Goal: Task Accomplishment & Management: Complete application form

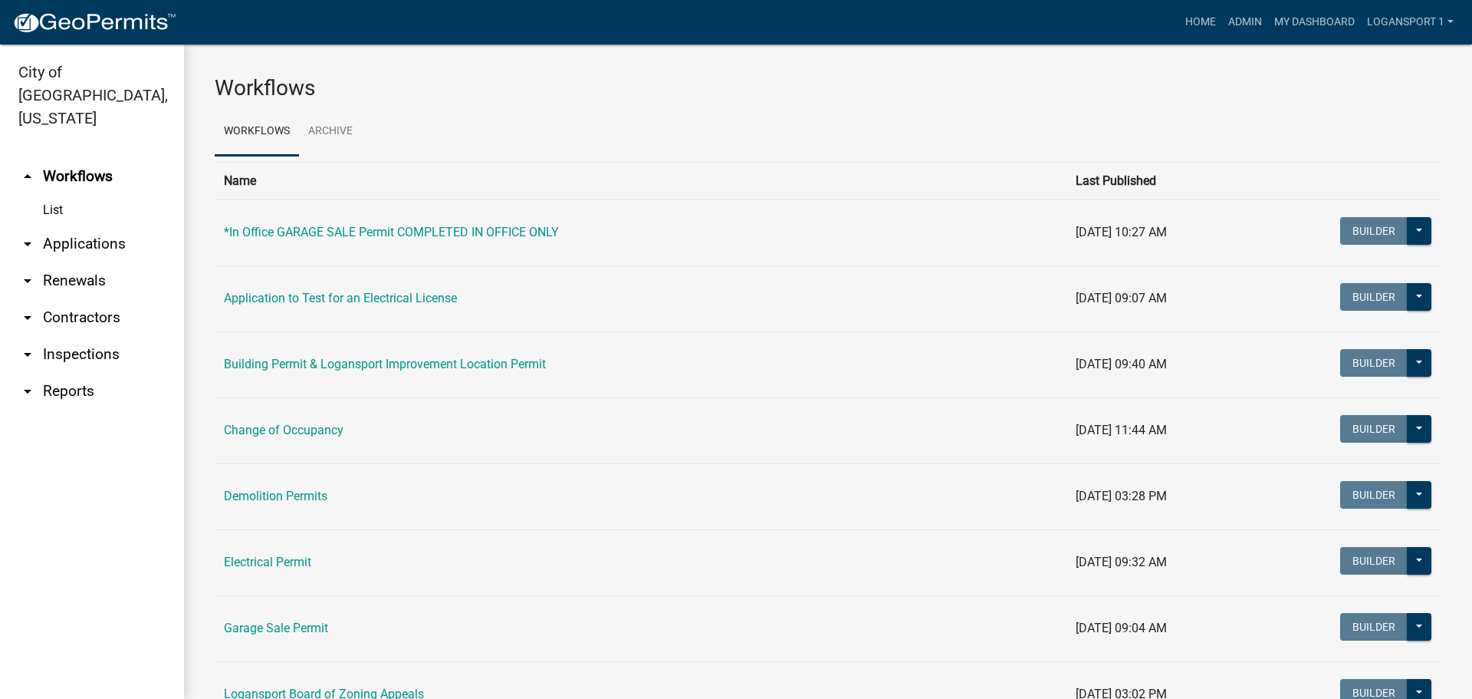
click at [90, 225] on link "arrow_drop_down Applications" at bounding box center [92, 243] width 184 height 37
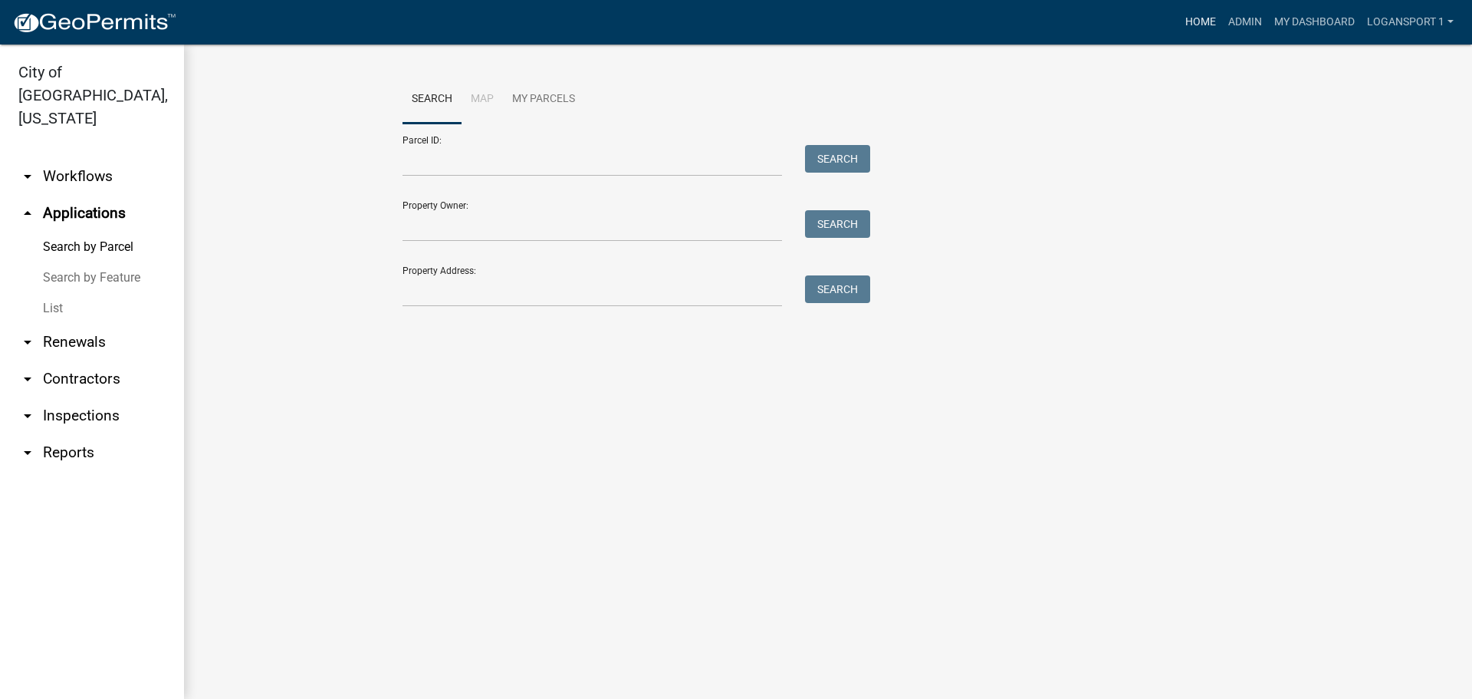
click at [1196, 18] on link "Home" at bounding box center [1201, 22] width 43 height 29
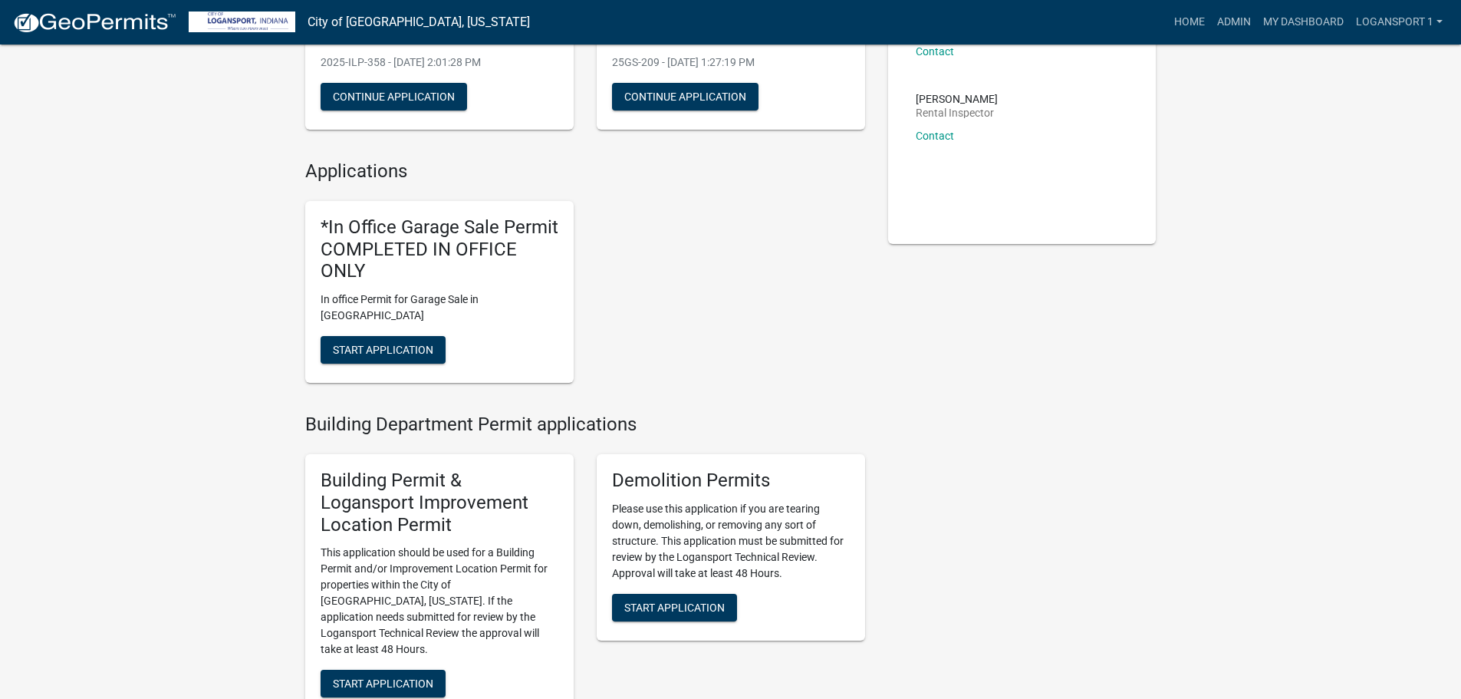
scroll to position [307, 0]
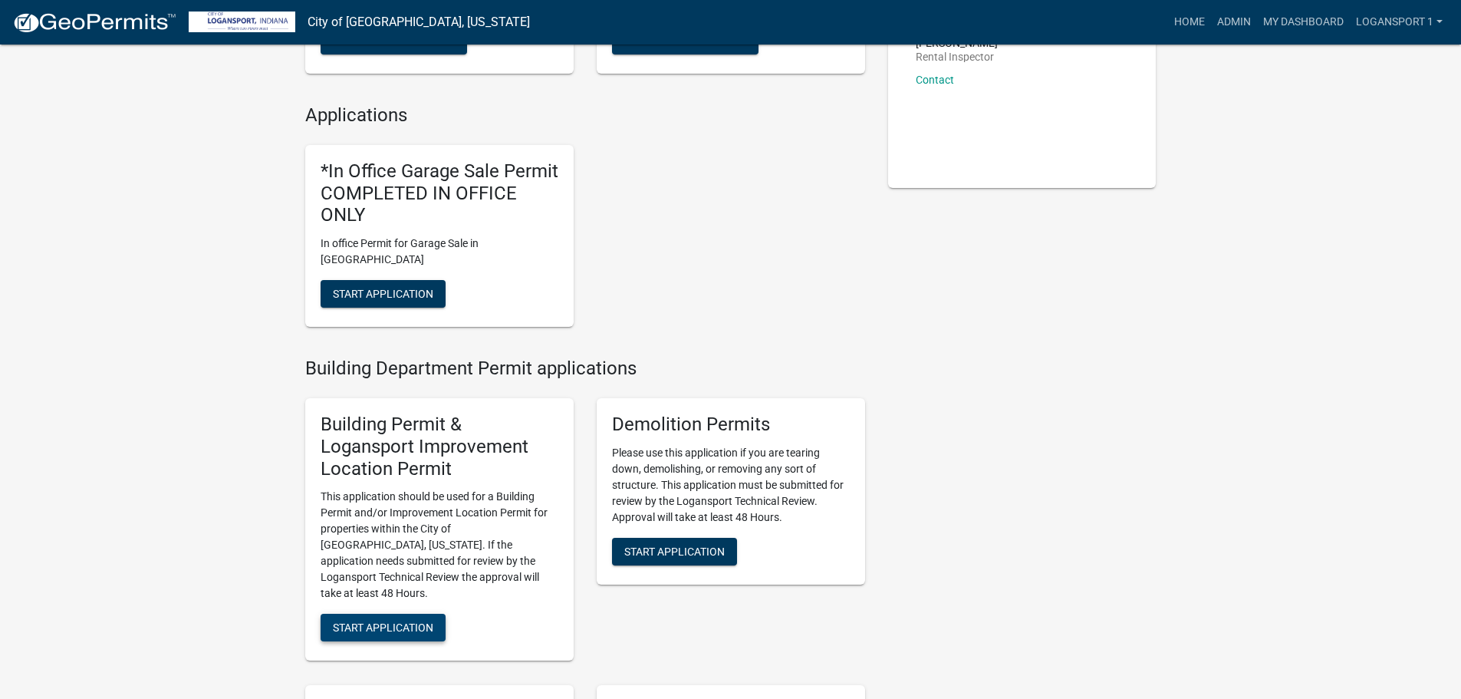
click at [400, 621] on span "Start Application" at bounding box center [383, 627] width 100 height 12
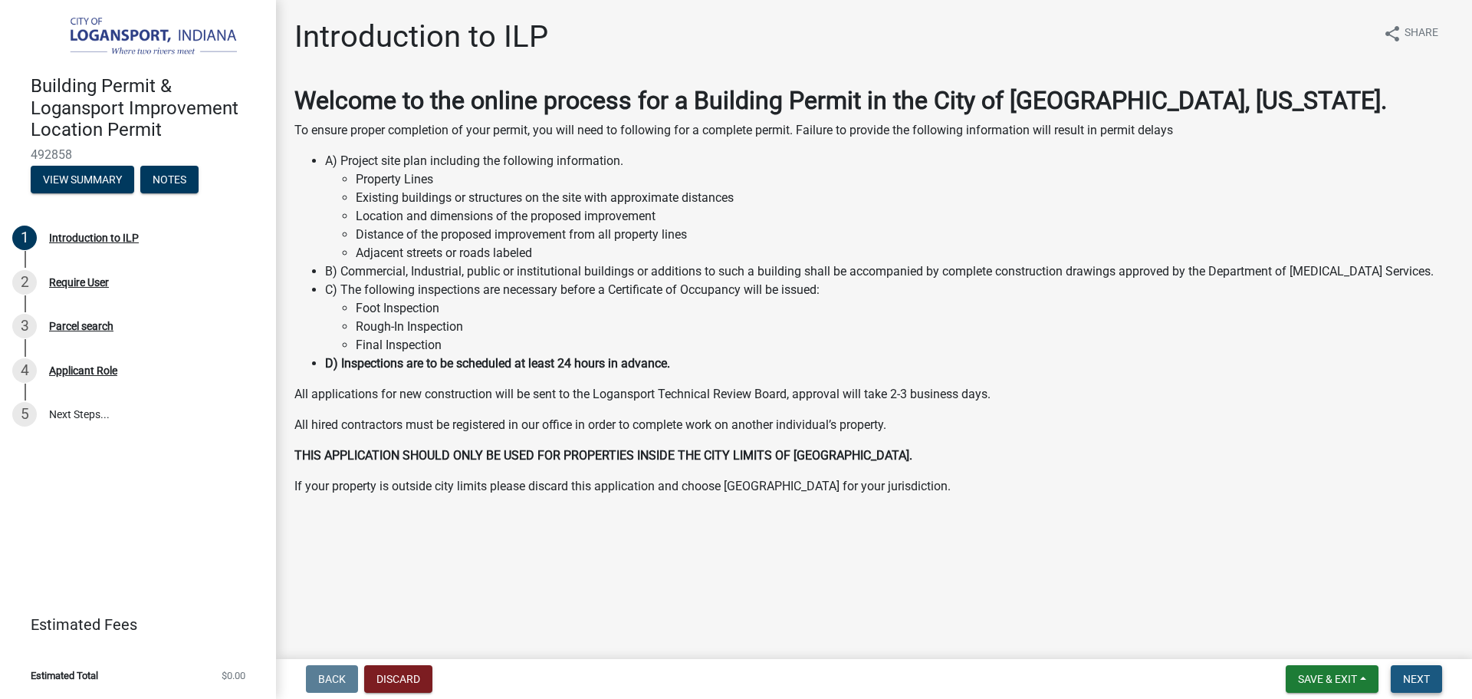
click at [1410, 679] on span "Next" at bounding box center [1416, 679] width 27 height 12
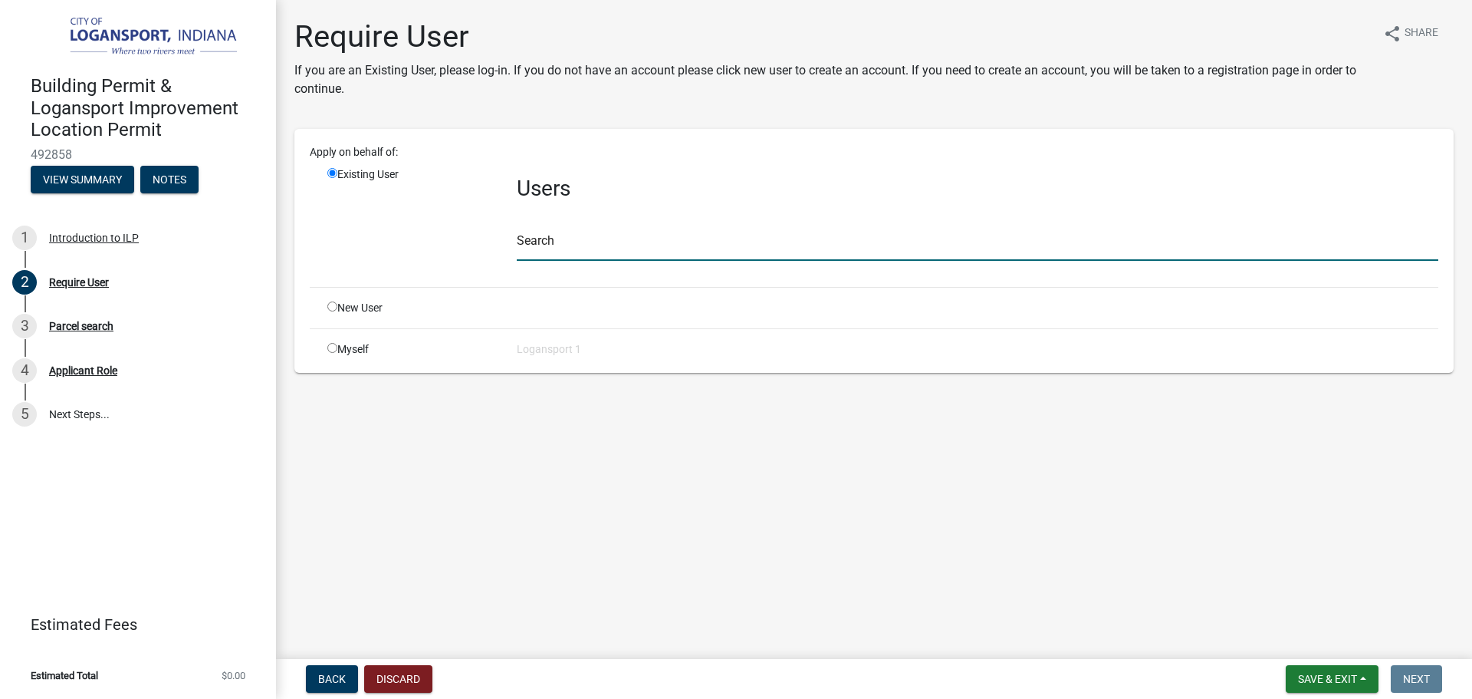
click at [558, 250] on input "text" at bounding box center [978, 244] width 922 height 31
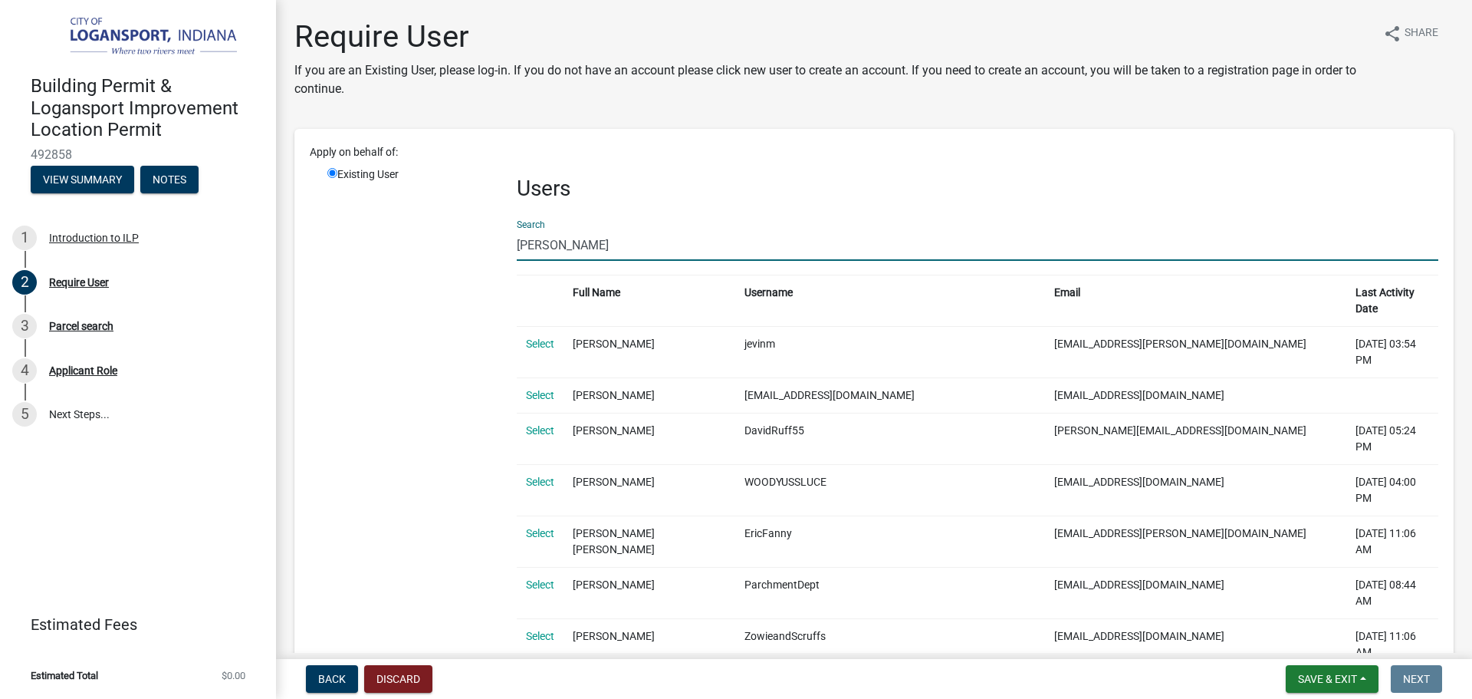
click at [561, 248] on input "[PERSON_NAME]" at bounding box center [978, 244] width 922 height 31
type input "r"
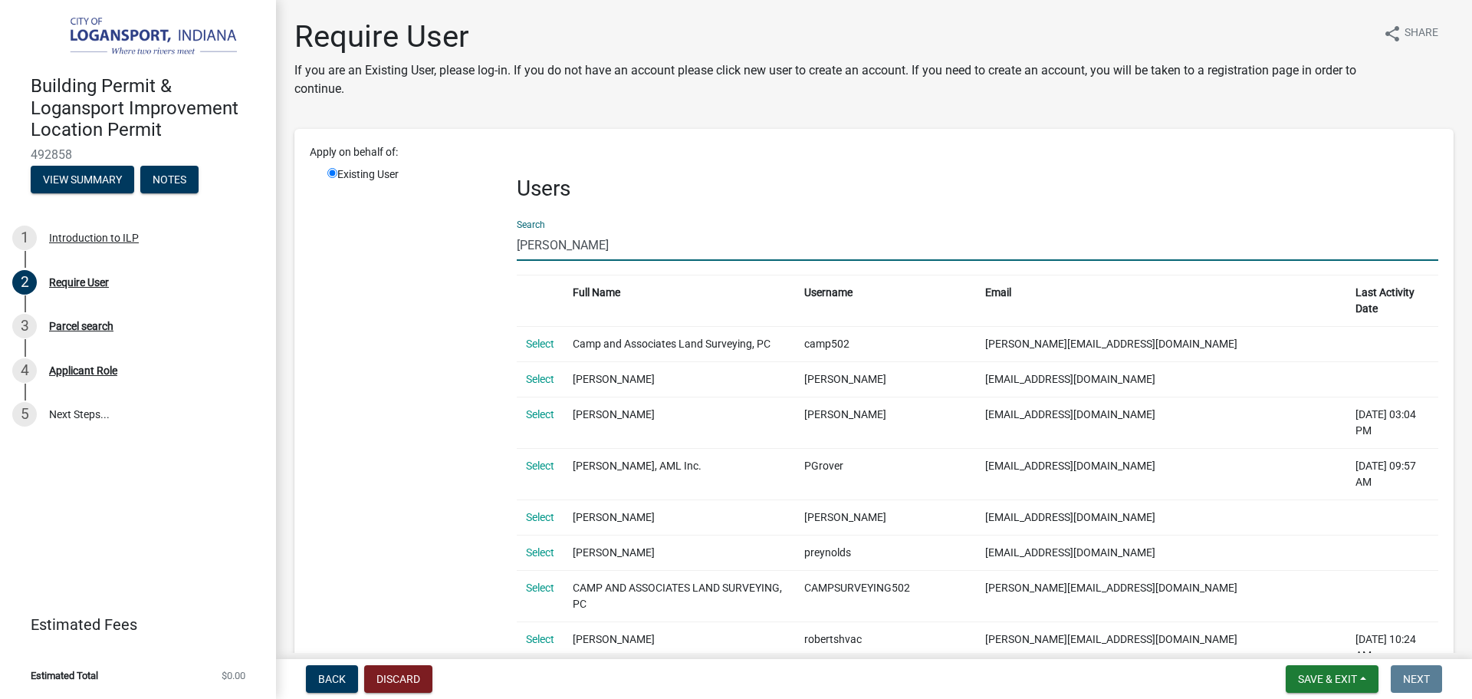
type input "[PERSON_NAME]"
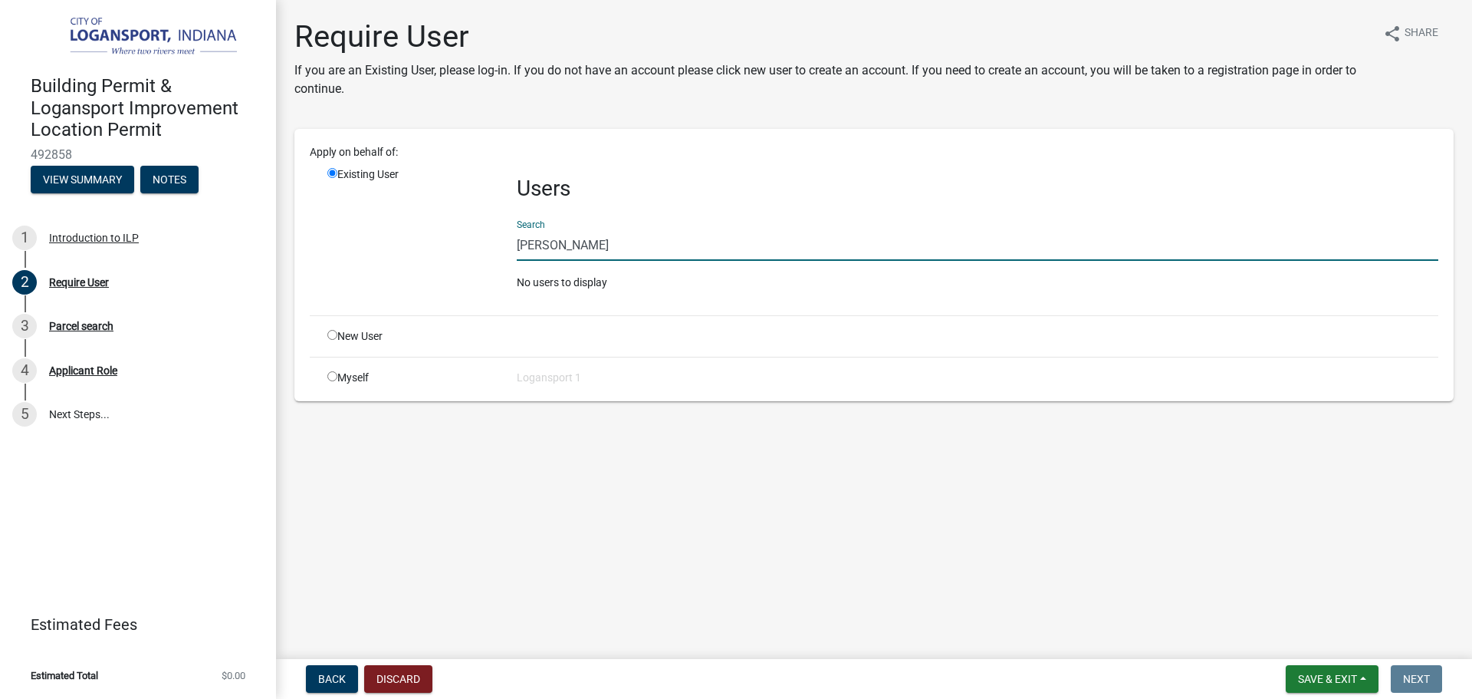
drag, startPoint x: 572, startPoint y: 246, endPoint x: 500, endPoint y: 235, distance: 73.0
click at [500, 235] on div "Existing User Users Search [PERSON_NAME] No users to display" at bounding box center [883, 234] width 1134 height 137
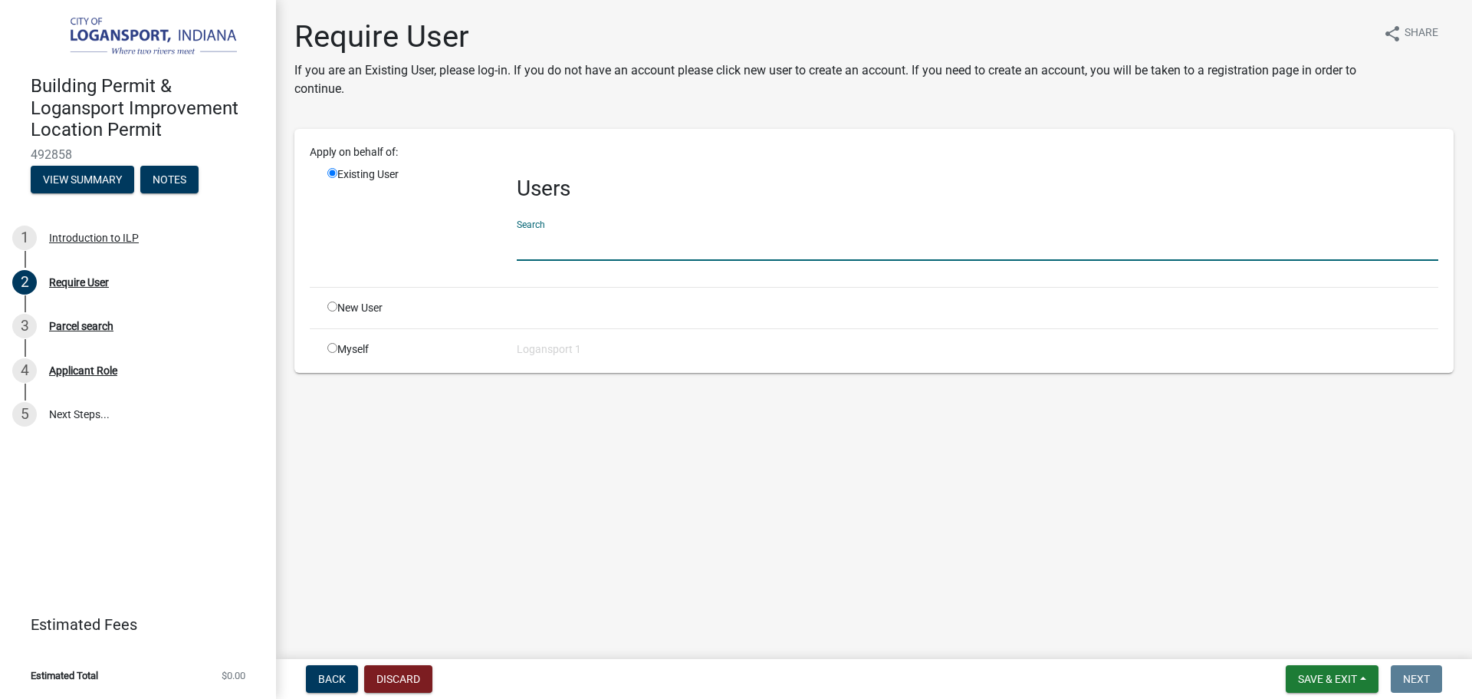
click at [332, 305] on input "radio" at bounding box center [332, 306] width 10 height 10
radio input "true"
radio input "false"
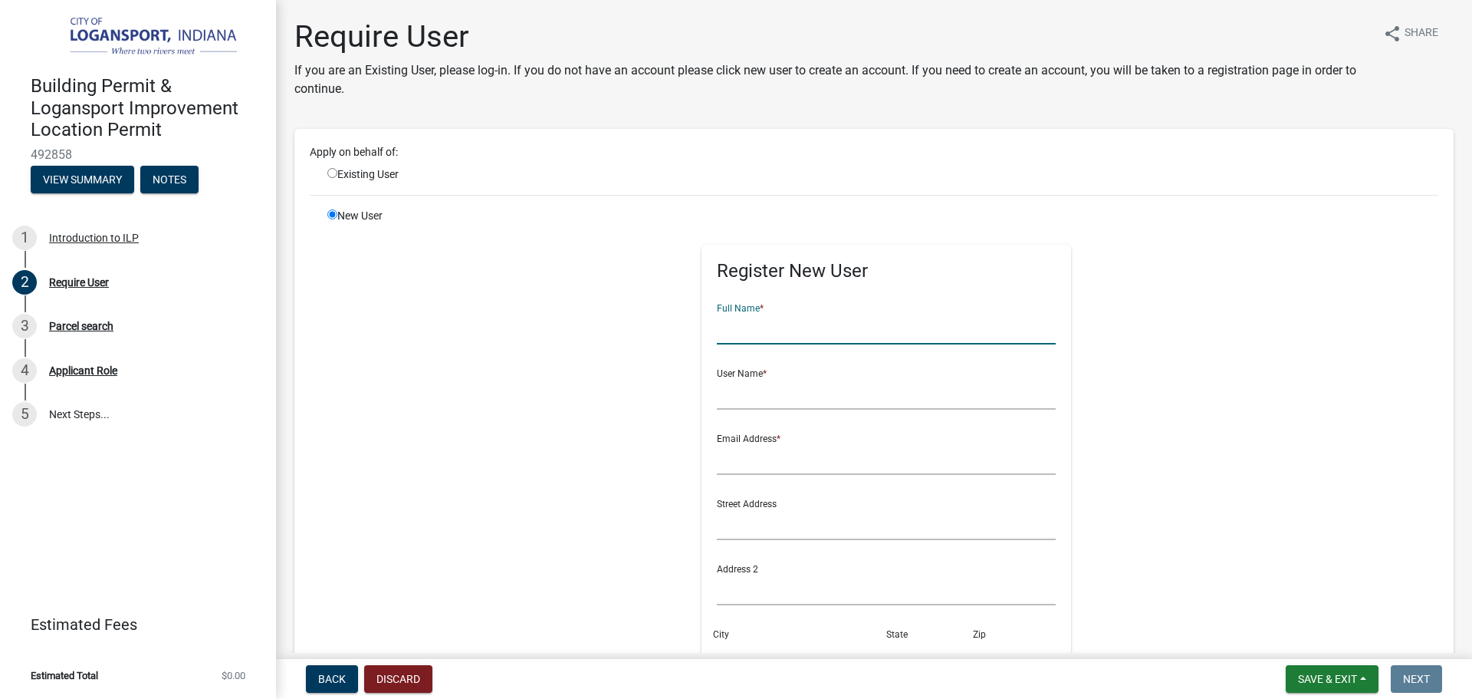
drag, startPoint x: 756, startPoint y: 339, endPoint x: 704, endPoint y: 337, distance: 52.2
click at [756, 339] on input "text" at bounding box center [887, 328] width 340 height 31
type input "[PERSON_NAME]"
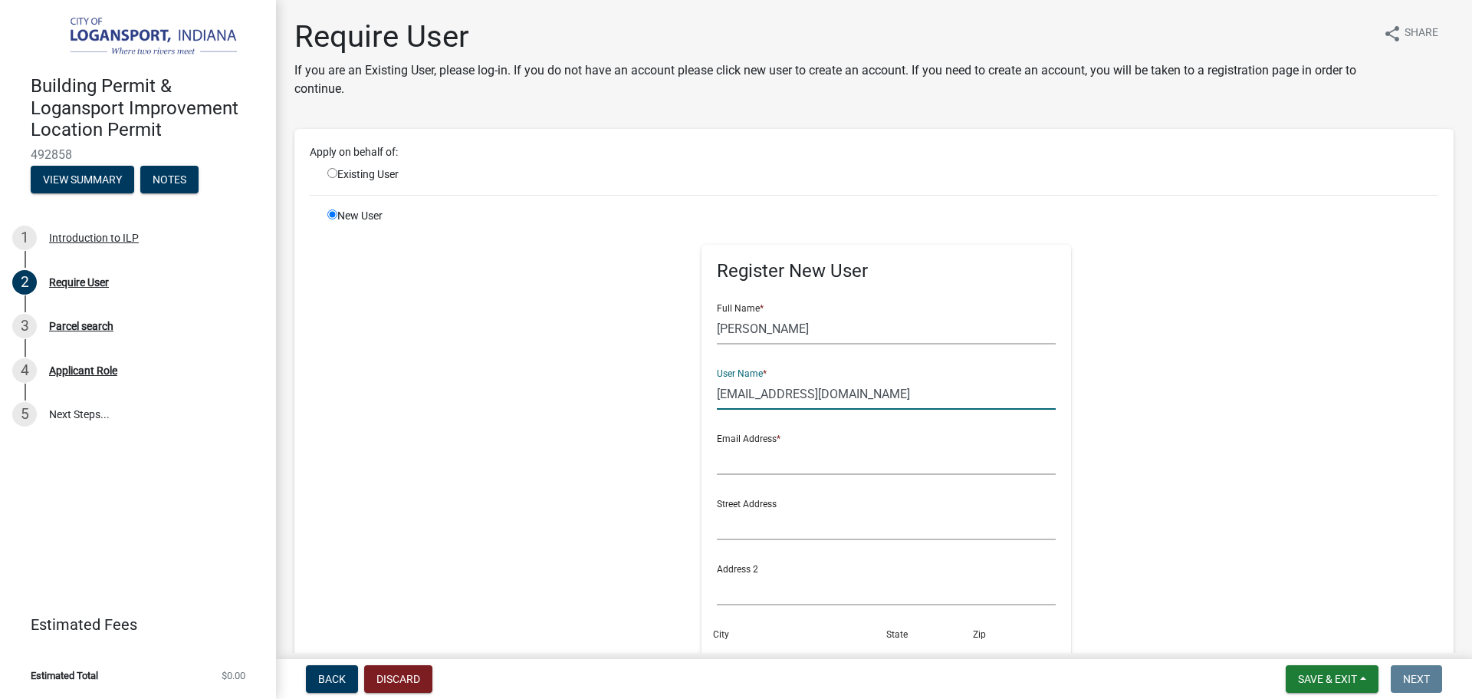
click at [735, 390] on input "[EMAIL_ADDRESS][DOMAIN_NAME]" at bounding box center [887, 393] width 340 height 31
type input "[EMAIL_ADDRESS][DOMAIN_NAME]"
click at [785, 457] on input "text" at bounding box center [887, 458] width 340 height 31
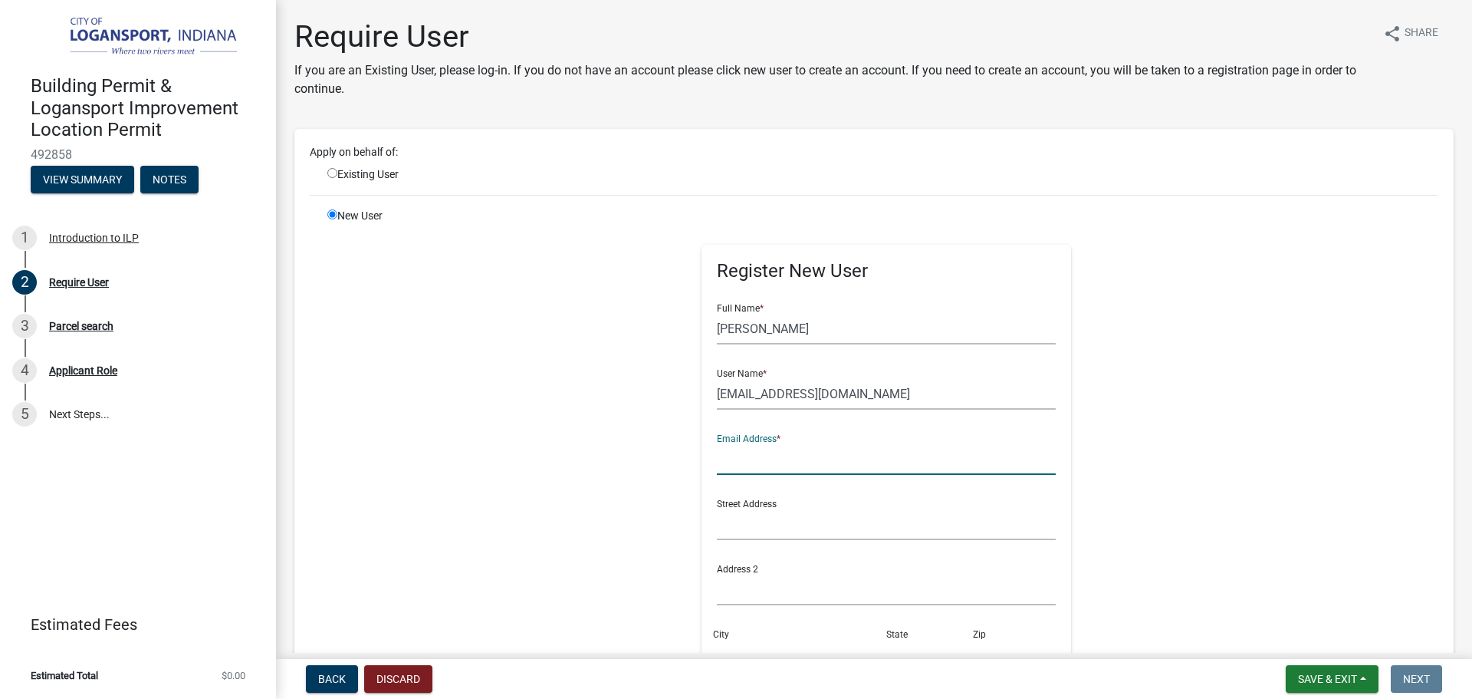
paste input "[EMAIL_ADDRESS][DOMAIN_NAME]"
type input "[EMAIL_ADDRESS][DOMAIN_NAME]"
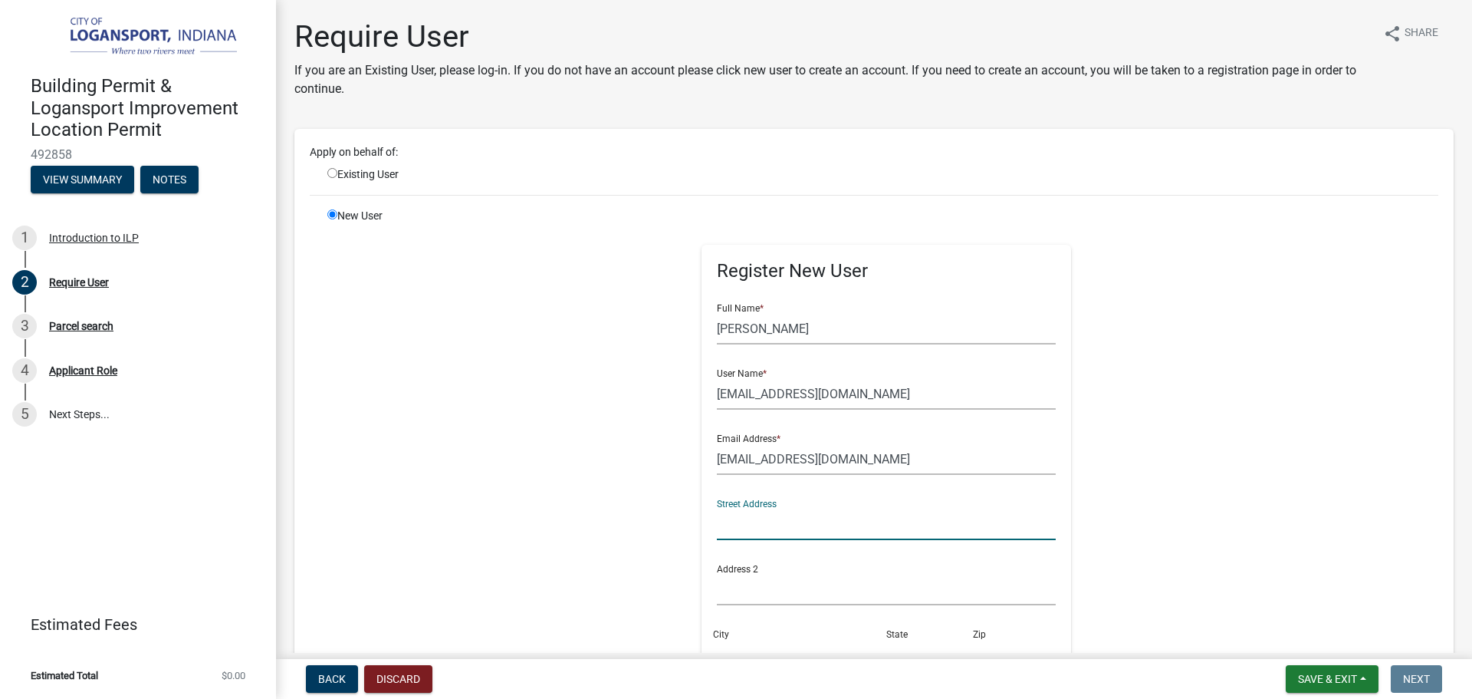
click at [772, 531] on input "text" at bounding box center [887, 523] width 340 height 31
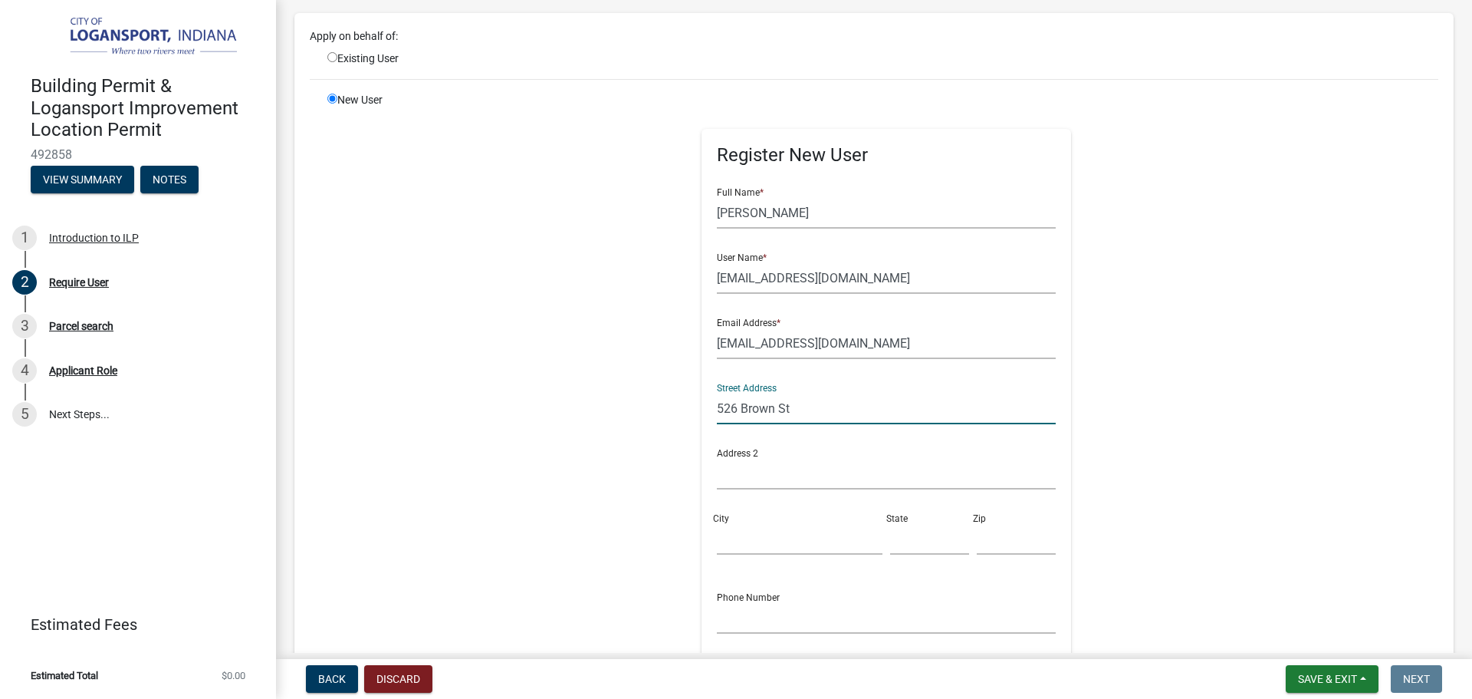
scroll to position [153, 0]
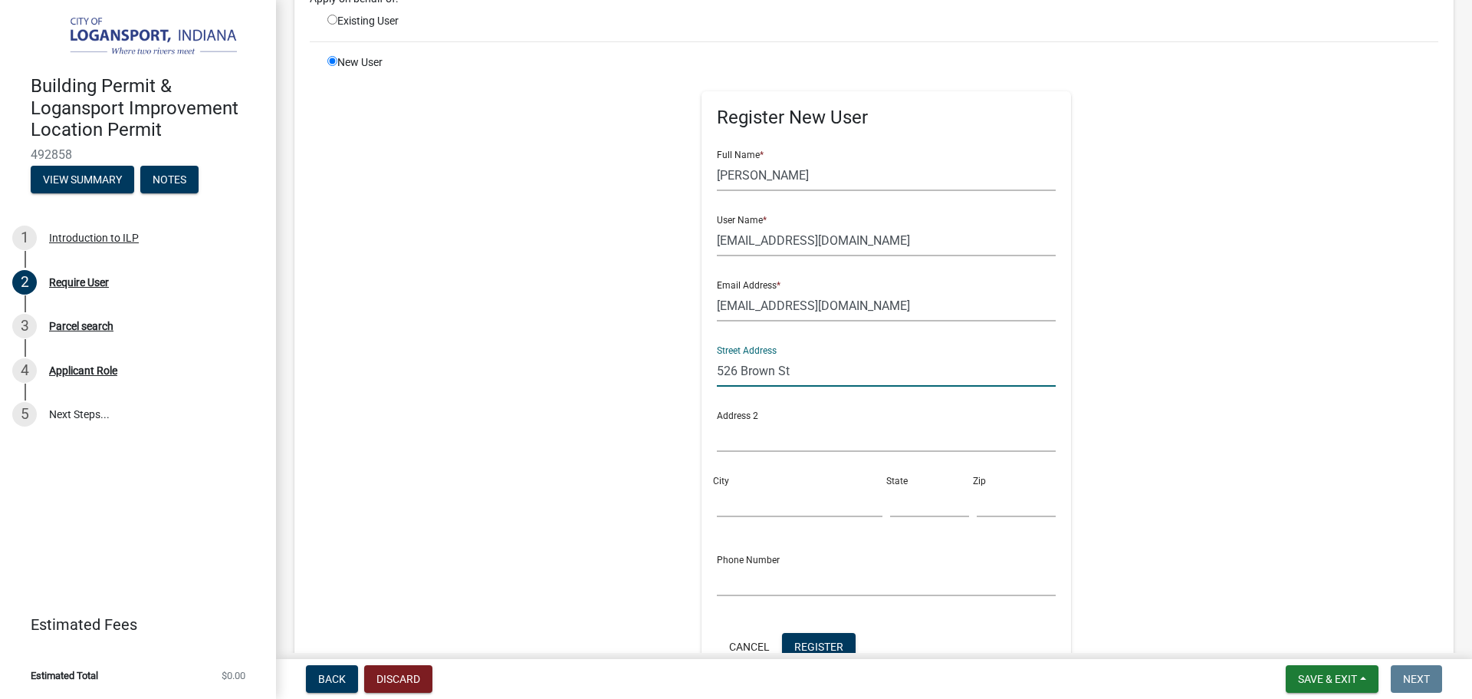
type input "526 Brown St"
click at [774, 505] on input "City" at bounding box center [800, 500] width 166 height 31
type input "Logansport"
click at [890, 494] on input "text" at bounding box center [929, 500] width 79 height 31
type input "In"
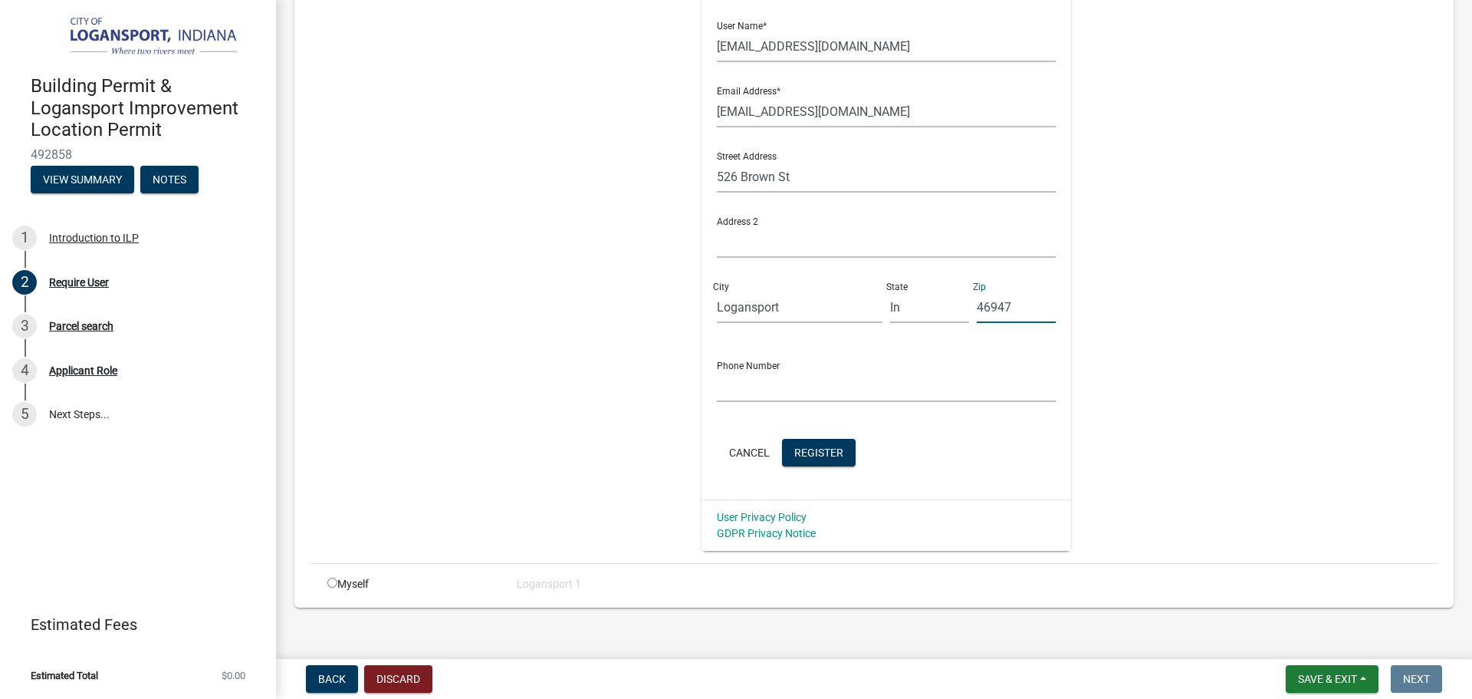
scroll to position [362, 0]
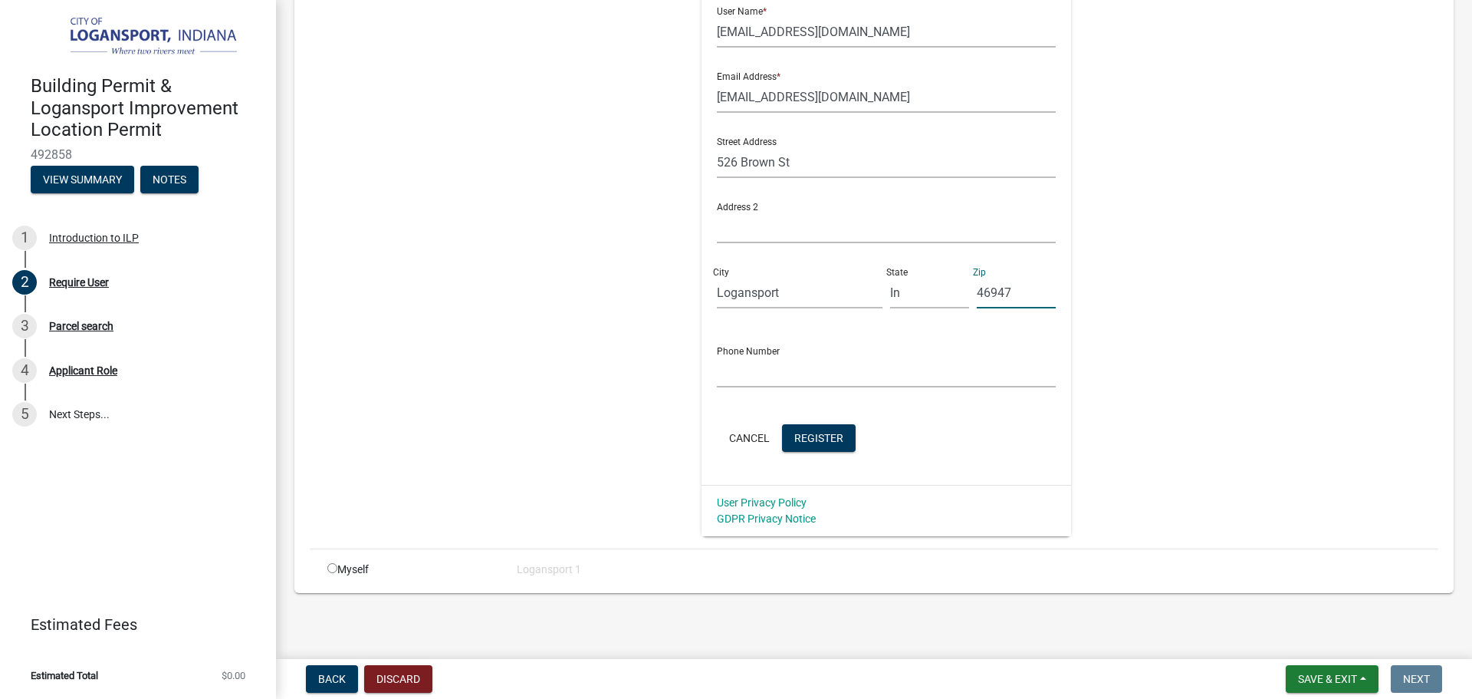
type input "46947"
click at [740, 335] on div "Phone Number" at bounding box center [887, 360] width 340 height 53
click at [719, 368] on input "text" at bounding box center [887, 371] width 340 height 31
type input "[PHONE_NUMBER]"
click at [795, 439] on span "Register" at bounding box center [819, 437] width 49 height 12
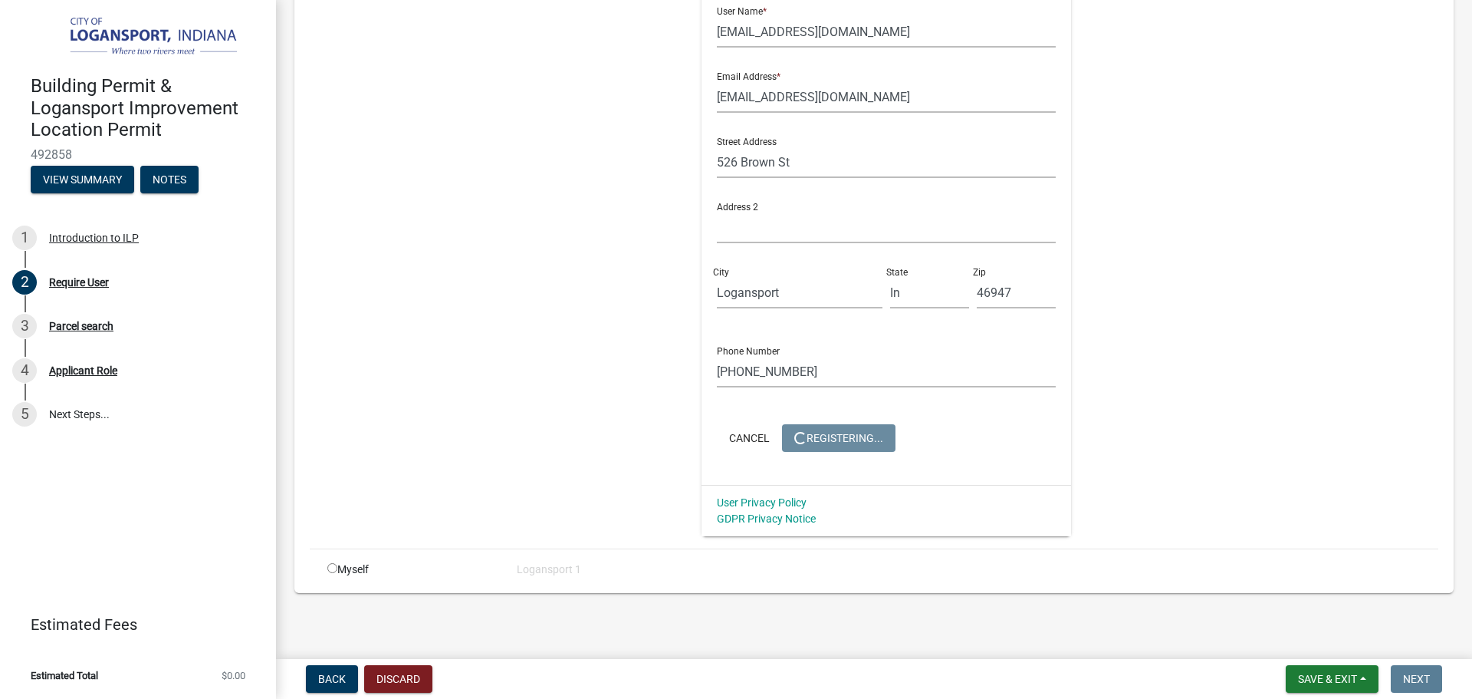
scroll to position [0, 0]
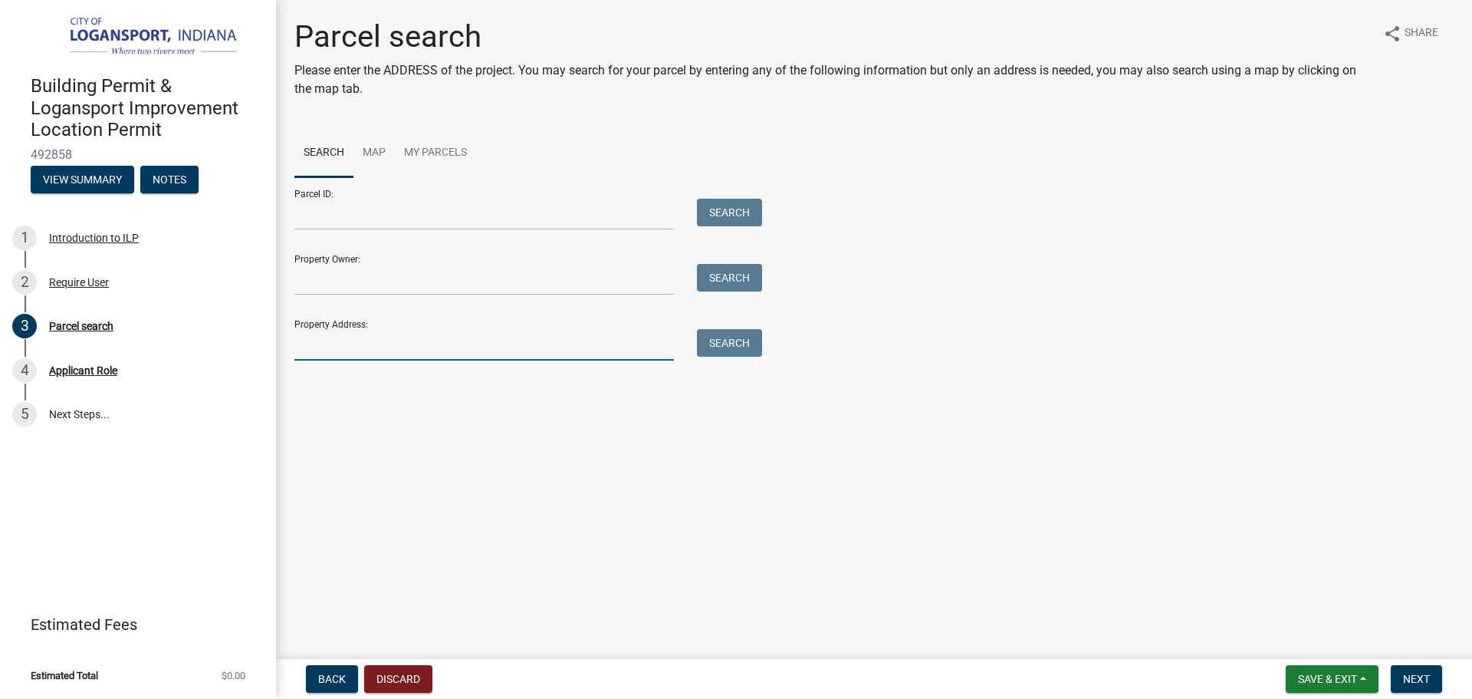
click at [311, 341] on input "Property Address:" at bounding box center [484, 344] width 380 height 31
type input "526 Br"
click at [739, 337] on button "Search" at bounding box center [729, 343] width 65 height 28
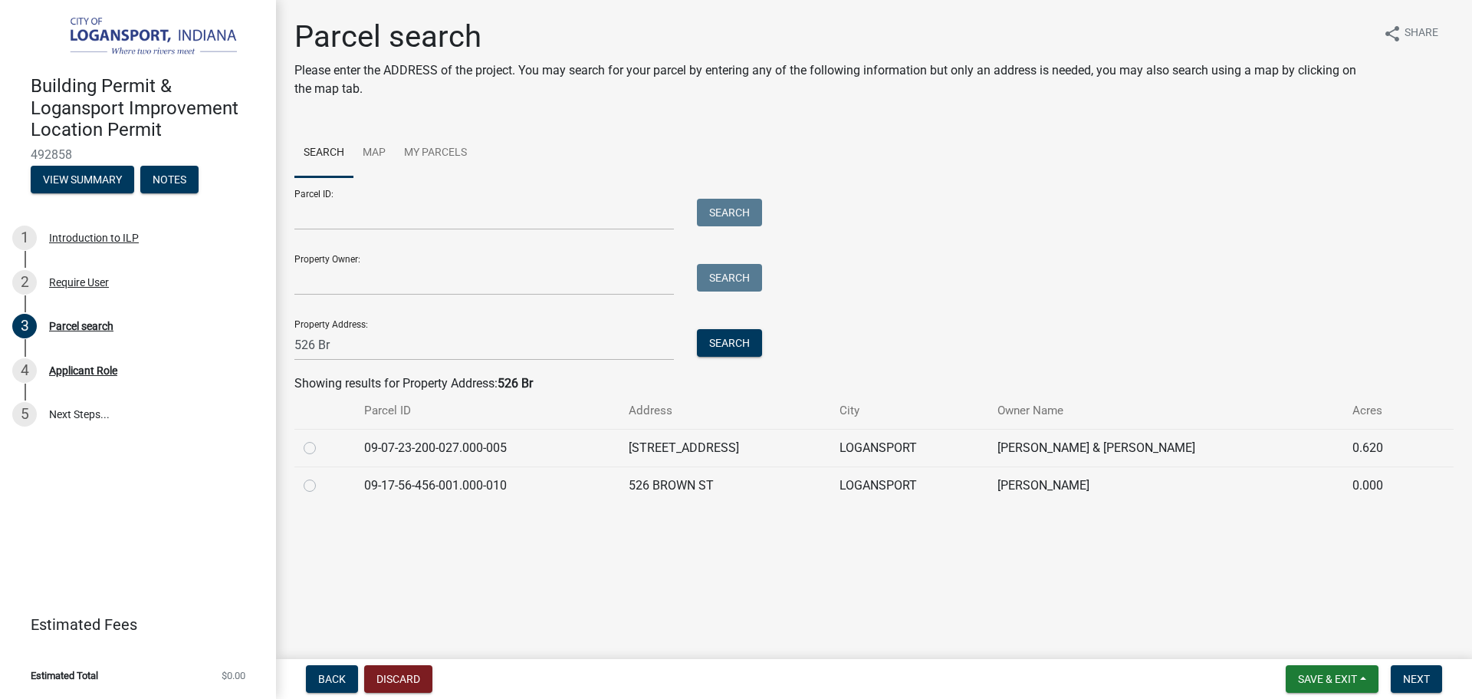
click at [318, 476] on div at bounding box center [325, 485] width 42 height 18
click at [322, 476] on label at bounding box center [322, 476] width 0 height 0
click at [322, 485] on input "radio" at bounding box center [327, 481] width 10 height 10
radio input "true"
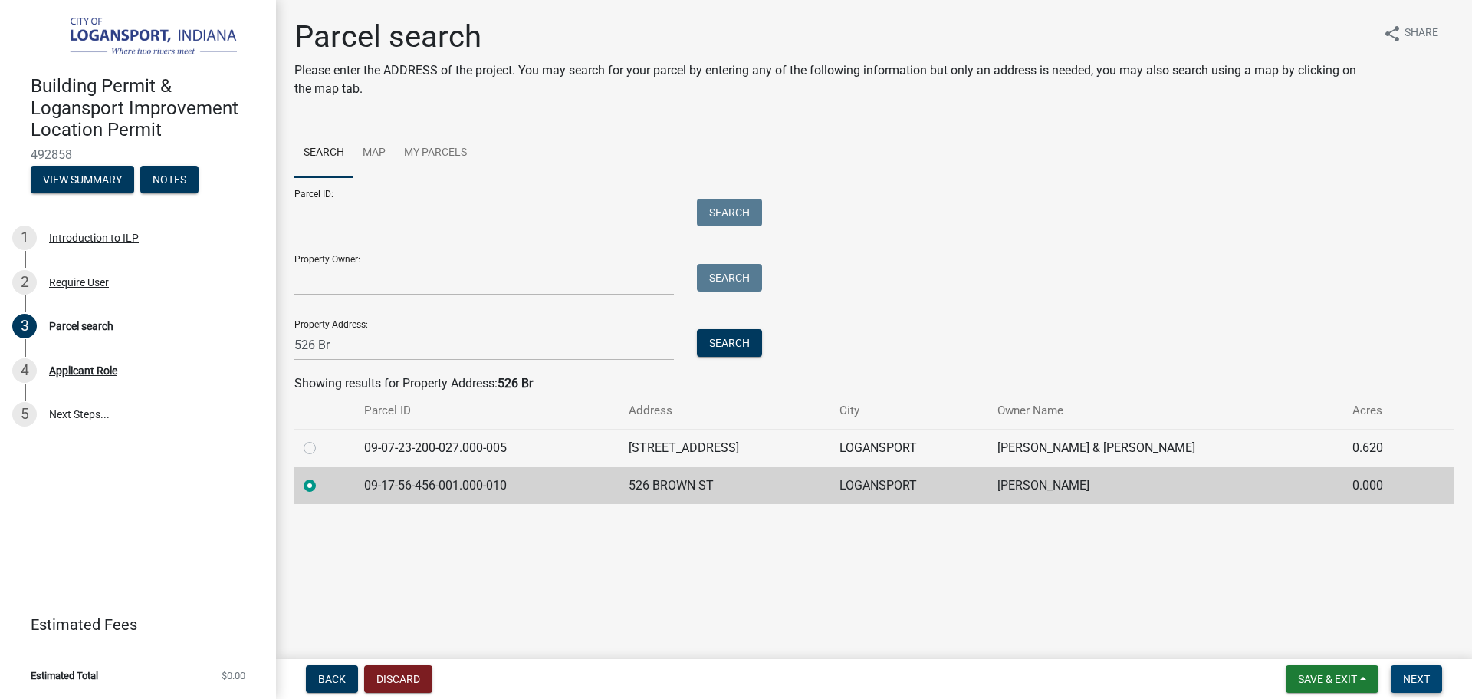
click at [1429, 681] on span "Next" at bounding box center [1416, 679] width 27 height 12
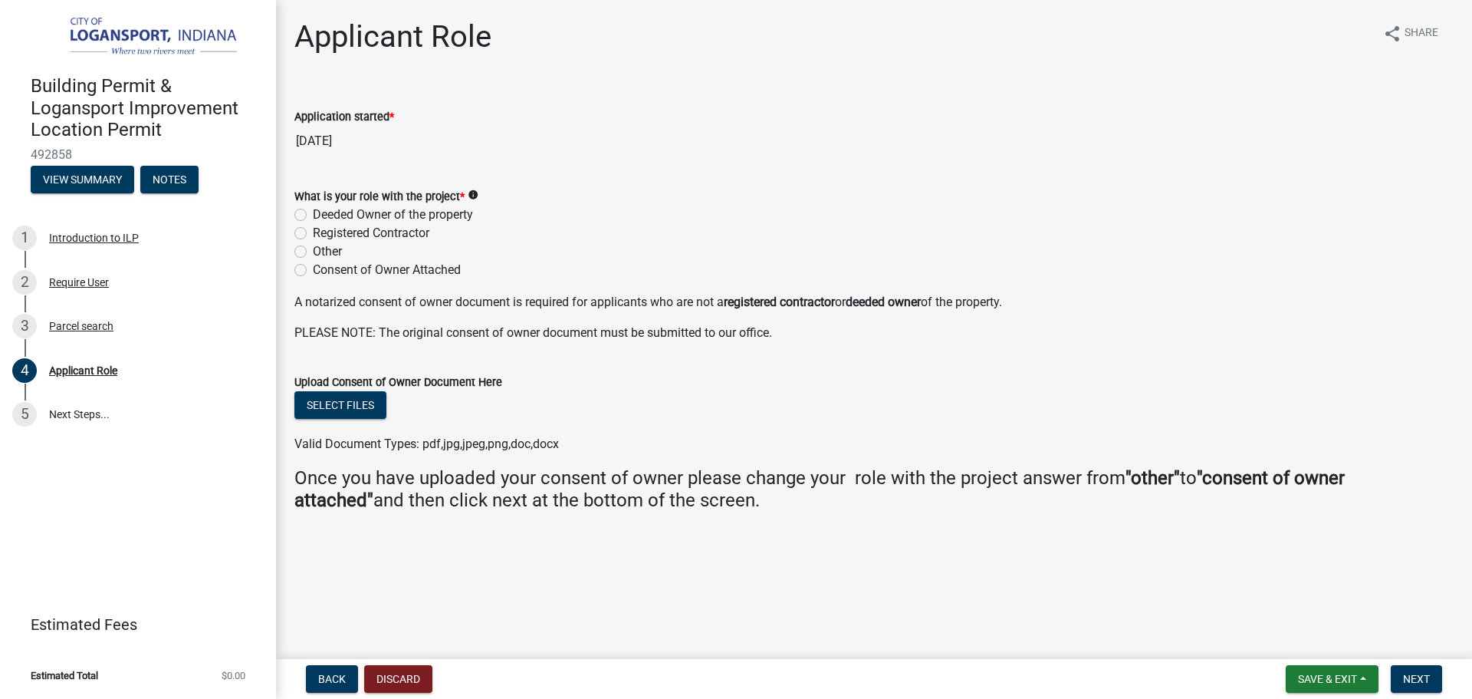
click at [313, 214] on label "Deeded Owner of the property" at bounding box center [393, 215] width 160 height 18
click at [313, 214] on input "Deeded Owner of the property" at bounding box center [318, 211] width 10 height 10
radio input "true"
click at [1418, 671] on button "Next" at bounding box center [1416, 679] width 51 height 28
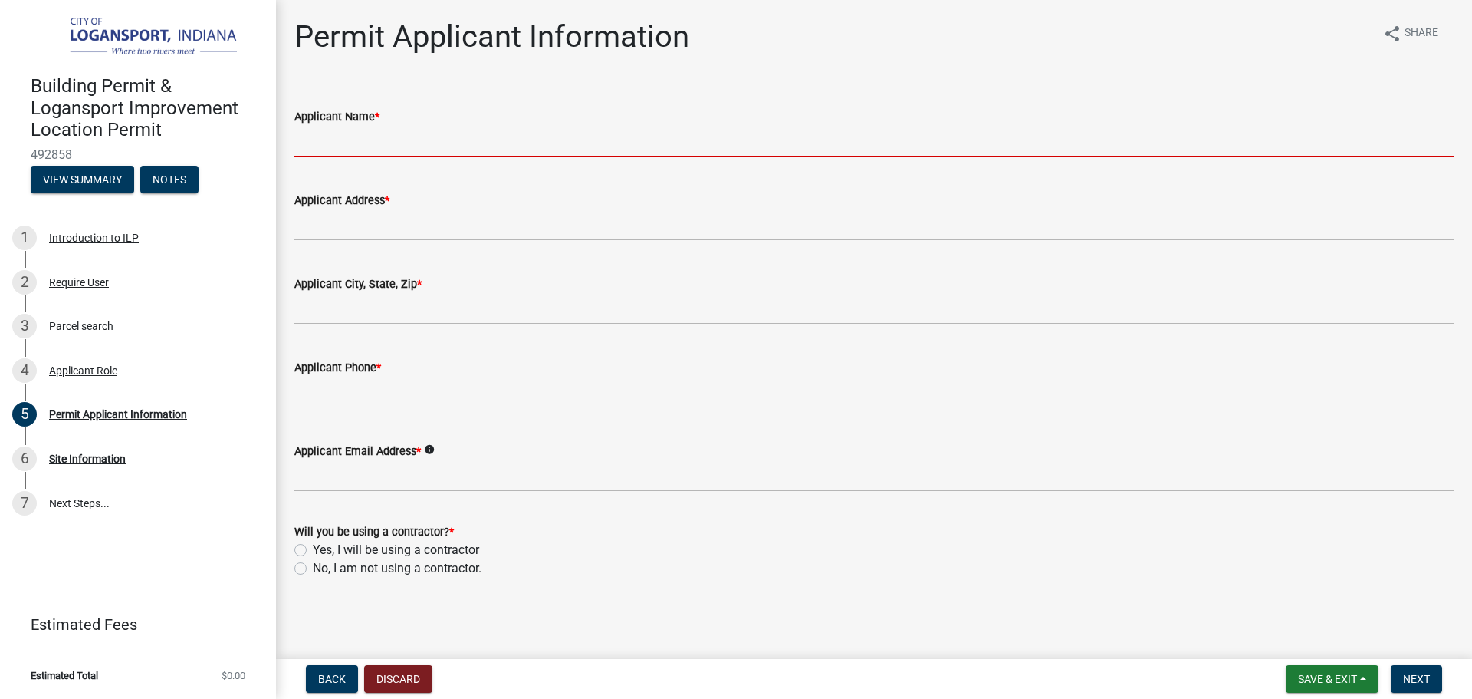
click at [426, 146] on input "Applicant Name *" at bounding box center [874, 141] width 1160 height 31
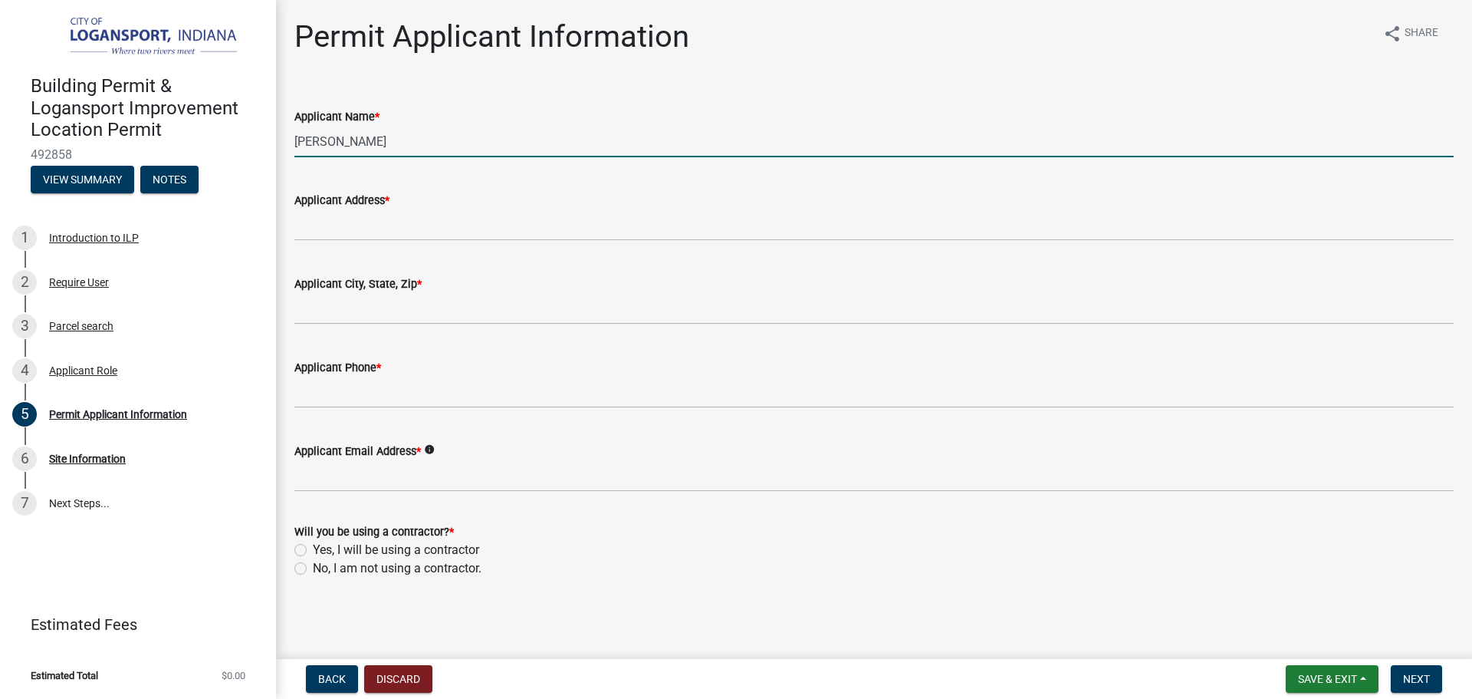
type input "[PERSON_NAME]"
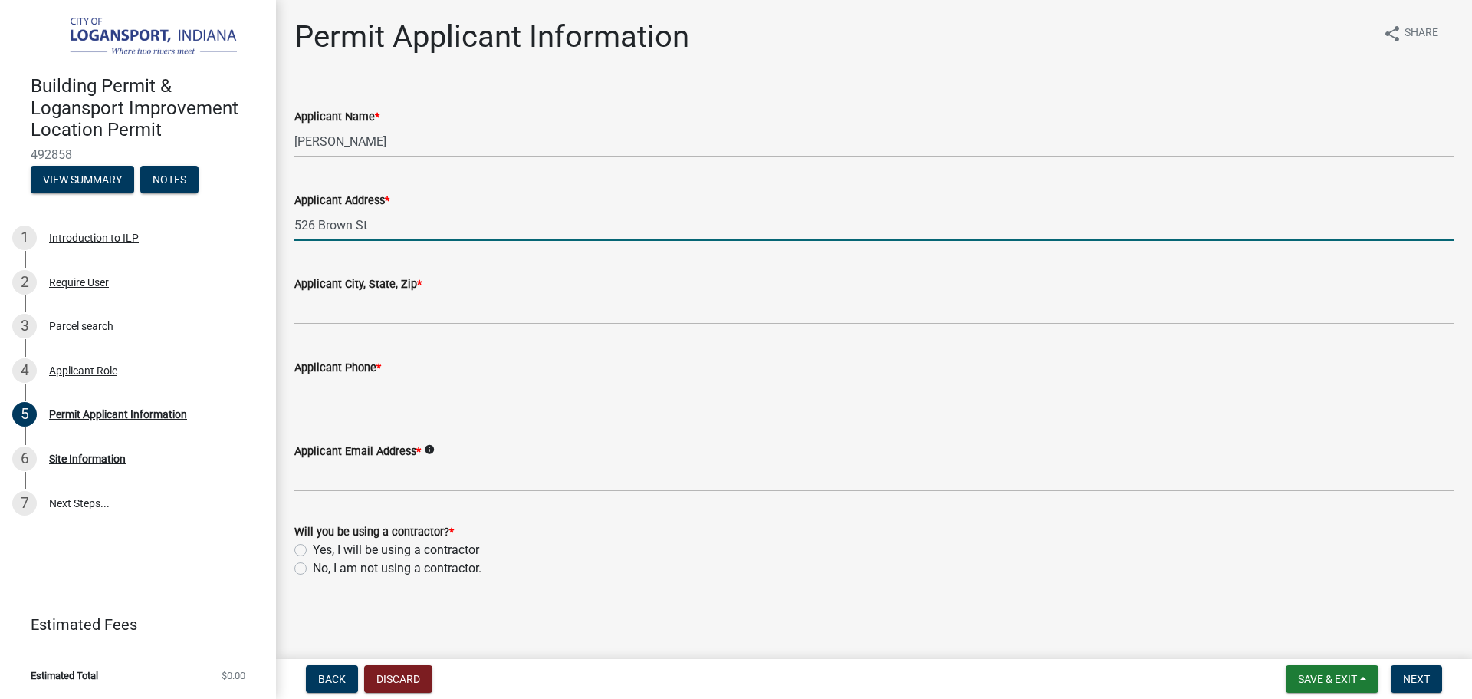
type input "526 Brown St"
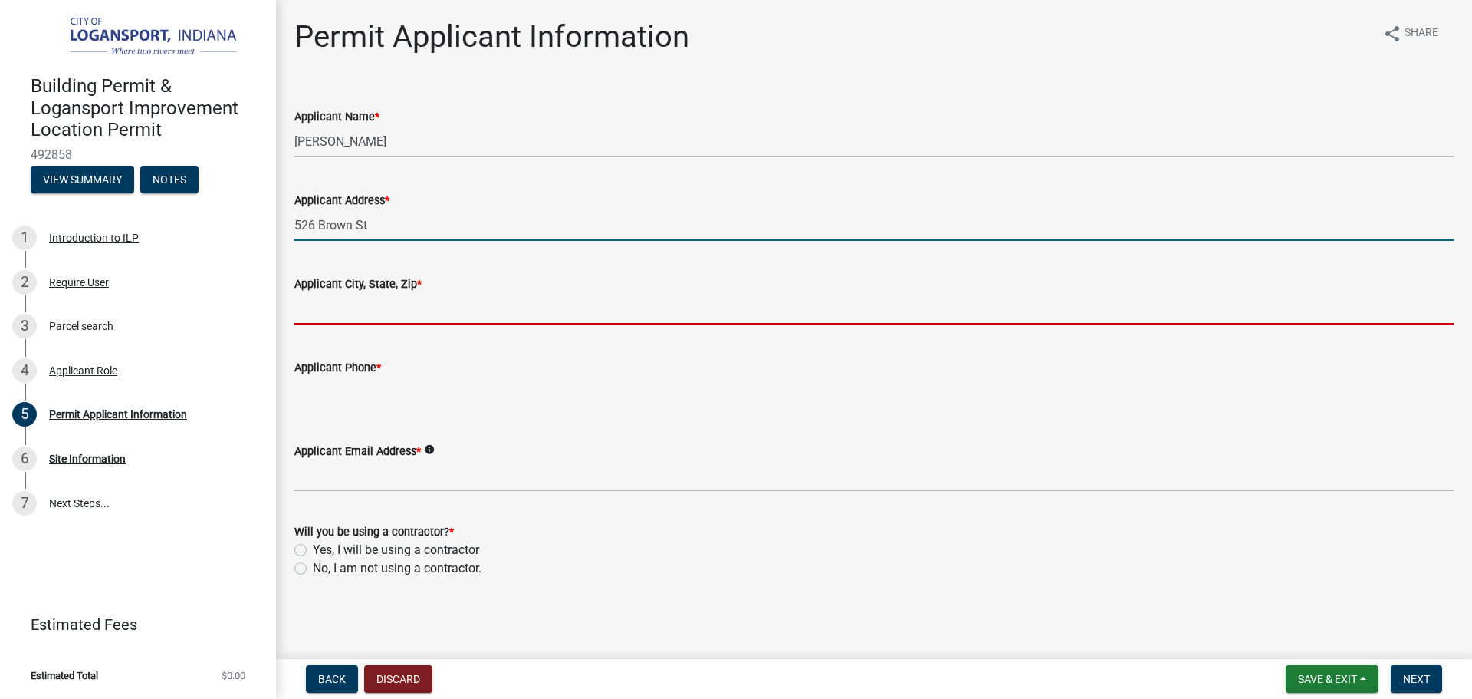
click at [299, 315] on input "Applicant City, State, Zip *" at bounding box center [874, 308] width 1160 height 31
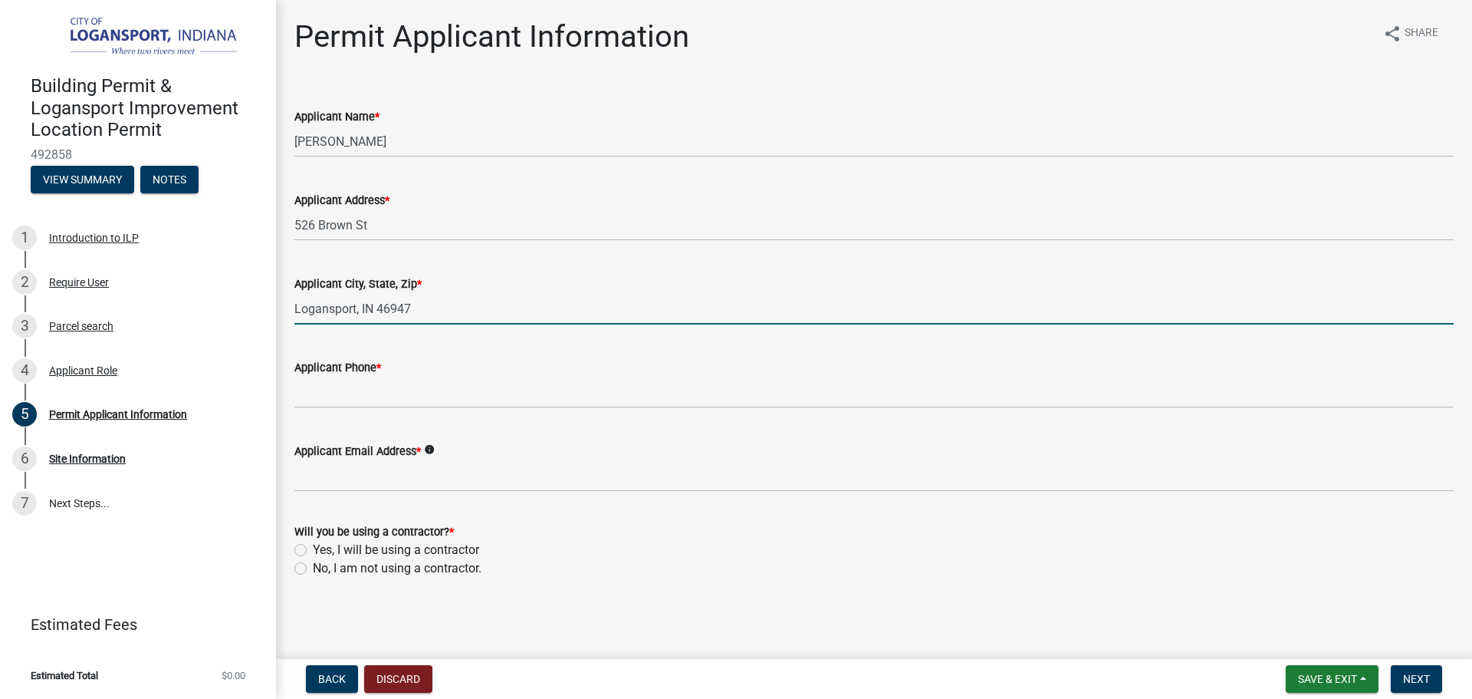
type input "Logansport, IN 46947"
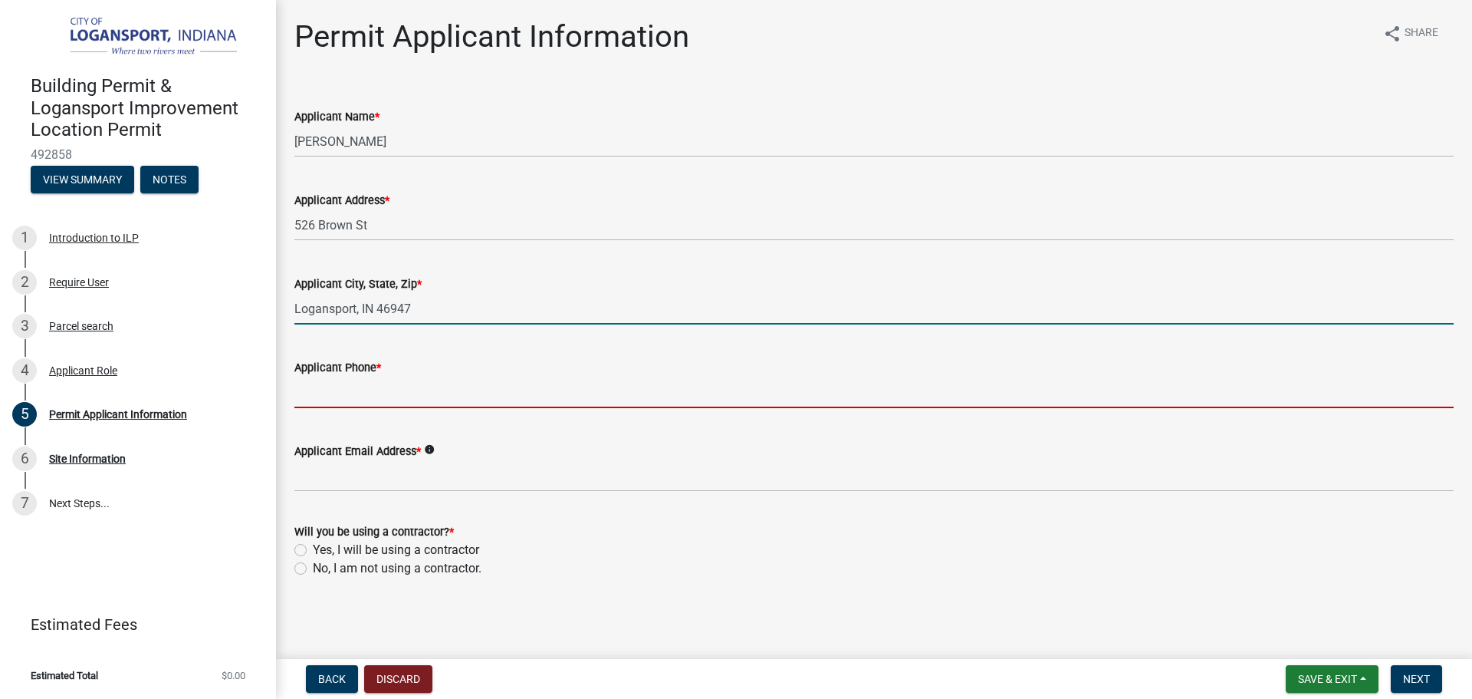
click at [324, 383] on input "Applicant Phone *" at bounding box center [874, 392] width 1160 height 31
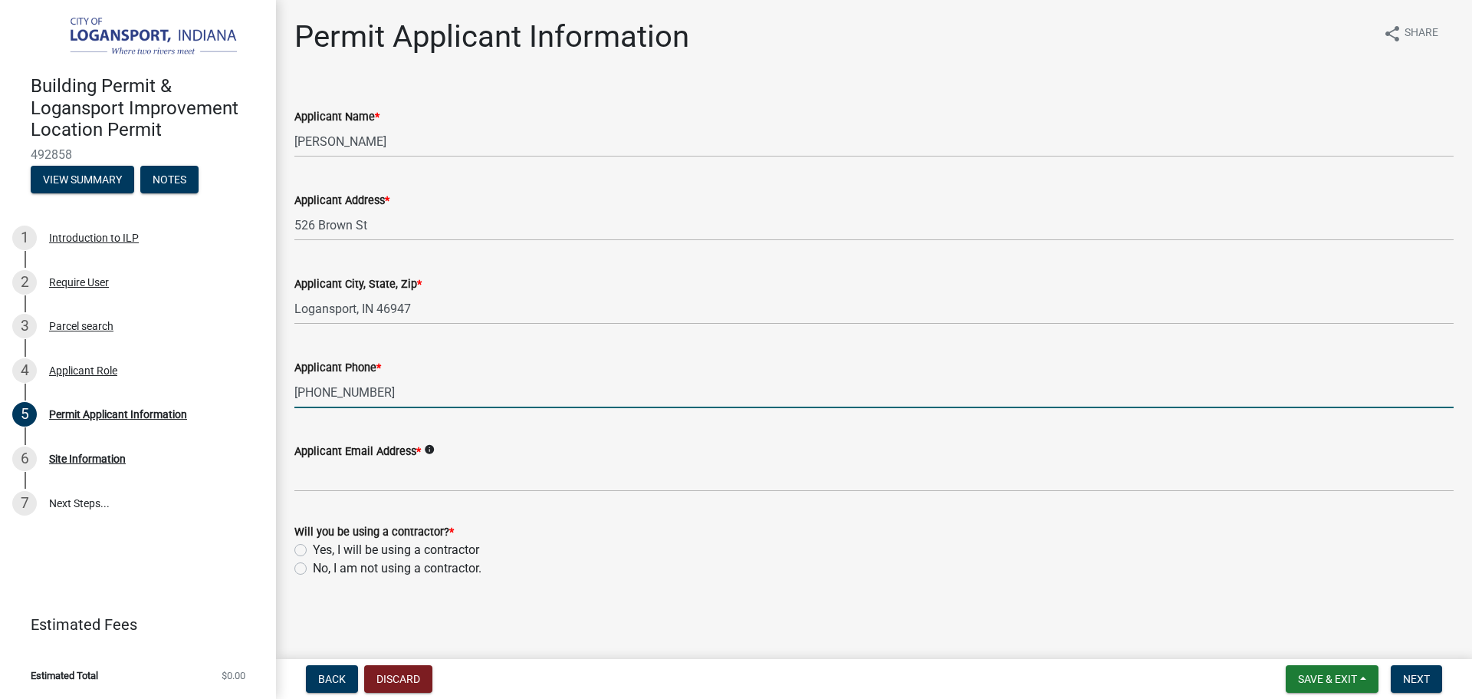
type input "[PHONE_NUMBER]"
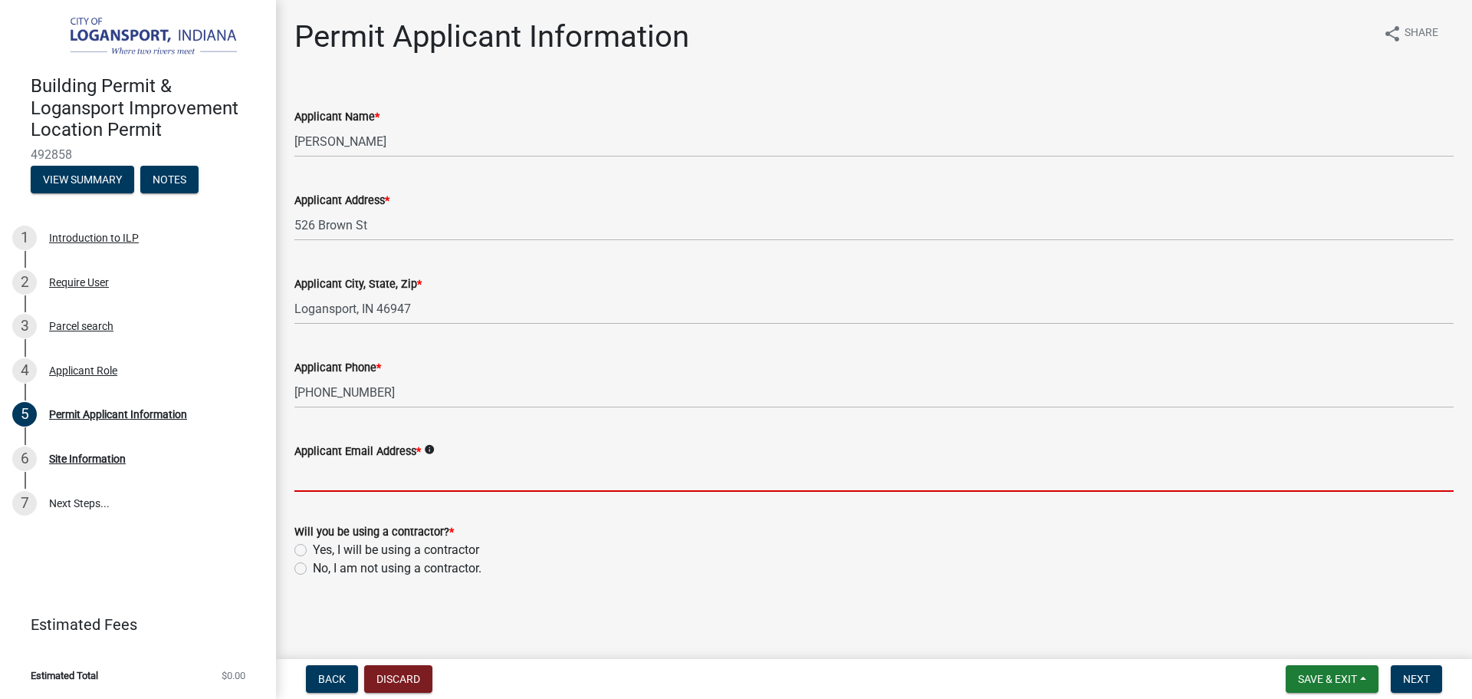
click at [327, 472] on input "Applicant Email Address *" at bounding box center [874, 475] width 1160 height 31
paste input "[EMAIL_ADDRESS][DOMAIN_NAME]"
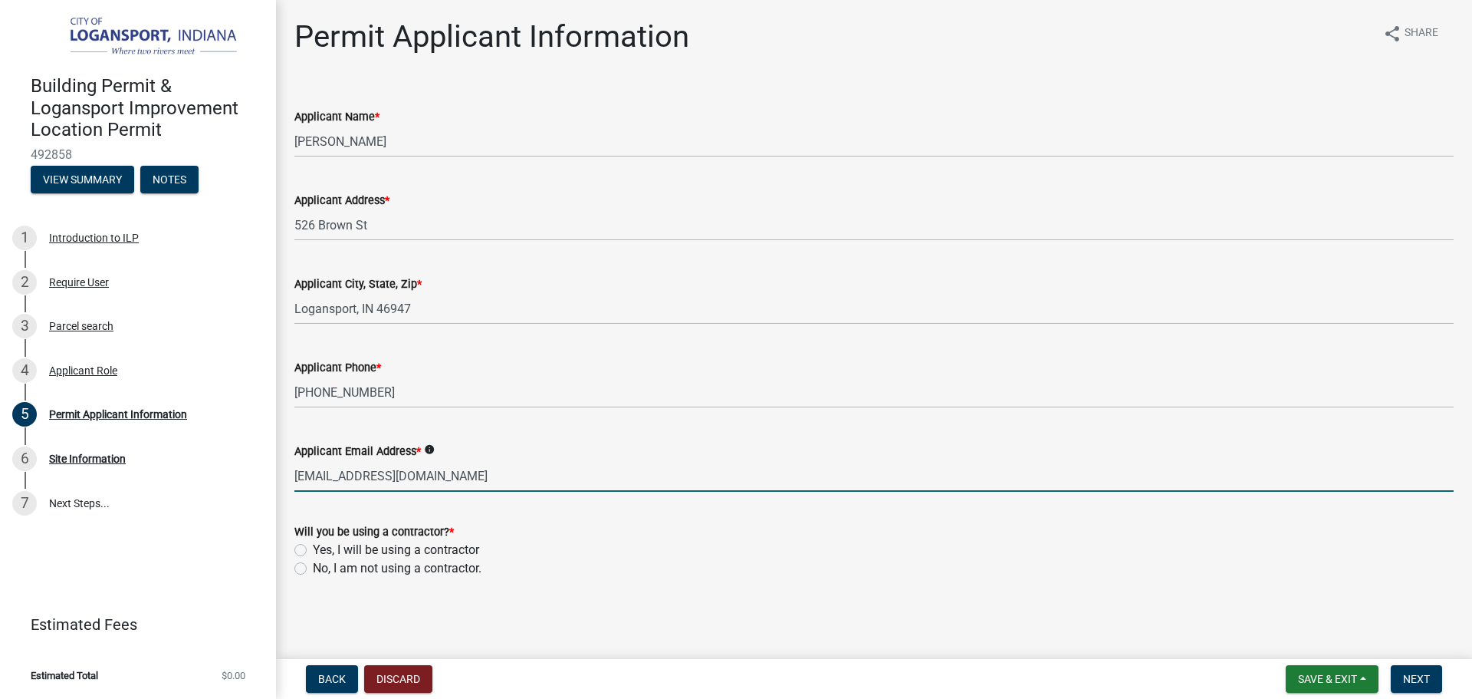
type input "[EMAIL_ADDRESS][DOMAIN_NAME]"
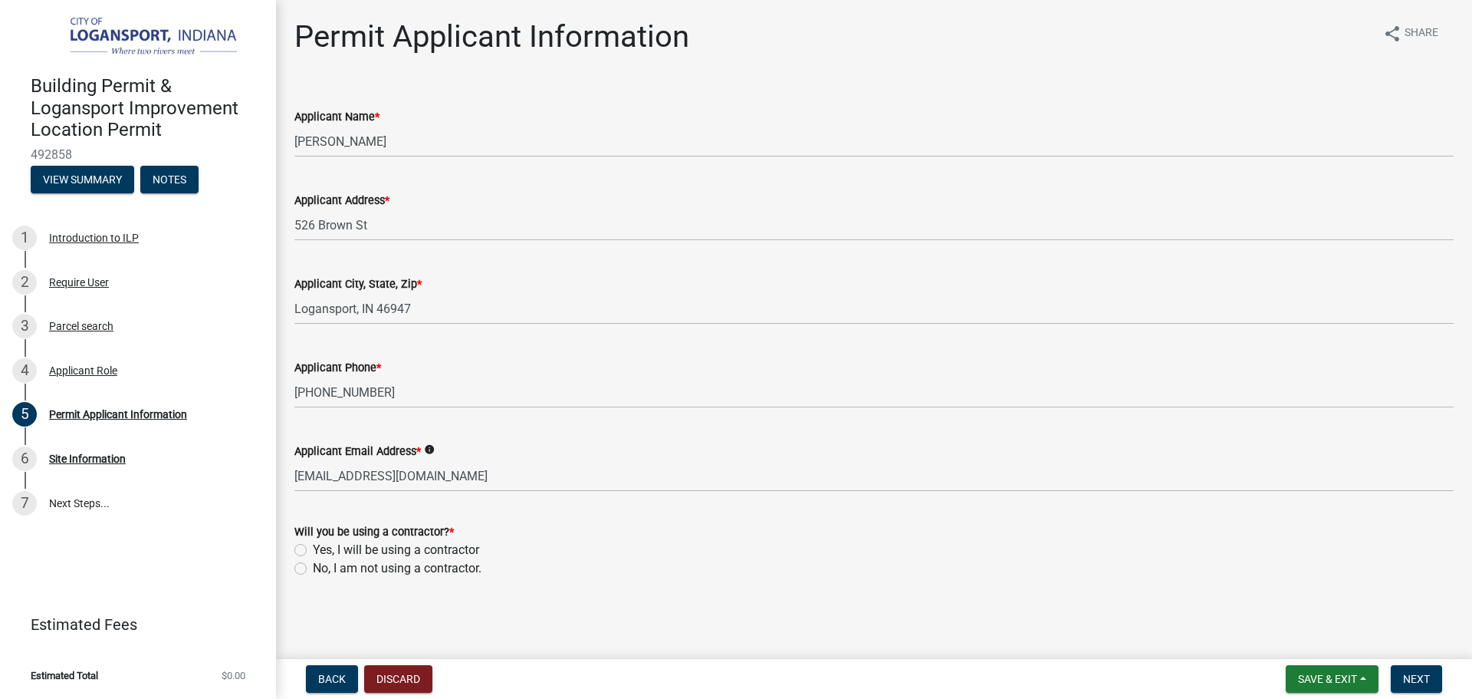
click at [313, 568] on label "No, I am not using a contractor." at bounding box center [397, 568] width 169 height 18
click at [313, 568] on input "No, I am not using a contractor." at bounding box center [318, 564] width 10 height 10
radio input "true"
click at [313, 547] on label "Yes, I will be using a contractor" at bounding box center [396, 550] width 166 height 18
click at [313, 547] on input "Yes, I will be using a contractor" at bounding box center [318, 546] width 10 height 10
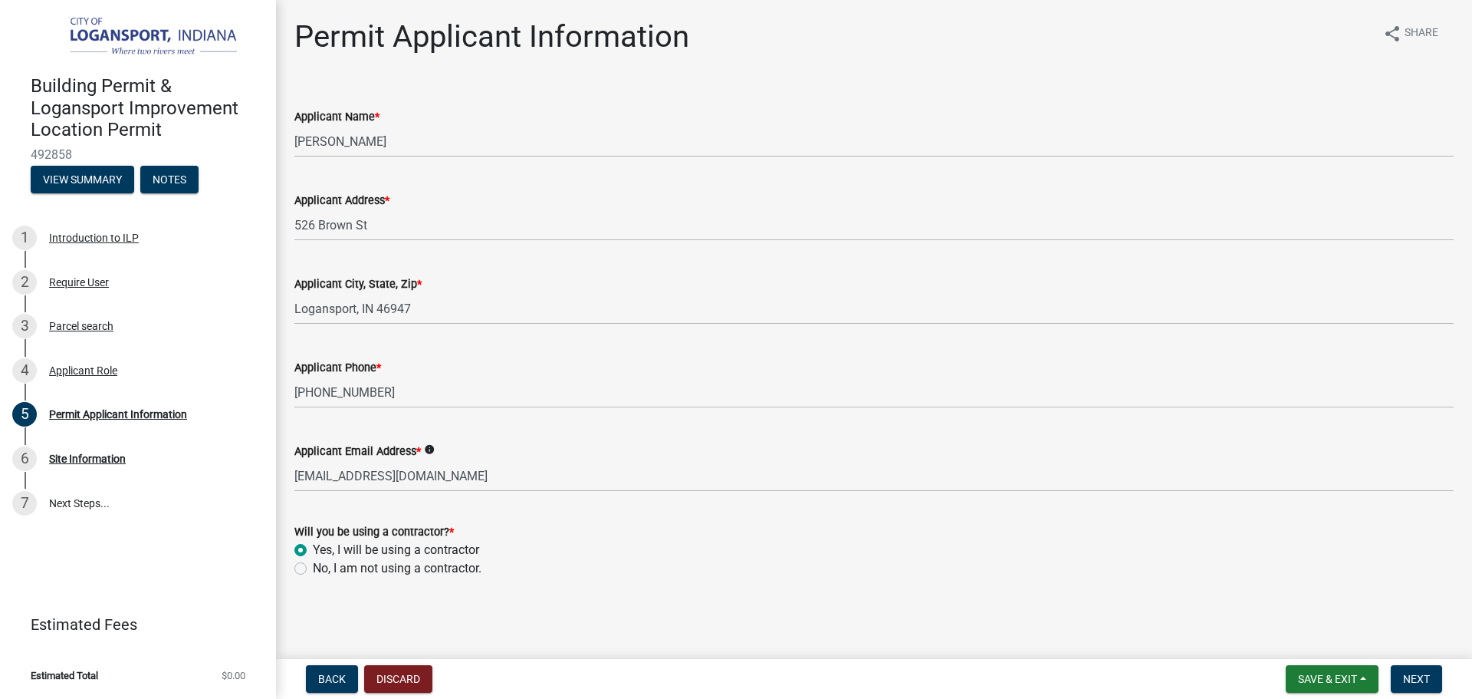
radio input "true"
click at [1397, 670] on button "Next" at bounding box center [1416, 679] width 51 height 28
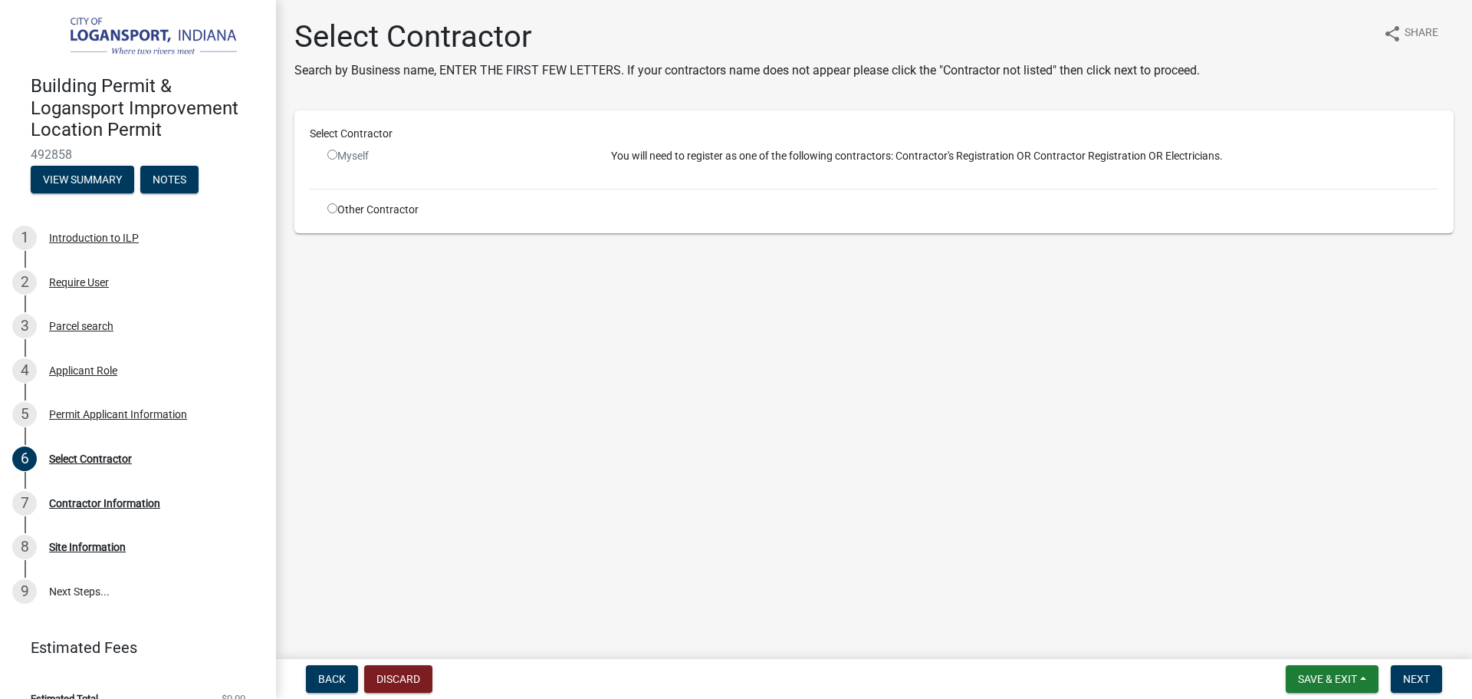
click at [334, 209] on input "radio" at bounding box center [332, 208] width 10 height 10
radio input "true"
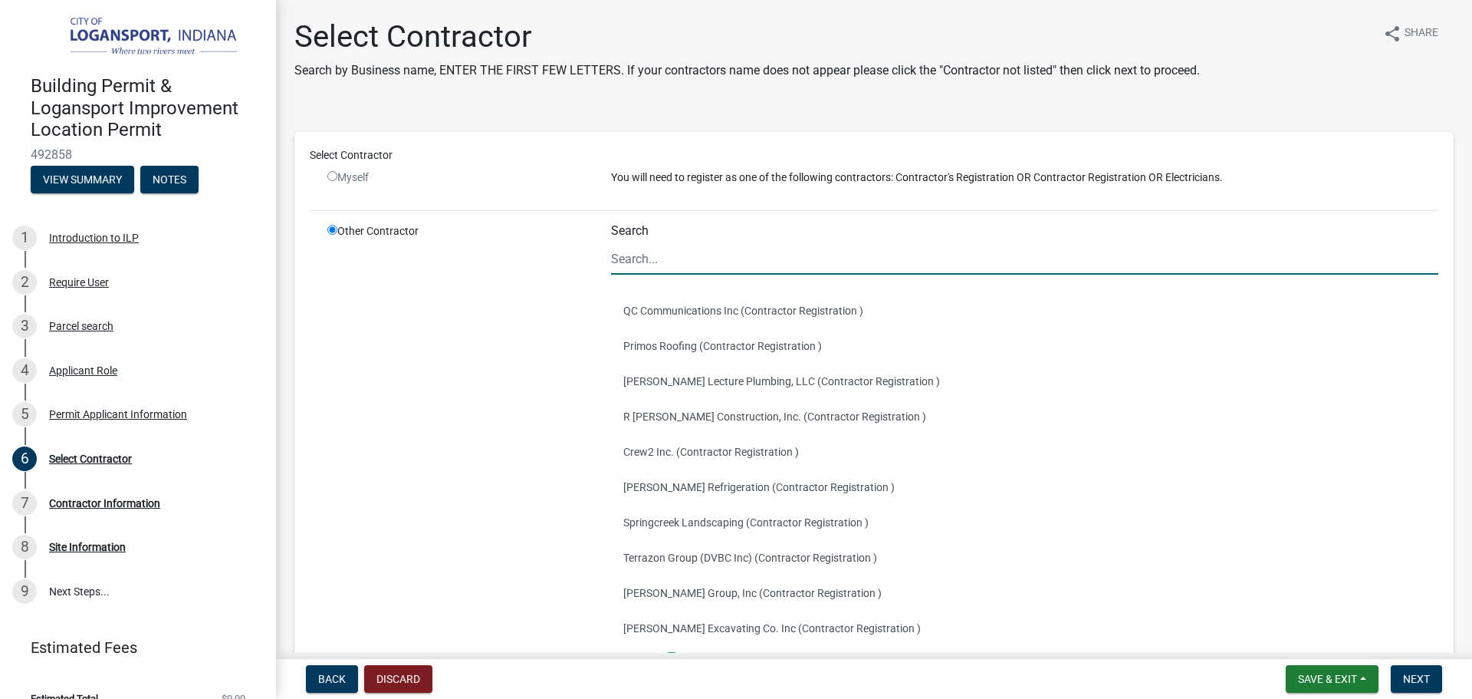
click at [774, 266] on input "Search" at bounding box center [1025, 258] width 828 height 31
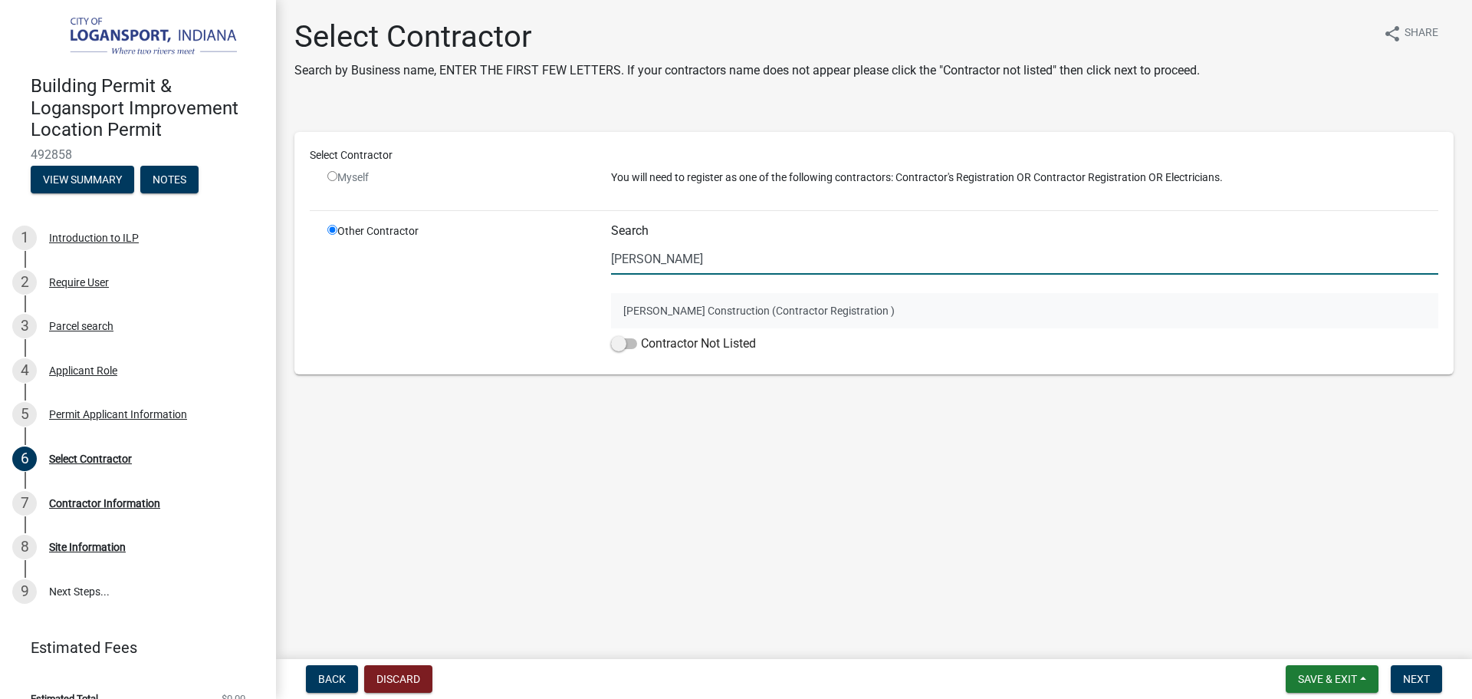
type input "[PERSON_NAME]"
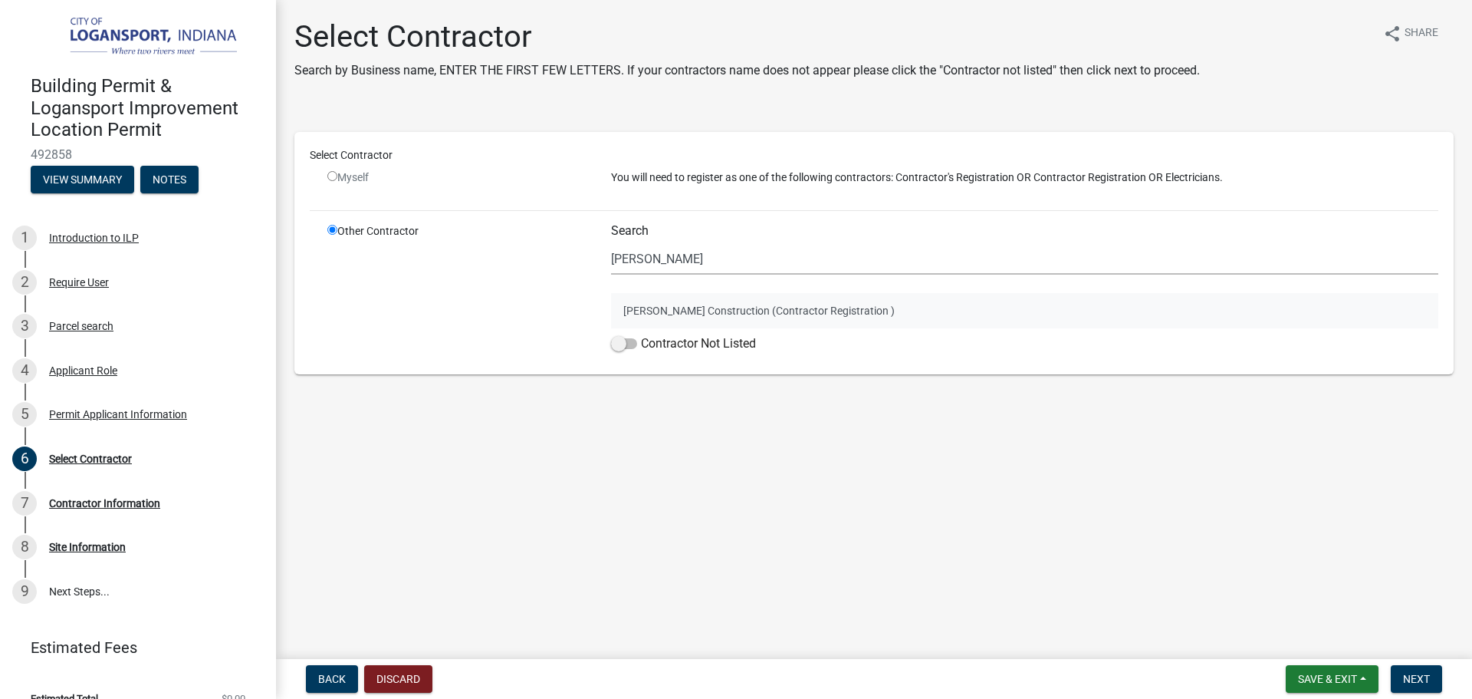
click at [752, 304] on button "[PERSON_NAME] Construction (Contractor Registration )" at bounding box center [1025, 310] width 828 height 35
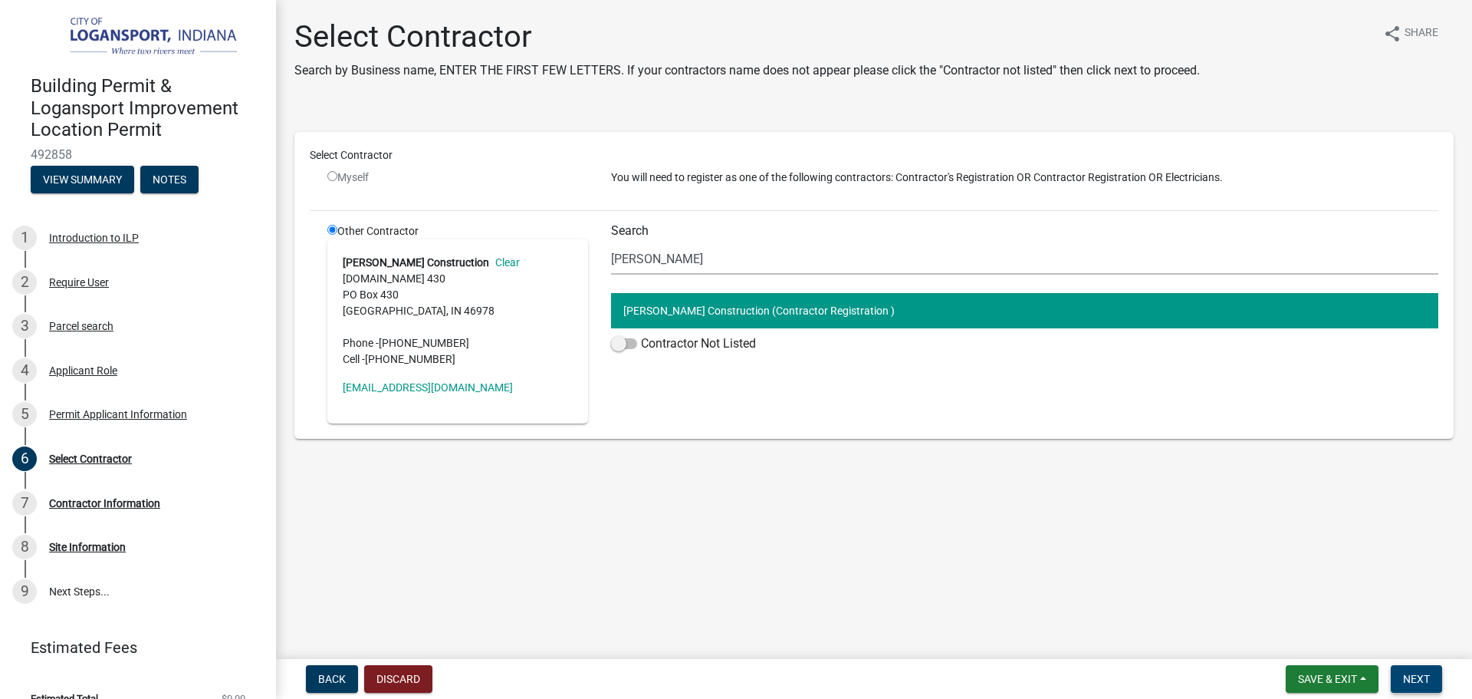
click at [1430, 689] on button "Next" at bounding box center [1416, 679] width 51 height 28
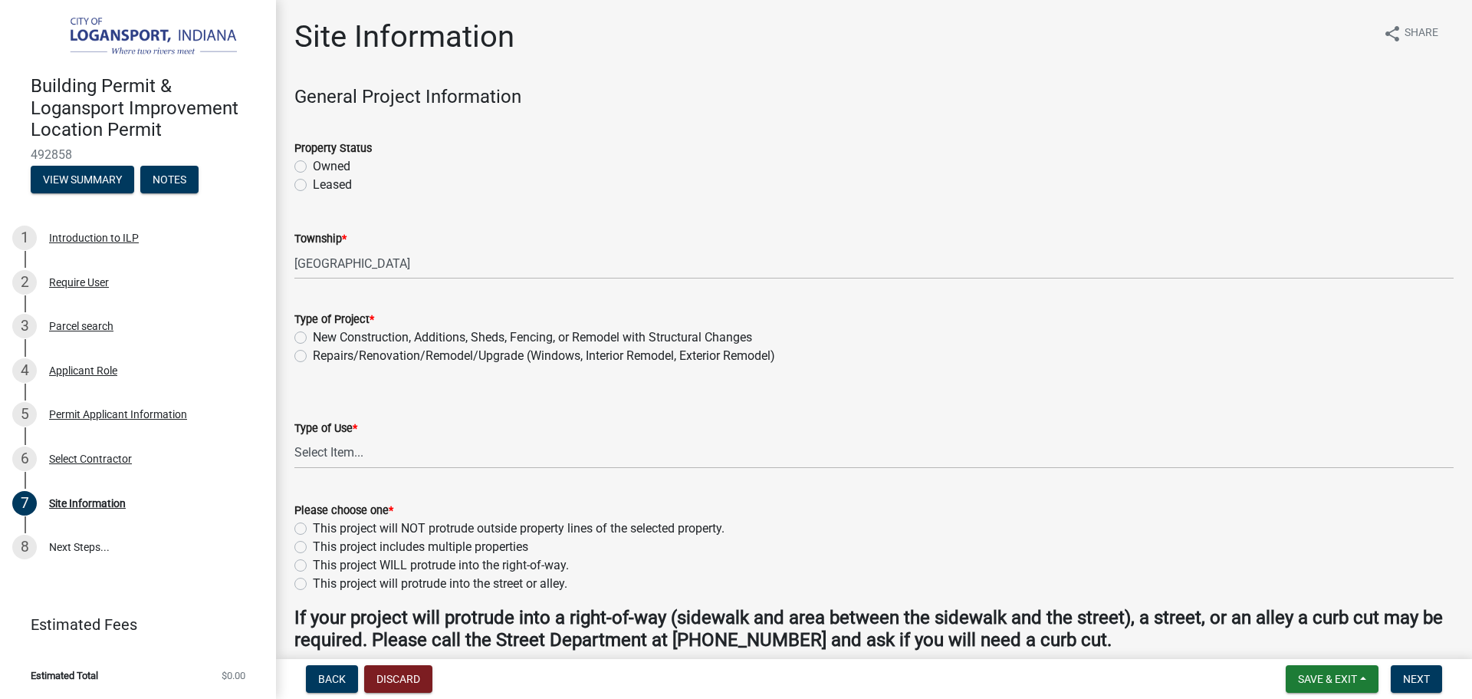
click at [313, 166] on label "Owned" at bounding box center [332, 166] width 38 height 18
click at [313, 166] on input "Owned" at bounding box center [318, 162] width 10 height 10
radio input "true"
click at [313, 354] on label "Repairs/Renovation/Remodel/Upgrade (Windows, Interior Remodel, Exterior Remodel)" at bounding box center [544, 356] width 462 height 18
click at [313, 354] on input "Repairs/Renovation/Remodel/Upgrade (Windows, Interior Remodel, Exterior Remodel)" at bounding box center [318, 352] width 10 height 10
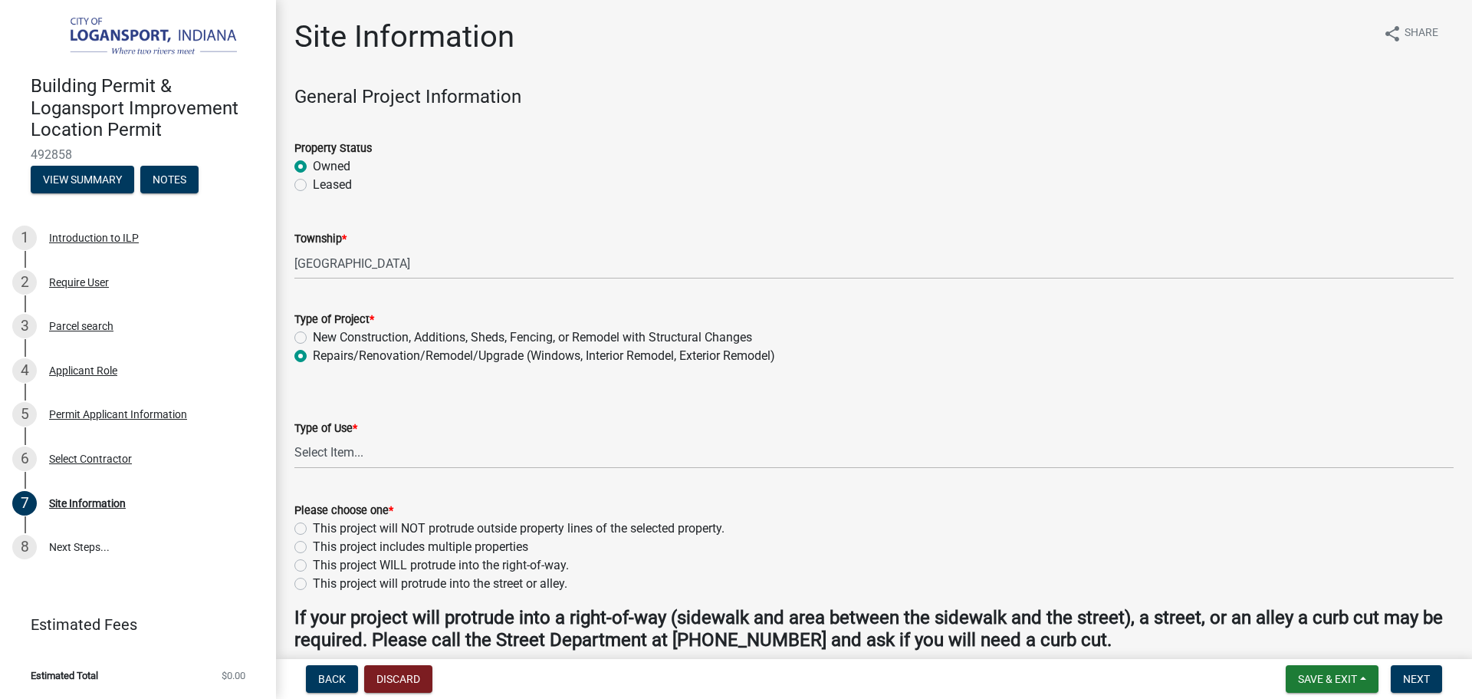
radio input "true"
click at [314, 451] on select "Select Item... Residential Commercial/Industrial Agricultural Public/Semi Public" at bounding box center [874, 452] width 1160 height 31
click at [294, 437] on select "Select Item... Residential Commercial/Industrial Agricultural Public/Semi Public" at bounding box center [874, 452] width 1160 height 31
select select "62802869-e470-474a-8a4c-8dbe1ccdd5ac"
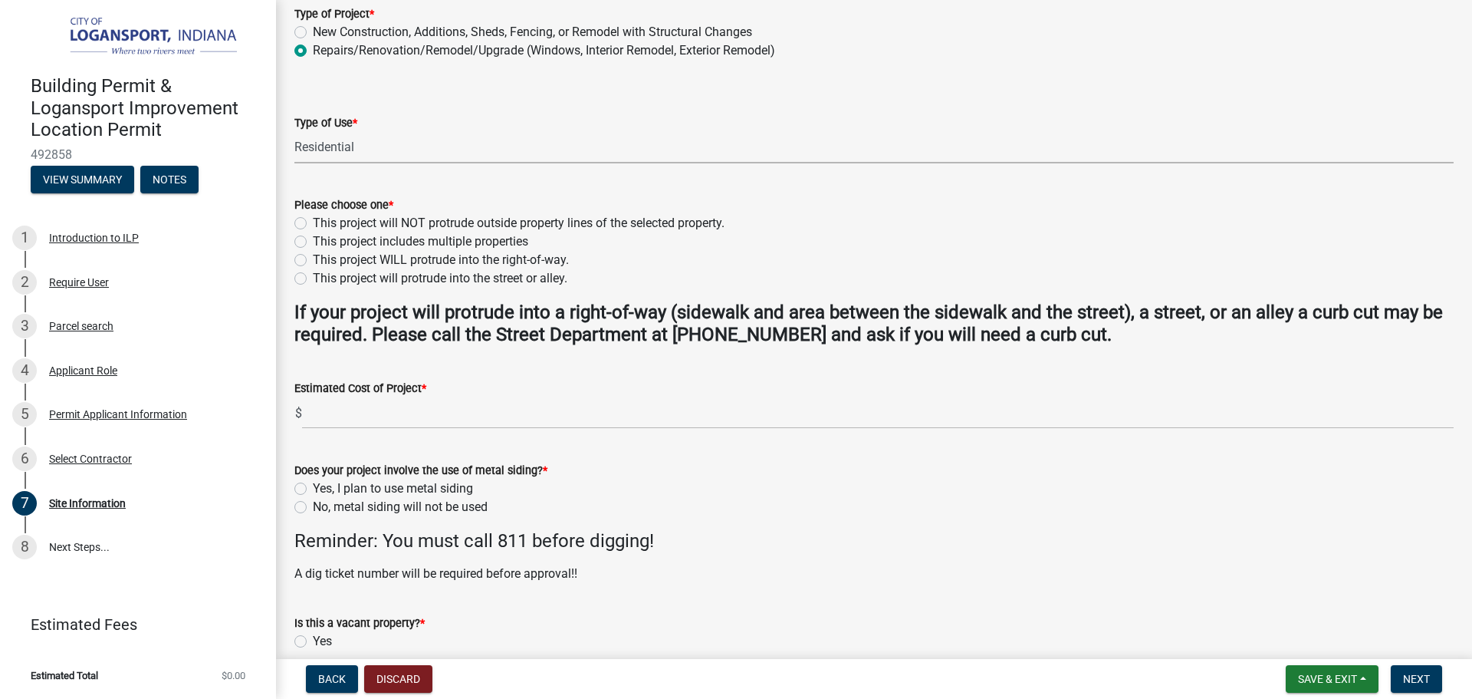
scroll to position [307, 0]
click at [313, 239] on label "This project includes multiple properties" at bounding box center [421, 240] width 216 height 18
click at [313, 239] on input "This project includes multiple properties" at bounding box center [318, 236] width 10 height 10
radio input "true"
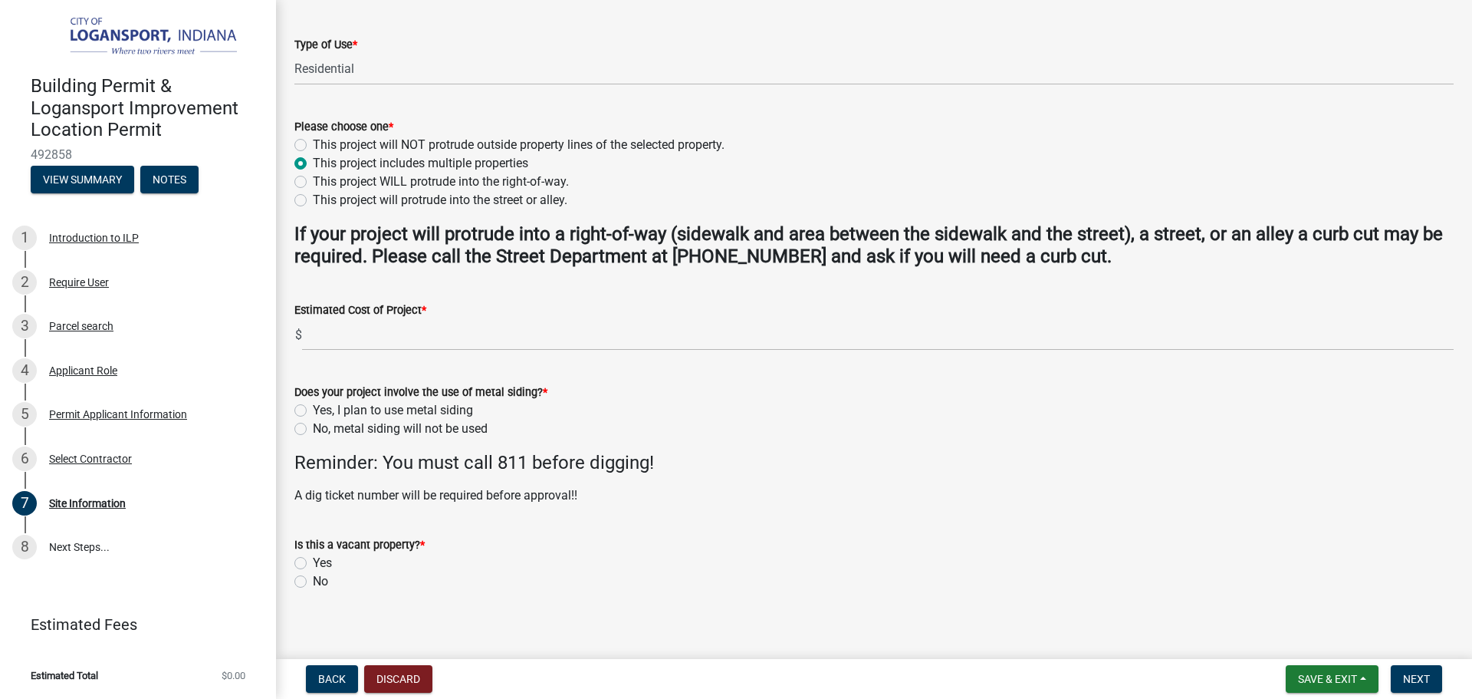
click at [313, 147] on label "This project will NOT protrude outside property lines of the selected property." at bounding box center [519, 145] width 412 height 18
click at [313, 146] on input "This project will NOT protrude outside property lines of the selected property." at bounding box center [318, 141] width 10 height 10
radio input "true"
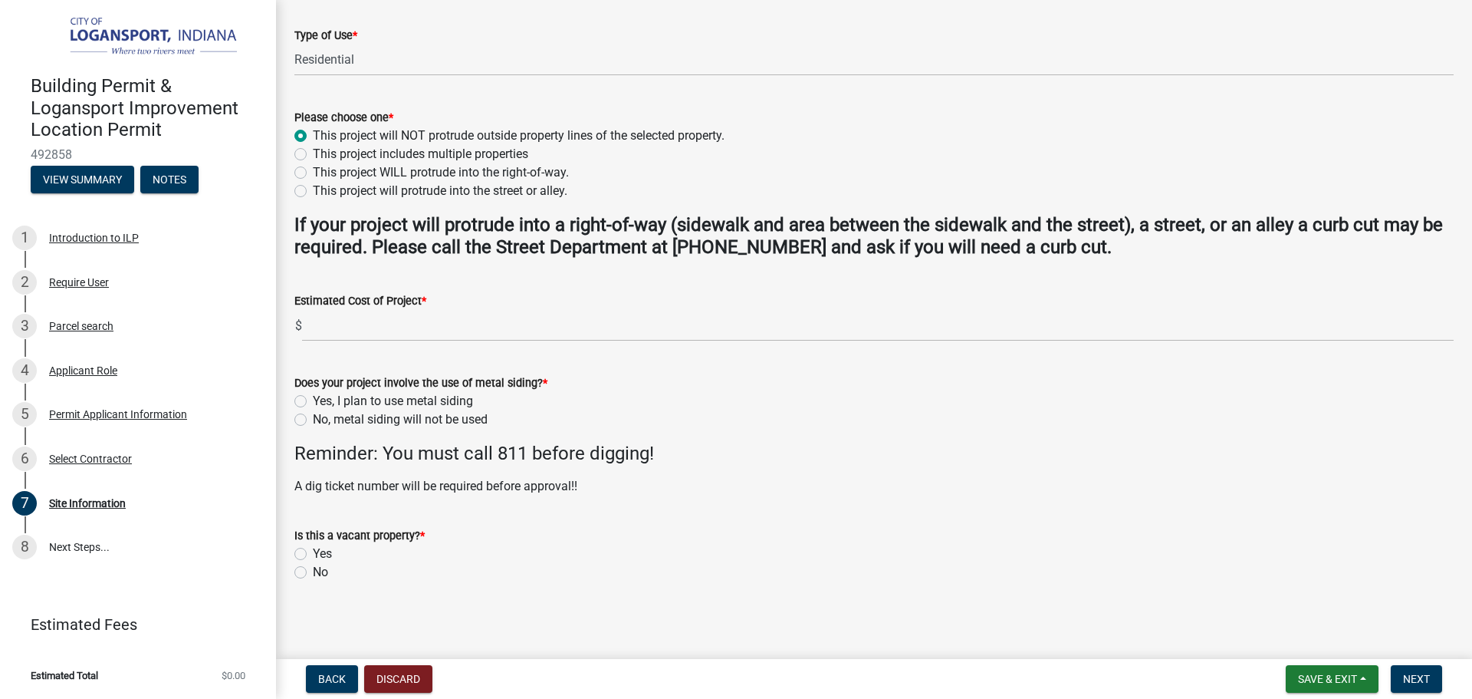
scroll to position [395, 0]
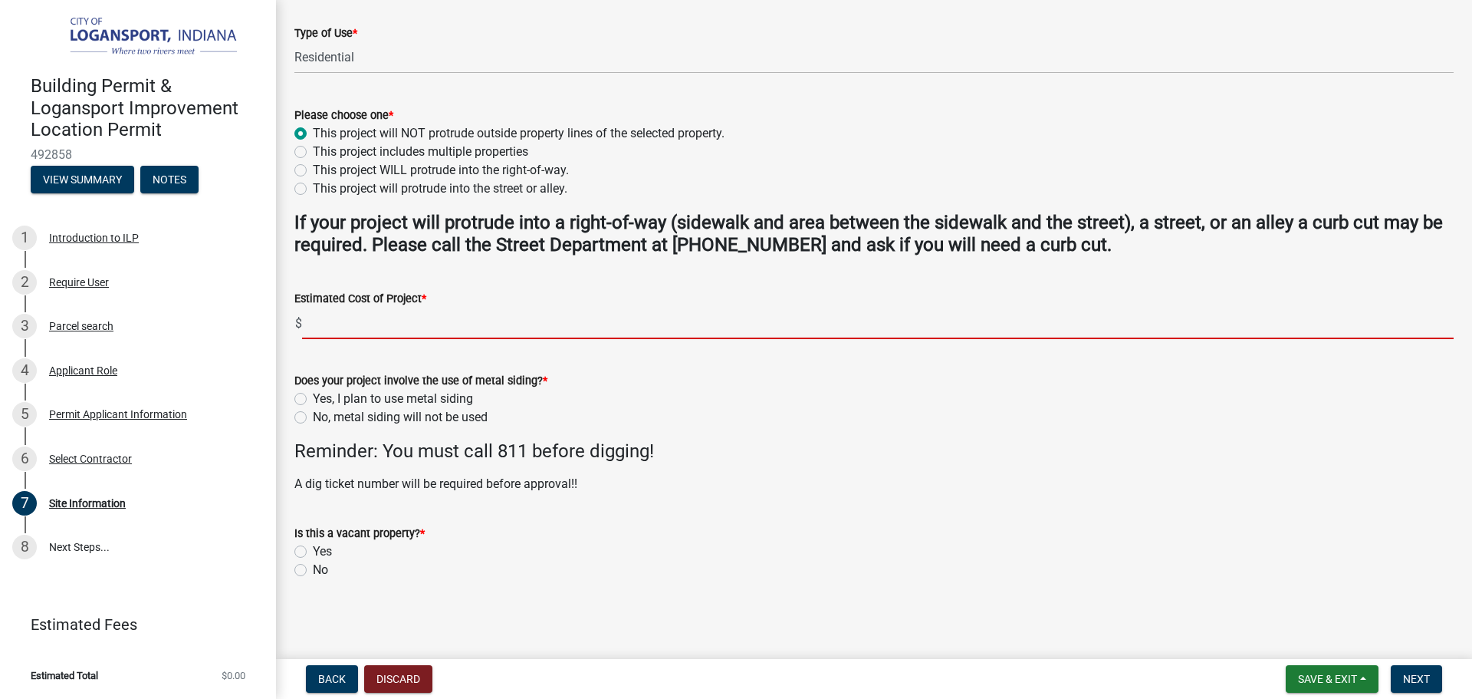
click at [321, 337] on input "text" at bounding box center [878, 323] width 1152 height 31
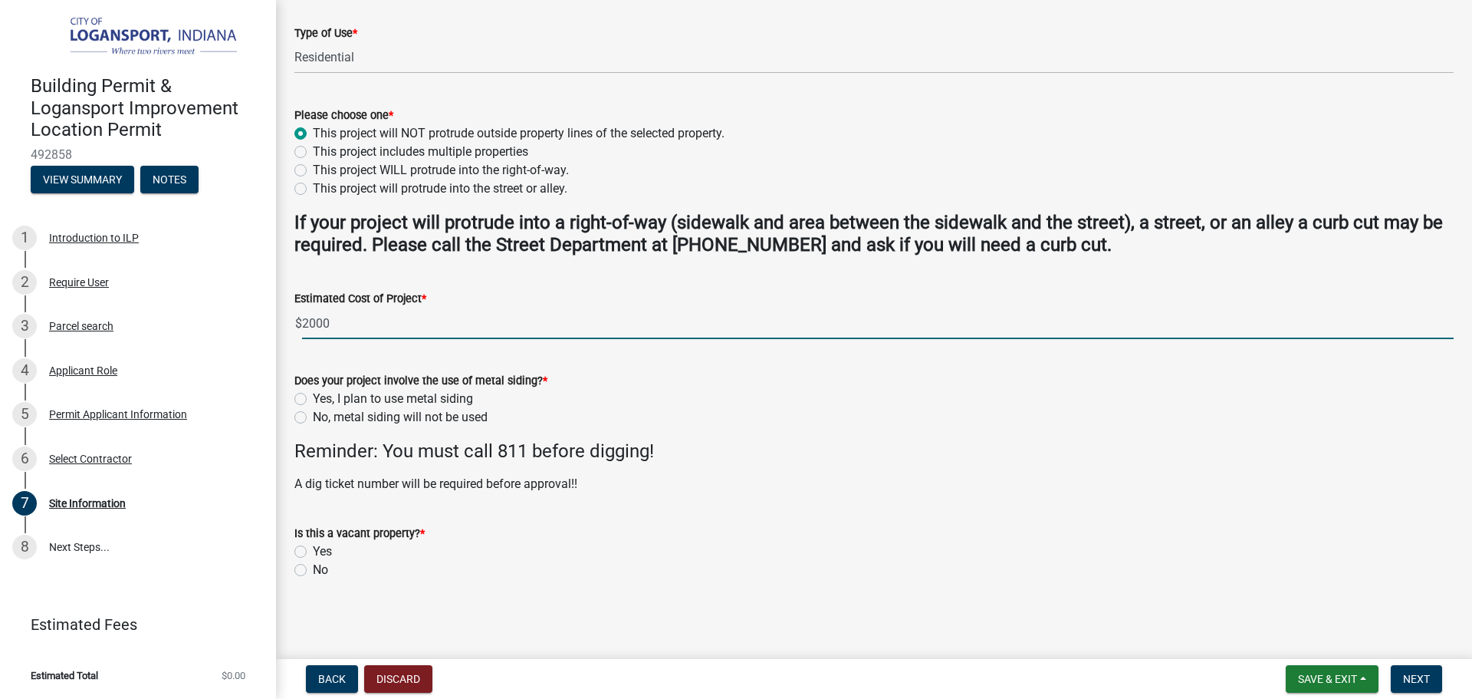
type input "2000"
click at [313, 415] on label "No, metal siding will not be used" at bounding box center [400, 417] width 175 height 18
click at [313, 415] on input "No, metal siding will not be used" at bounding box center [318, 413] width 10 height 10
radio input "true"
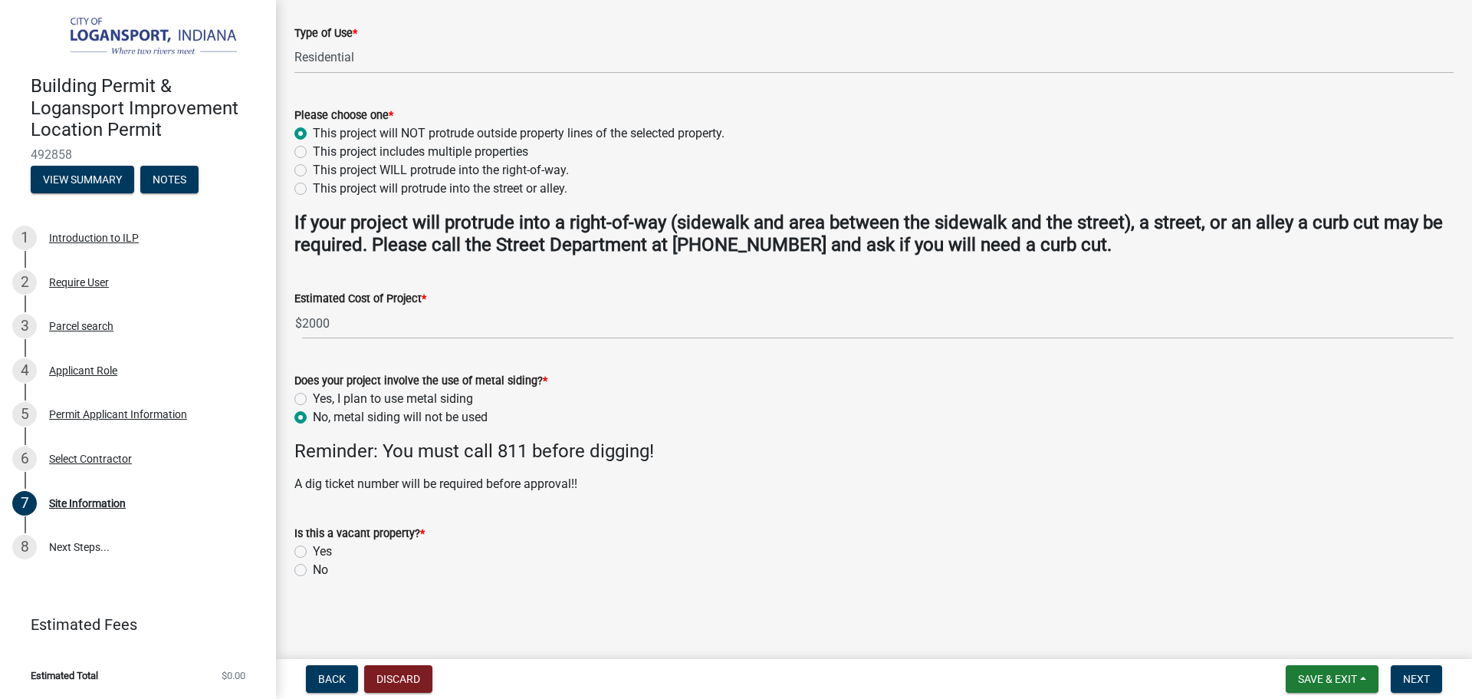
click at [302, 577] on div "No" at bounding box center [874, 570] width 1160 height 18
click at [313, 568] on label "No" at bounding box center [320, 570] width 15 height 18
click at [313, 568] on input "No" at bounding box center [318, 566] width 10 height 10
radio input "true"
click at [1431, 675] on button "Next" at bounding box center [1416, 679] width 51 height 28
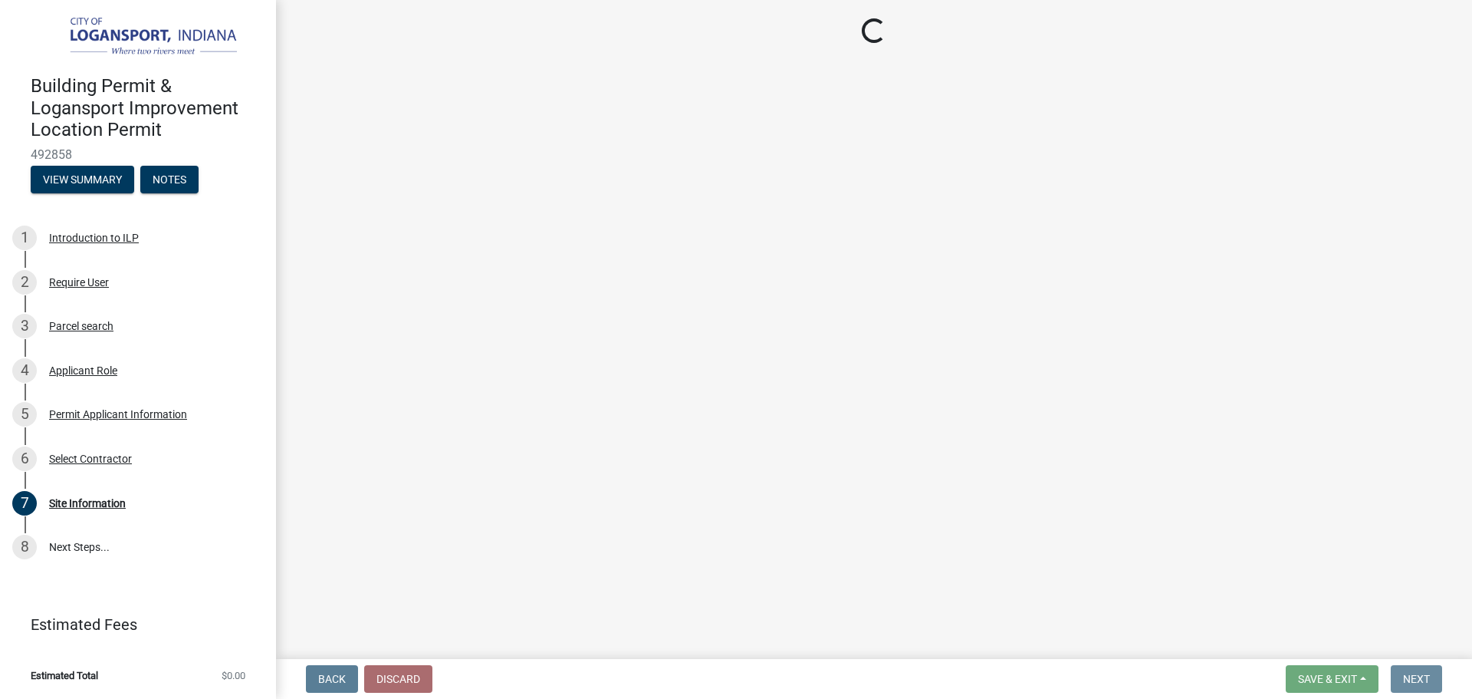
scroll to position [0, 0]
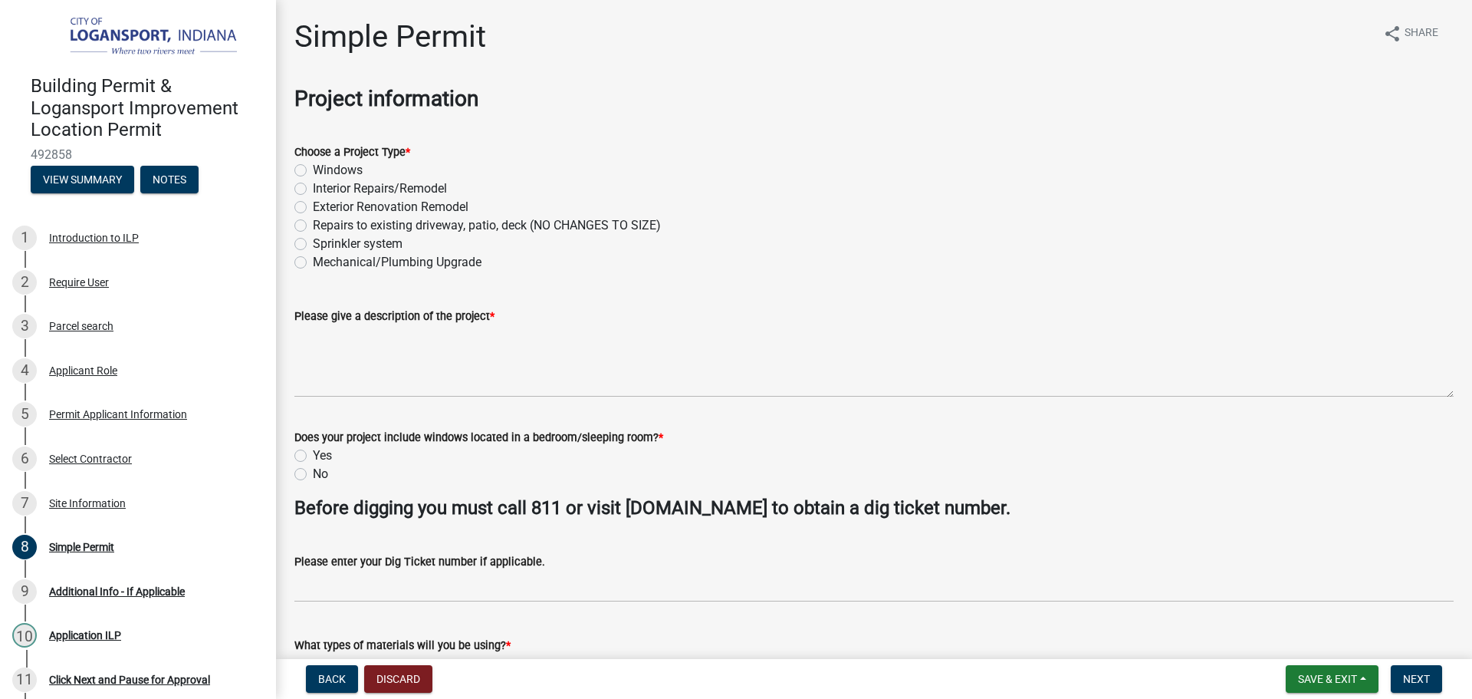
click at [313, 191] on label "Interior Repairs/Remodel" at bounding box center [380, 188] width 134 height 18
click at [313, 189] on input "Interior Repairs/Remodel" at bounding box center [318, 184] width 10 height 10
radio input "true"
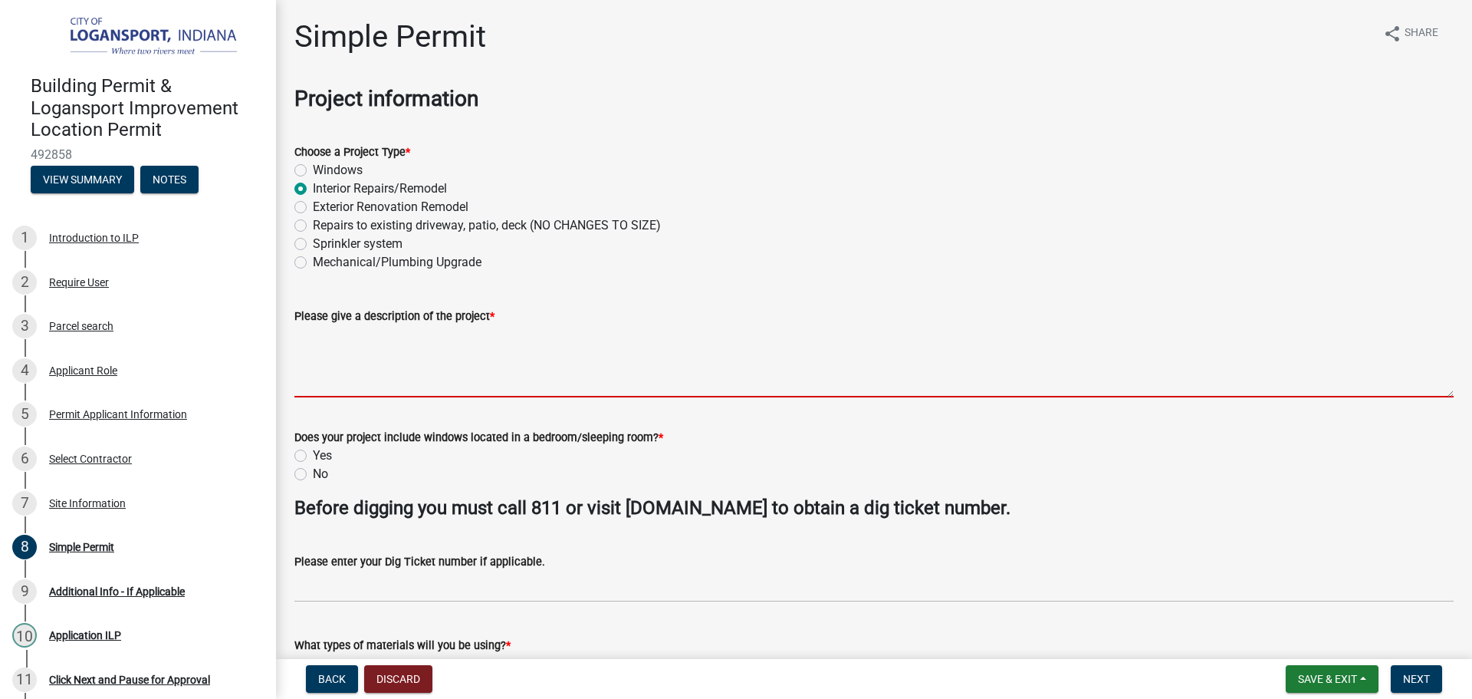
click at [311, 354] on textarea "Please give a description of the project *" at bounding box center [874, 361] width 1160 height 72
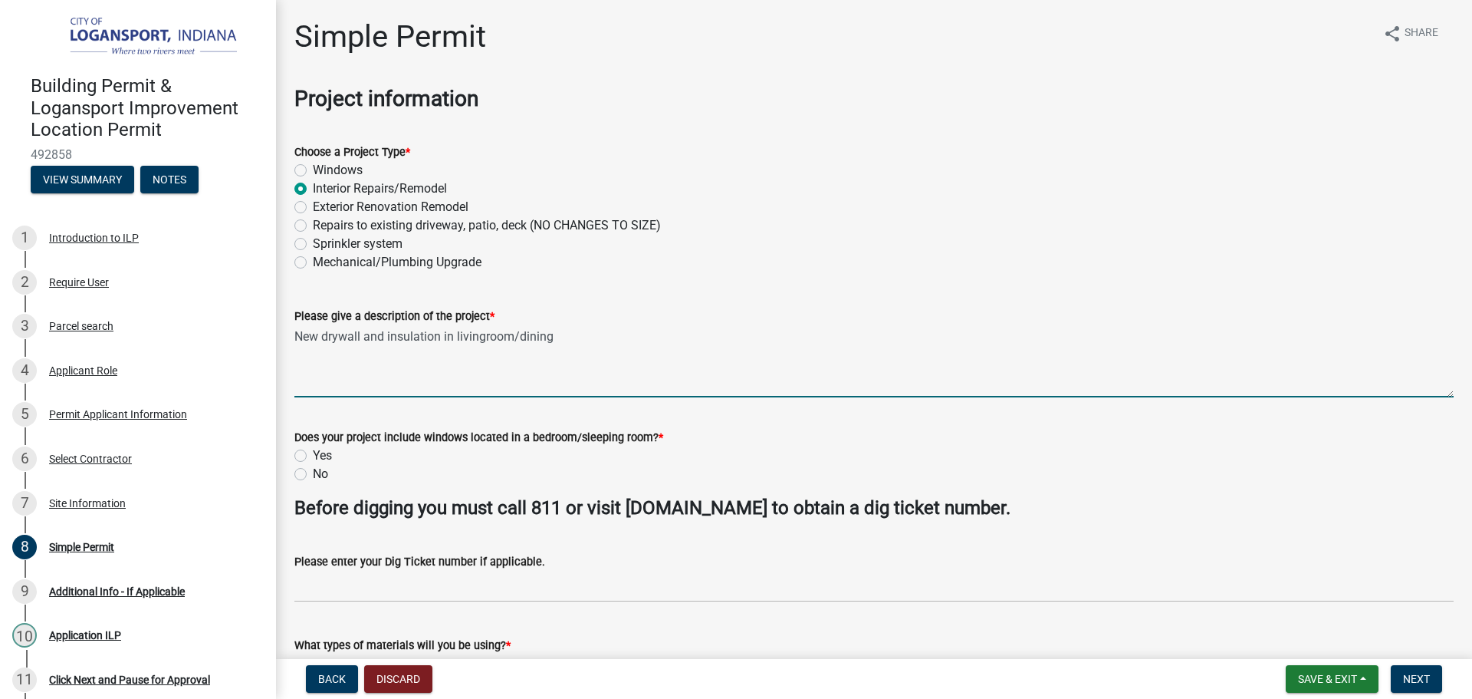
click at [489, 337] on textarea "New drywall and insulation in livingroom/dining" at bounding box center [874, 361] width 1160 height 72
click at [488, 341] on textarea "New drywall and insulation in livingroom/dining" at bounding box center [874, 361] width 1160 height 72
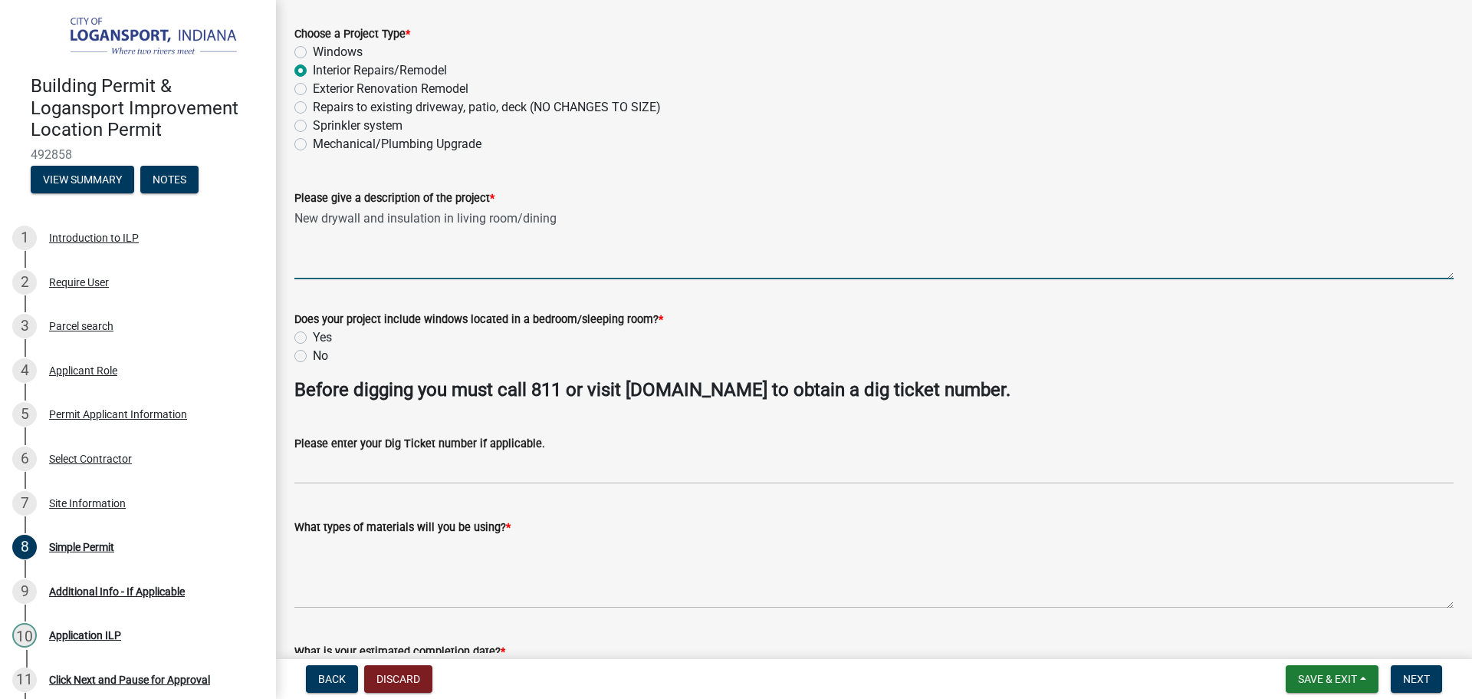
scroll to position [153, 0]
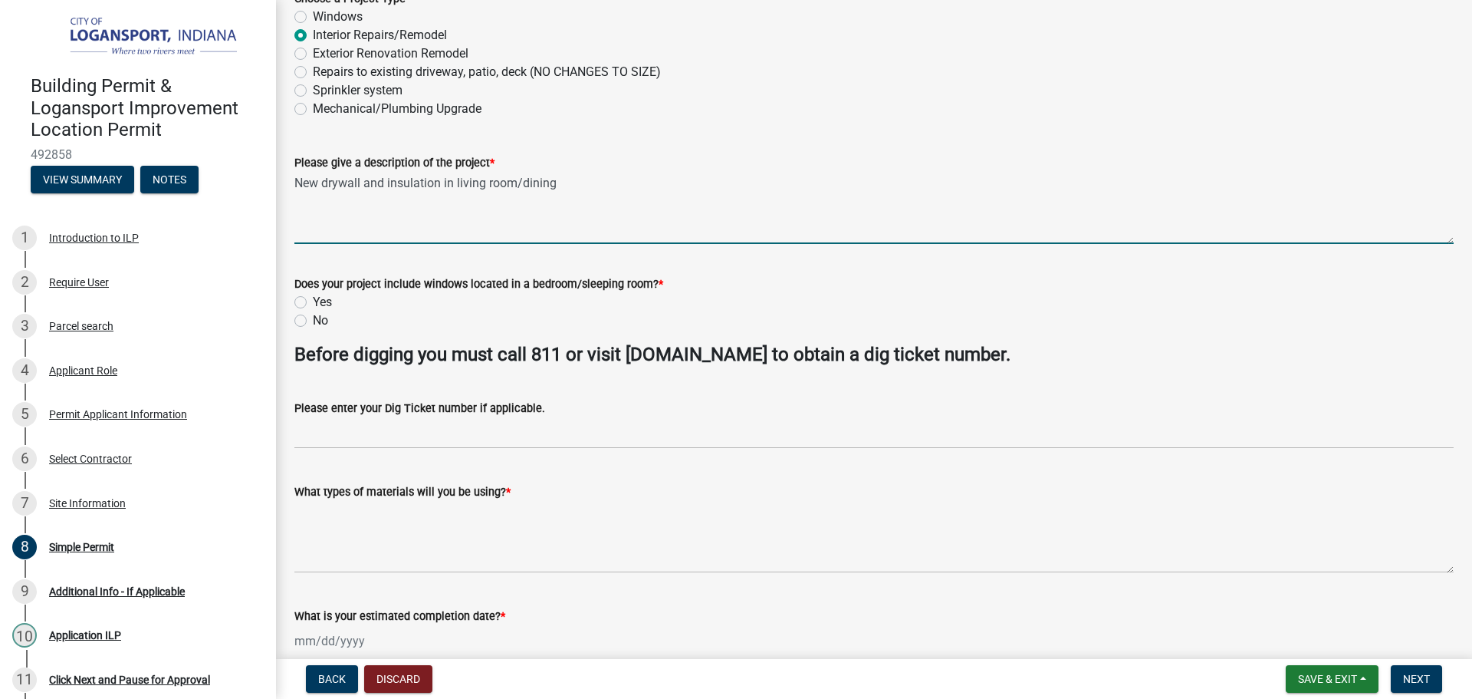
type textarea "New drywall and insulation in living room/dining"
click at [298, 311] on div "No" at bounding box center [874, 320] width 1160 height 18
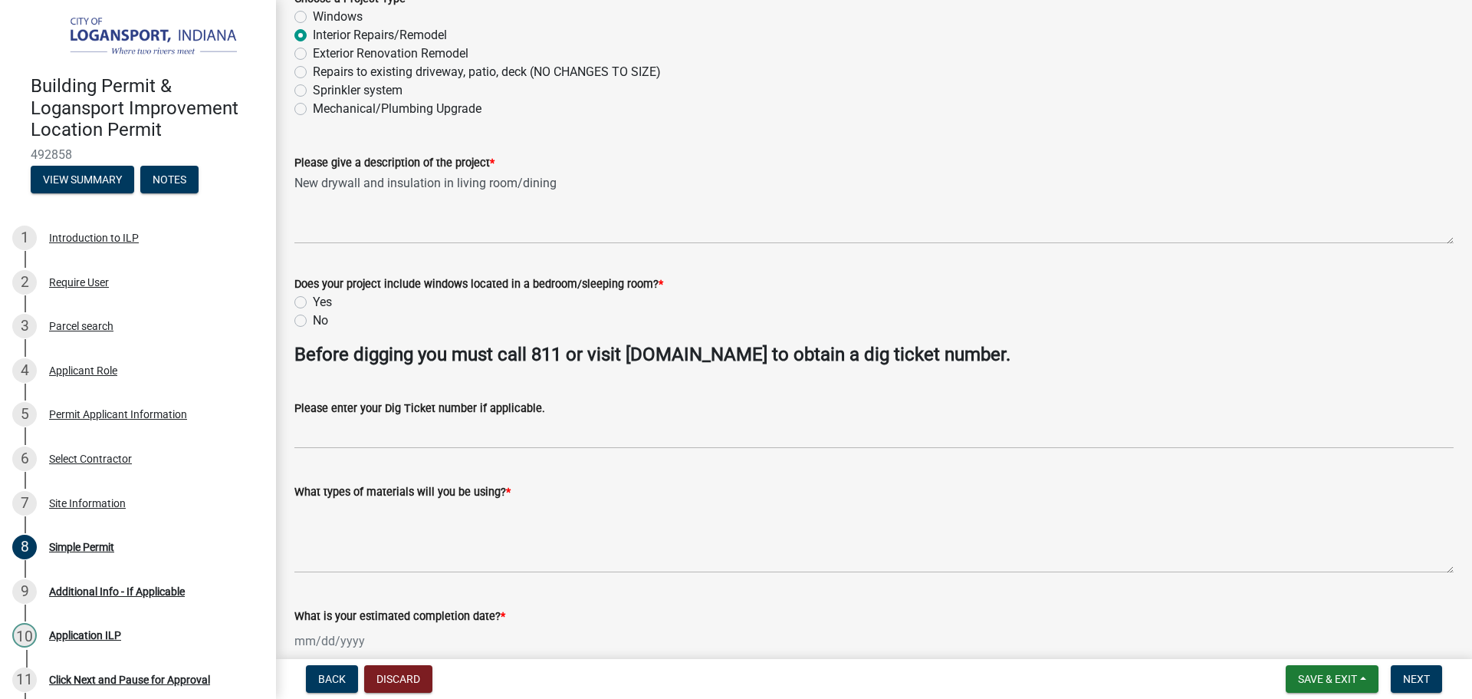
click at [313, 321] on label "No" at bounding box center [320, 320] width 15 height 18
click at [313, 321] on input "No" at bounding box center [318, 316] width 10 height 10
radio input "true"
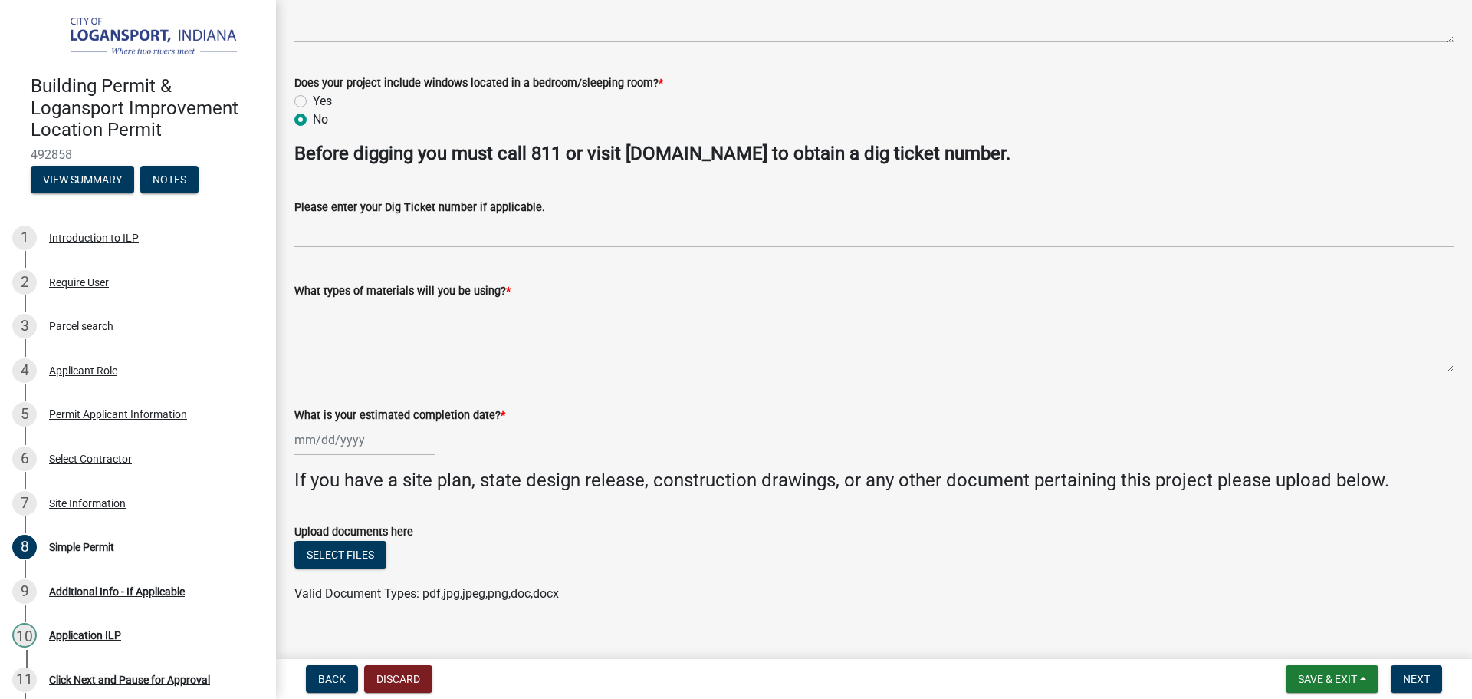
scroll to position [378, 0]
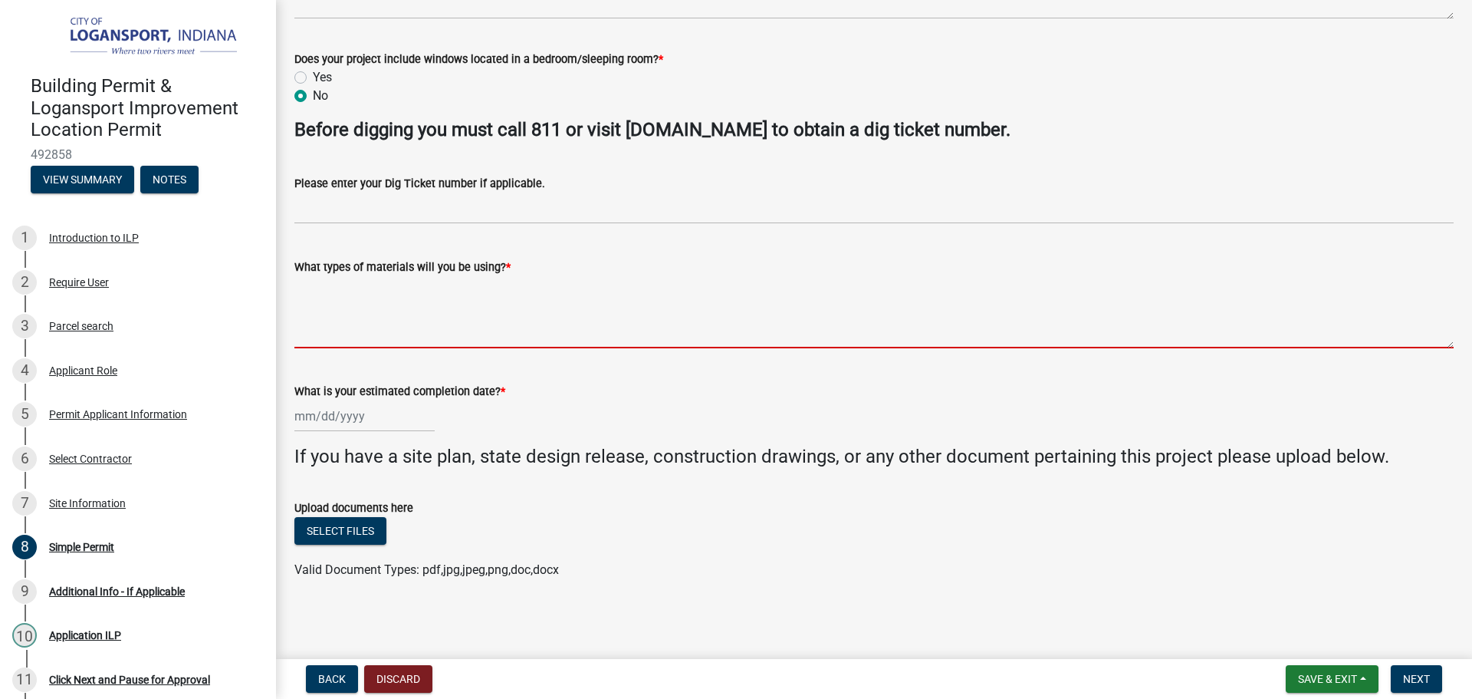
click at [351, 310] on textarea "What types of materials will you be using? *" at bounding box center [874, 312] width 1160 height 72
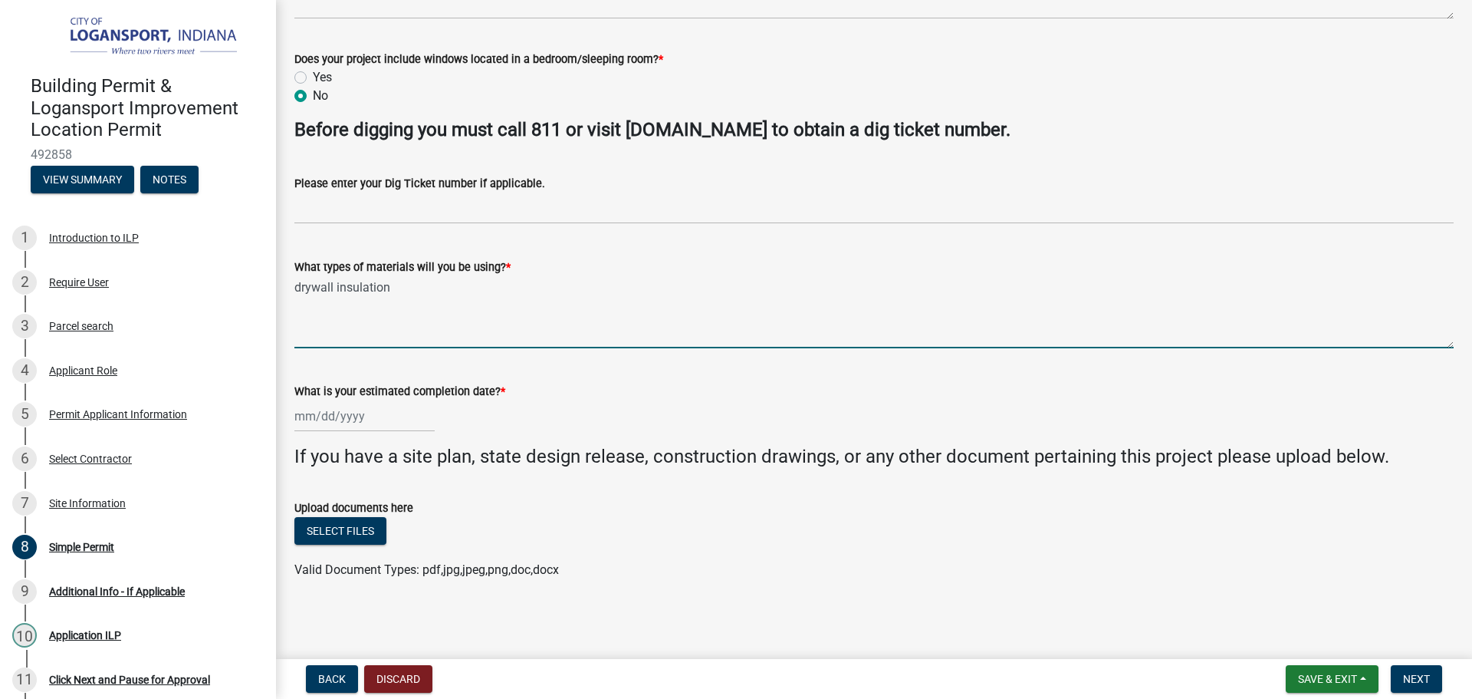
type textarea "drywall insulation"
select select "10"
select select "2025"
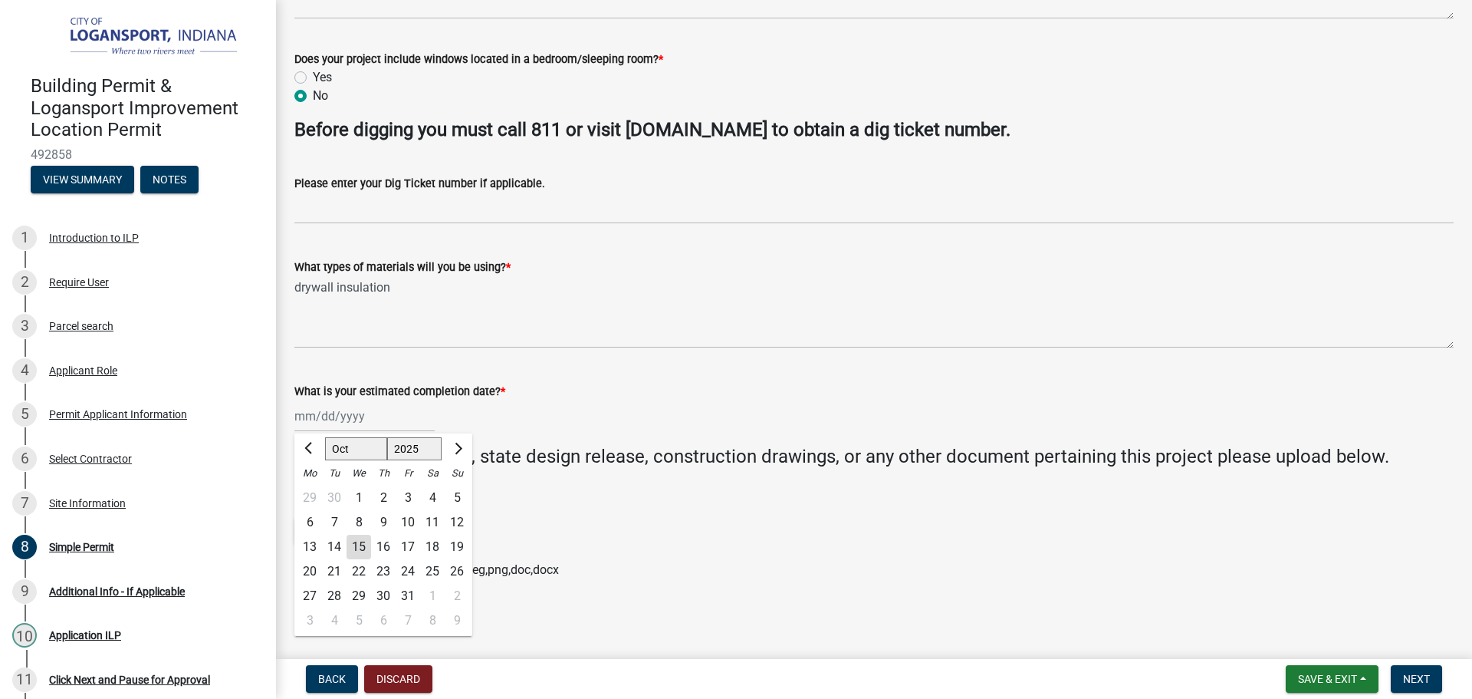
click at [335, 415] on div "[PERSON_NAME] Feb Mar Apr [PERSON_NAME][DATE] Oct Nov [DATE] 1526 1527 1528 152…" at bounding box center [364, 415] width 140 height 31
click at [462, 448] on span "Next month" at bounding box center [457, 449] width 12 height 12
select select "11"
click at [452, 593] on div "30" at bounding box center [457, 596] width 25 height 25
type input "[DATE]"
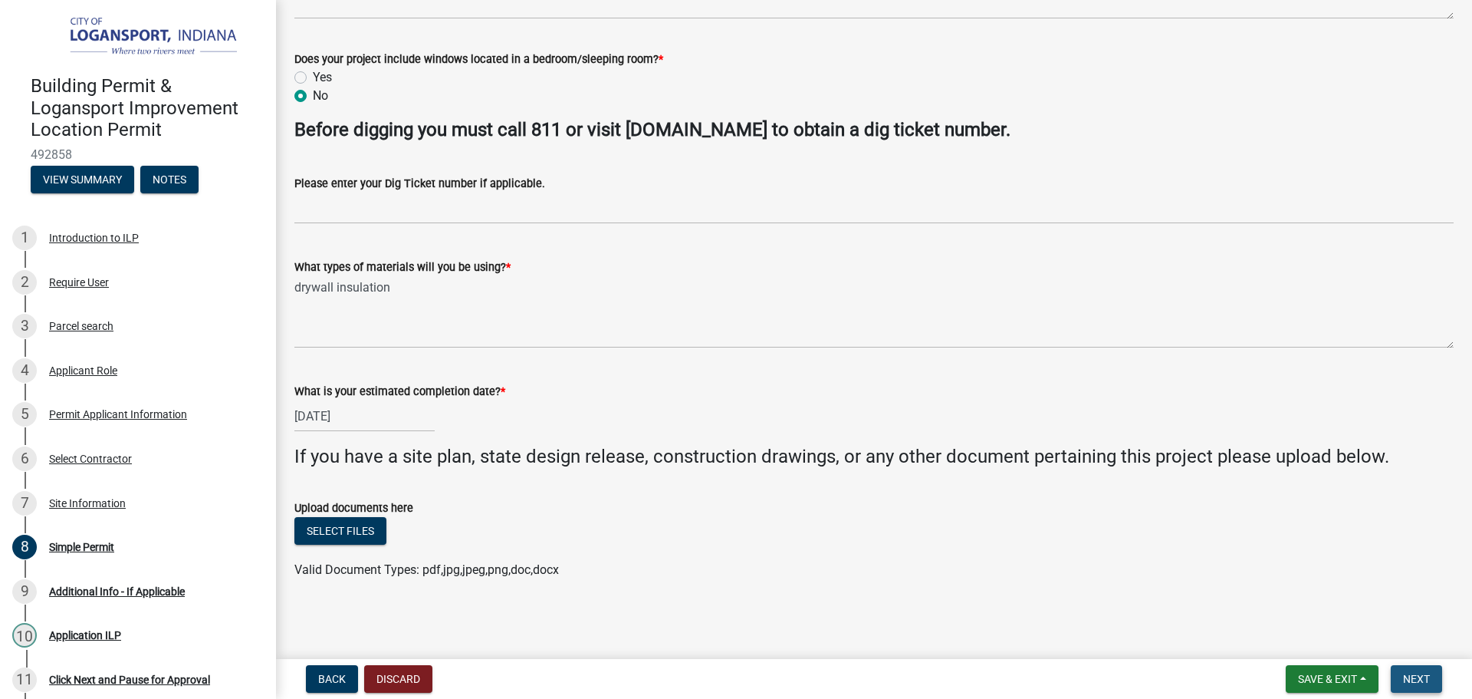
click at [1419, 670] on button "Next" at bounding box center [1416, 679] width 51 height 28
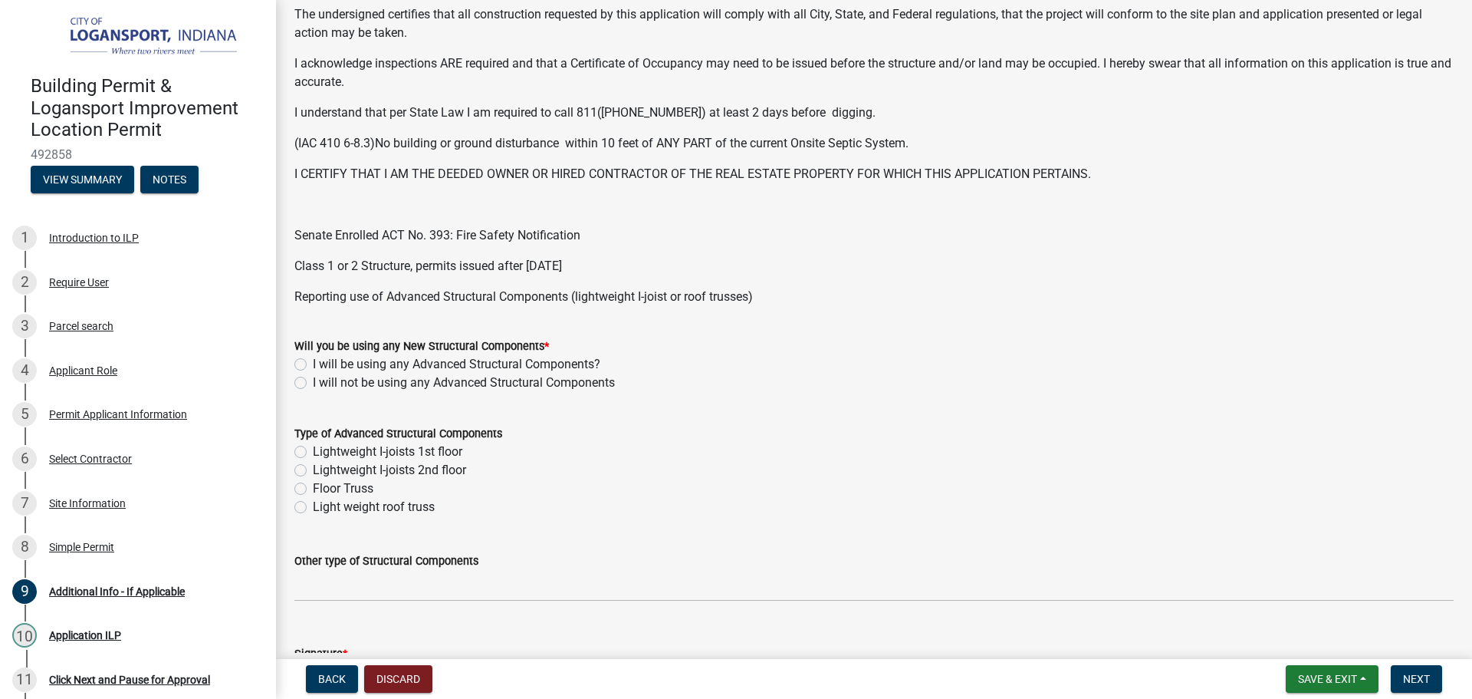
scroll to position [383, 0]
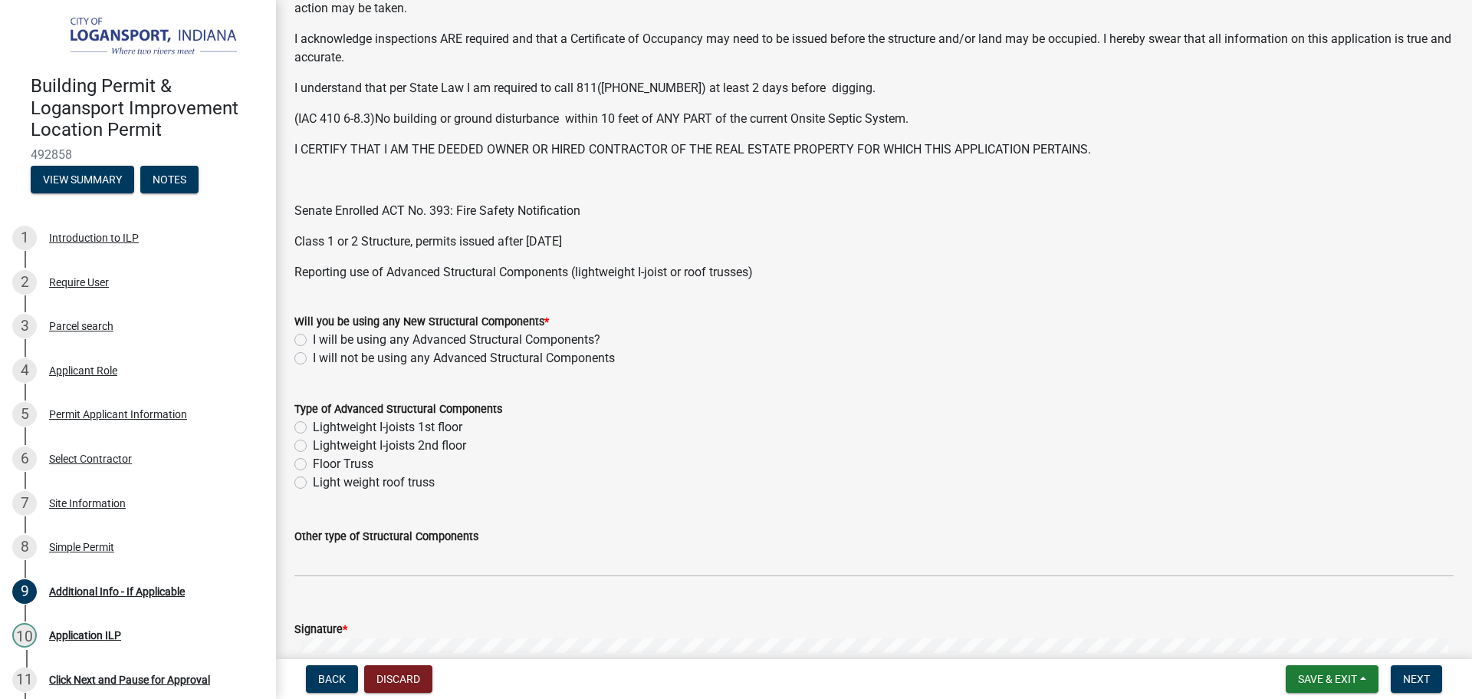
click at [313, 360] on label "I will not be using any Advanced Structural Components" at bounding box center [464, 358] width 302 height 18
click at [313, 359] on input "I will not be using any Advanced Structural Components" at bounding box center [318, 354] width 10 height 10
radio input "true"
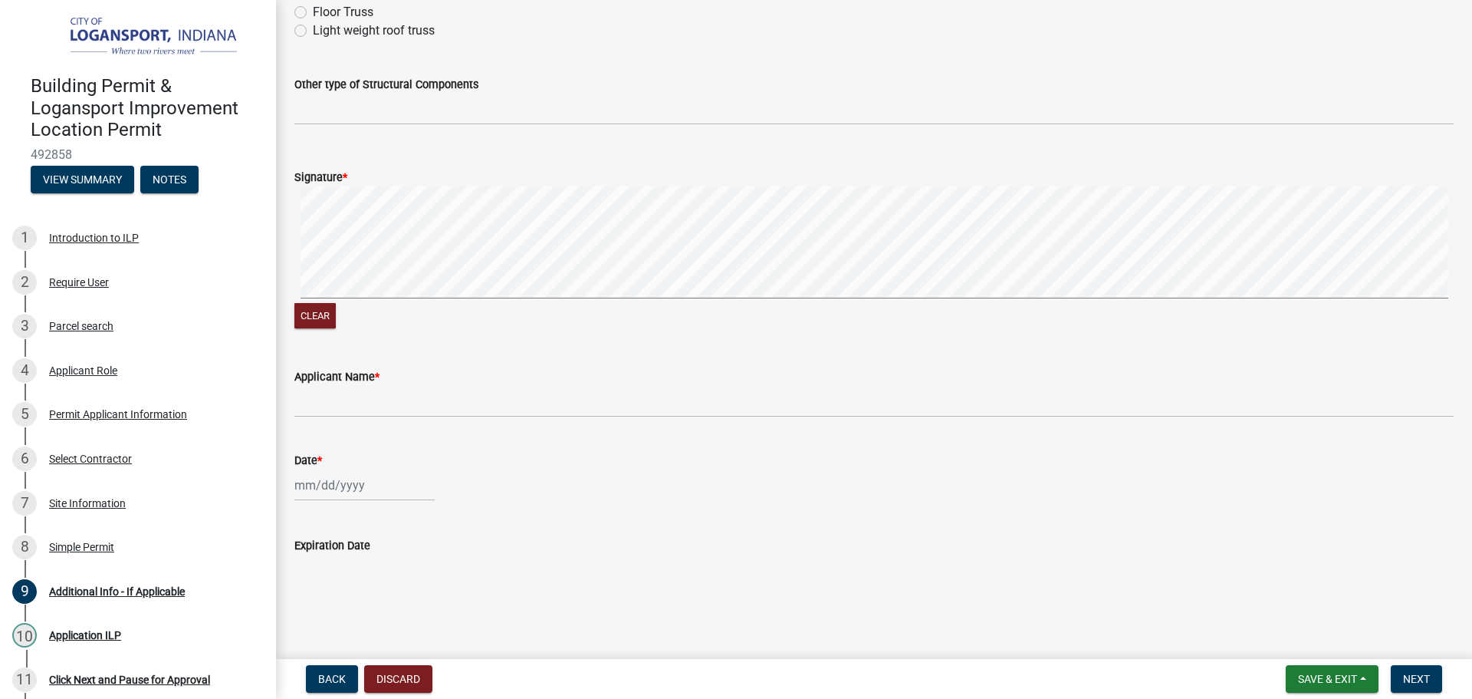
scroll to position [837, 0]
click at [304, 304] on button "Clear" at bounding box center [314, 313] width 41 height 25
click at [626, 454] on div "Date *" at bounding box center [874, 458] width 1160 height 18
click at [548, 479] on div at bounding box center [874, 482] width 1160 height 31
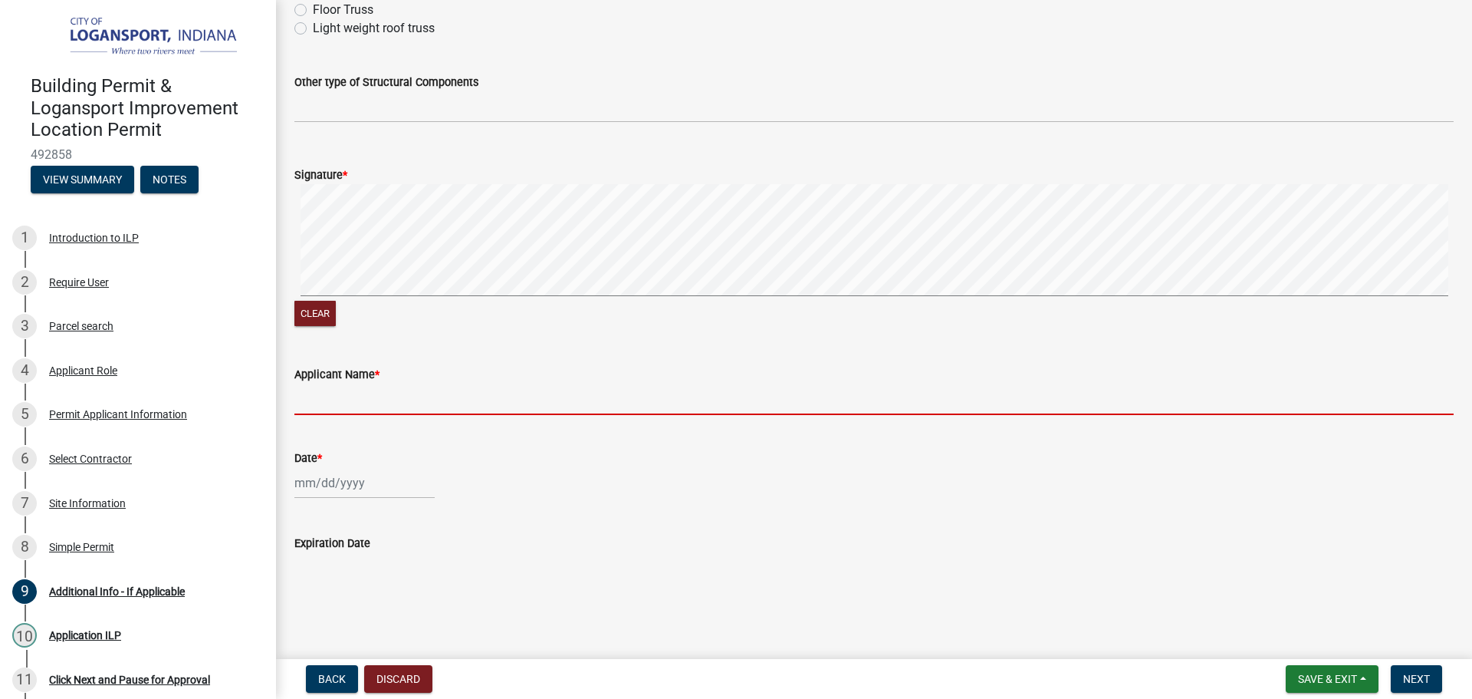
drag, startPoint x: 469, startPoint y: 405, endPoint x: 387, endPoint y: 391, distance: 84.0
click at [469, 405] on input "Applicant Name *" at bounding box center [874, 398] width 1160 height 31
click at [648, 475] on div "Date *" at bounding box center [874, 462] width 1160 height 71
click at [377, 397] on input "Applicant Name *" at bounding box center [874, 398] width 1160 height 31
click at [320, 310] on button "Clear" at bounding box center [314, 313] width 41 height 25
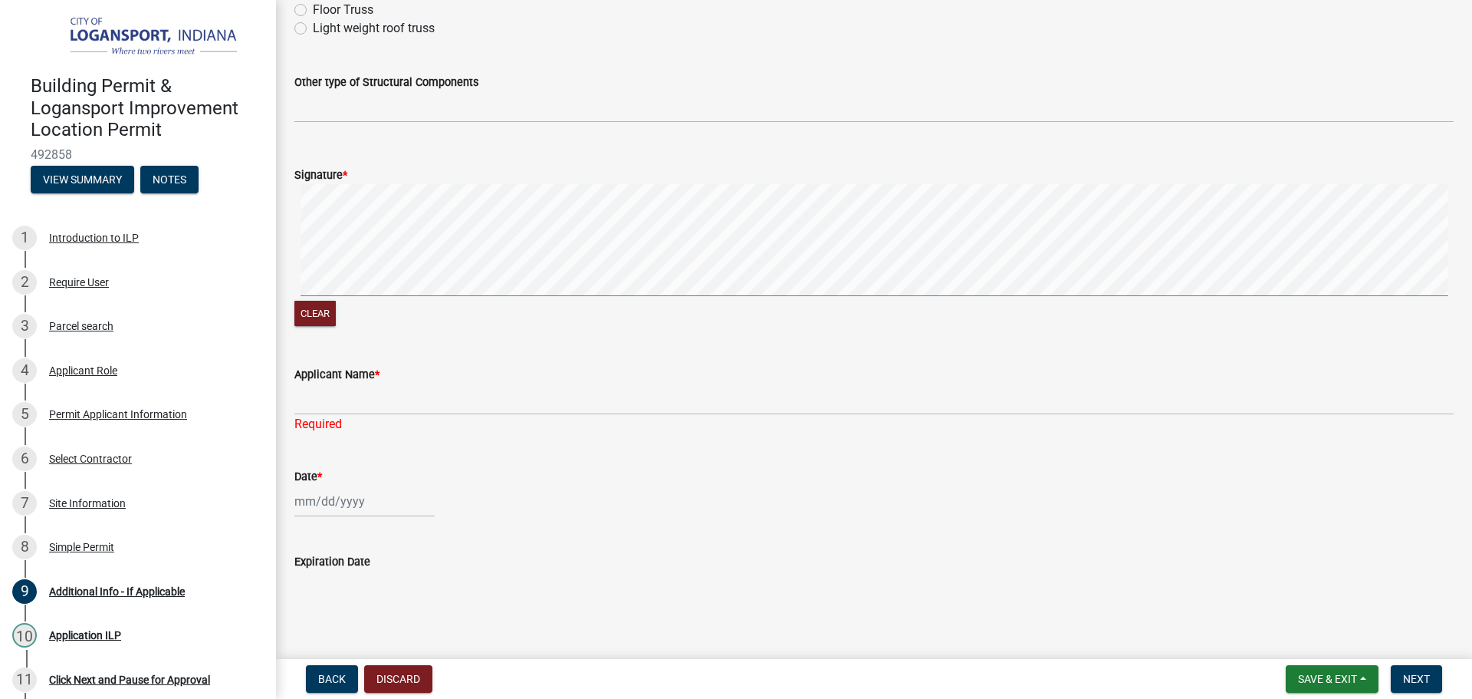
click at [629, 316] on div "Clear" at bounding box center [874, 315] width 1160 height 29
click at [716, 297] on signature-pad at bounding box center [874, 242] width 1160 height 117
drag, startPoint x: 598, startPoint y: 174, endPoint x: 570, endPoint y: 121, distance: 60.0
click at [597, 171] on div "Signature *" at bounding box center [874, 175] width 1160 height 18
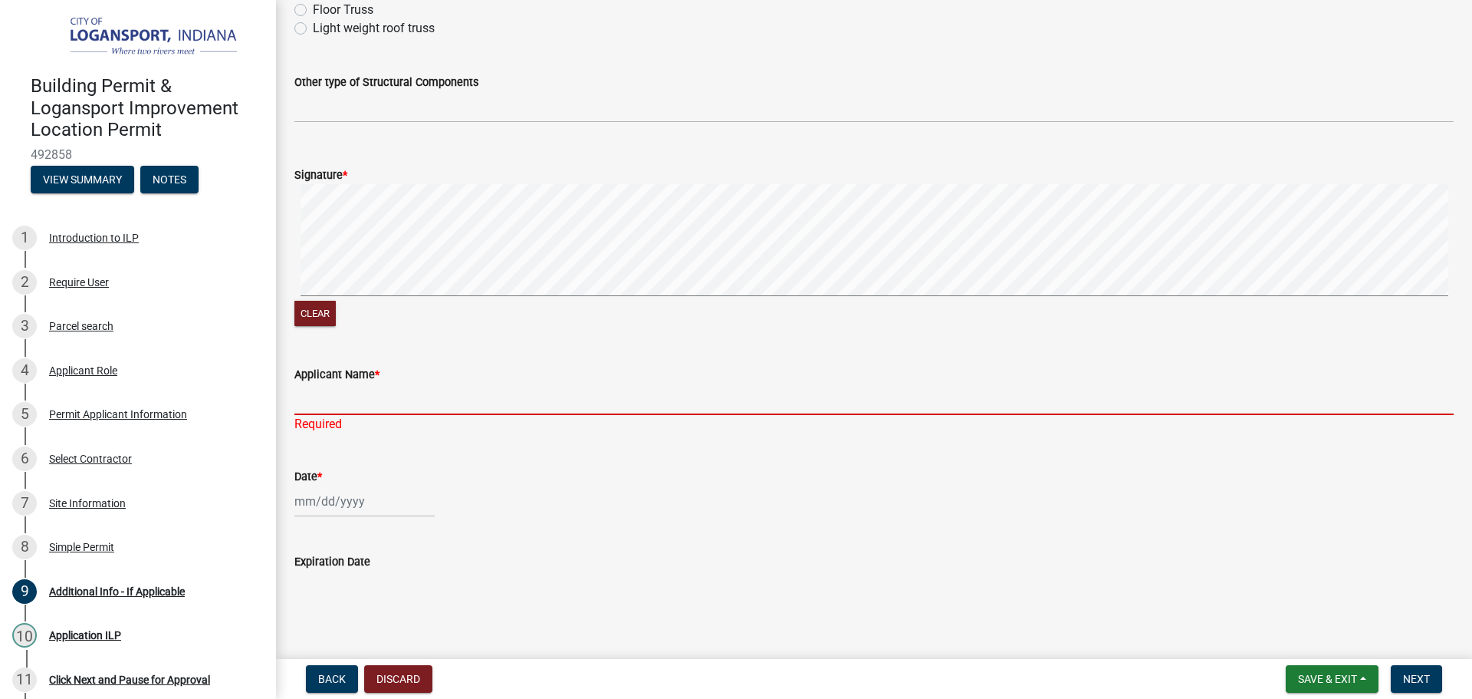
click at [608, 385] on input "Applicant Name *" at bounding box center [874, 398] width 1160 height 31
click at [637, 456] on div "Date *" at bounding box center [874, 481] width 1160 height 71
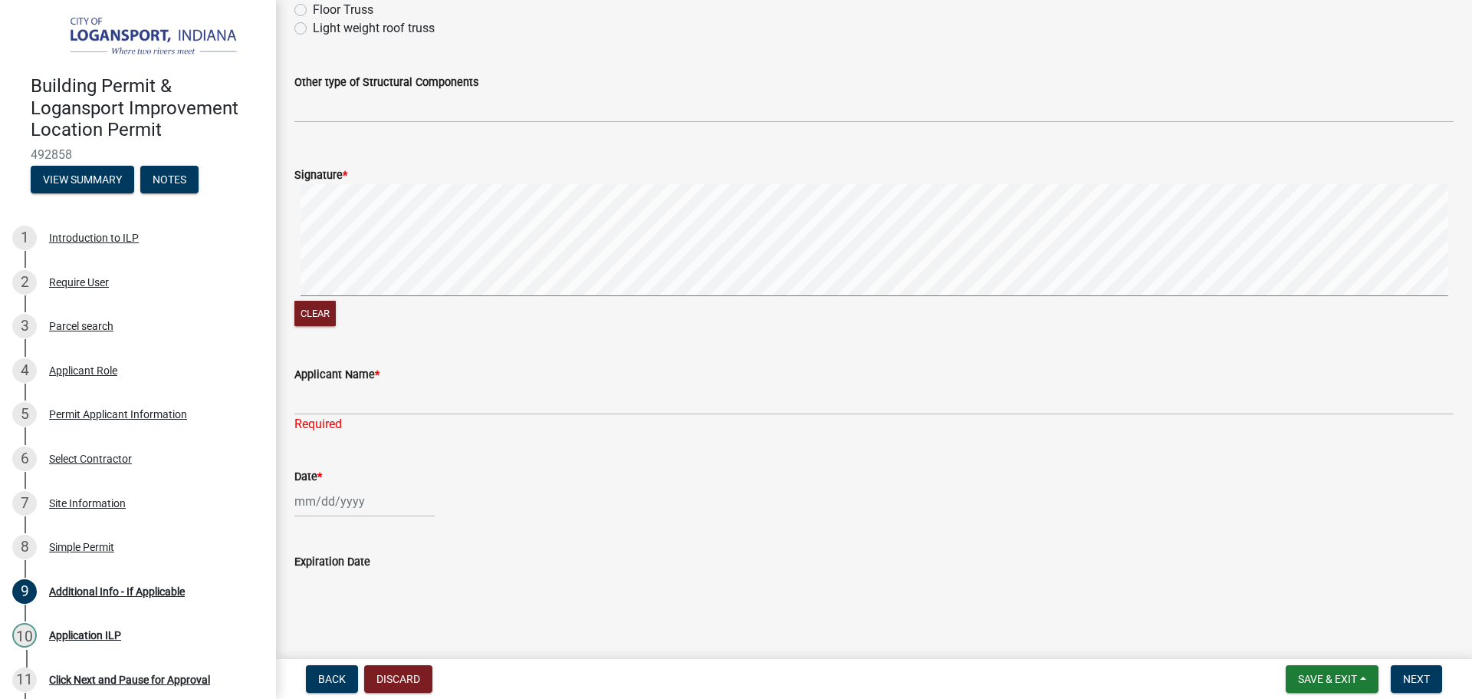
click at [661, 452] on div "Date *" at bounding box center [874, 481] width 1160 height 71
click at [666, 452] on div "Date *" at bounding box center [874, 481] width 1160 height 71
click at [299, 311] on button "Clear" at bounding box center [314, 313] width 41 height 25
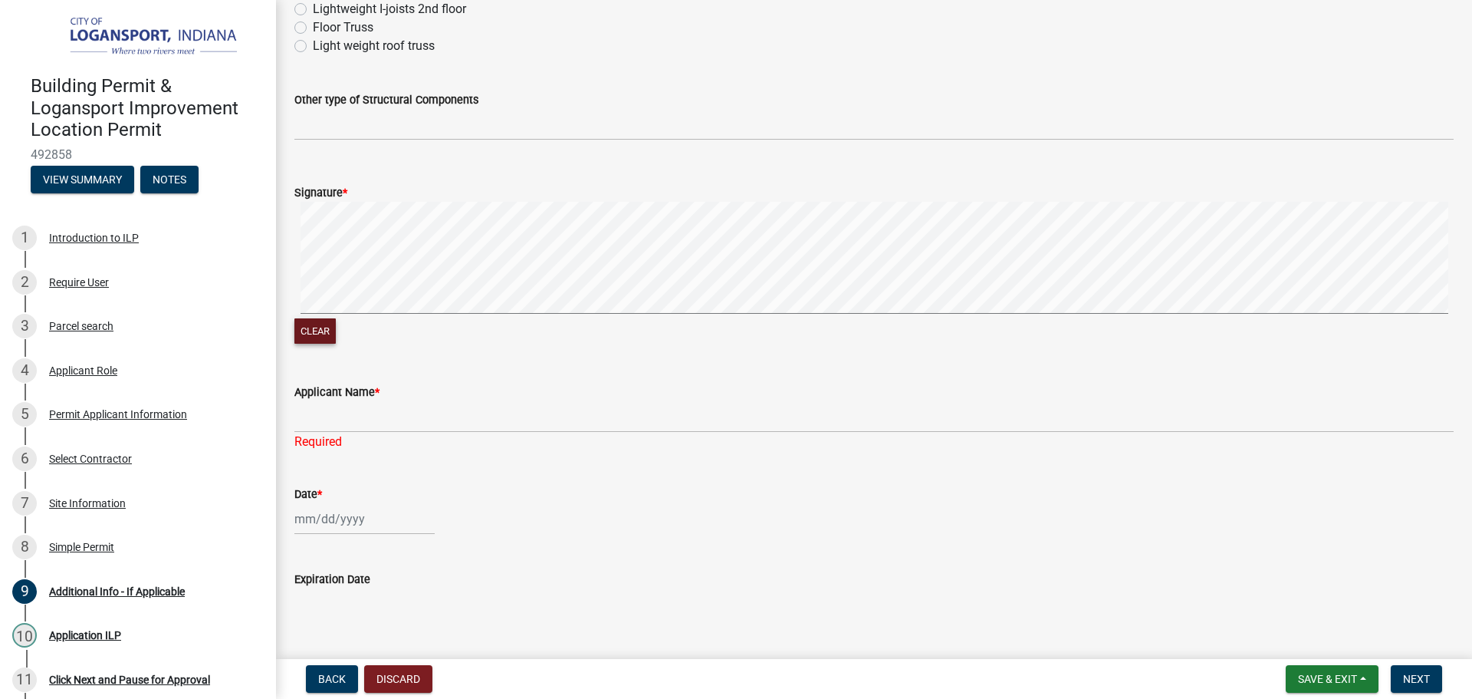
scroll to position [798, 0]
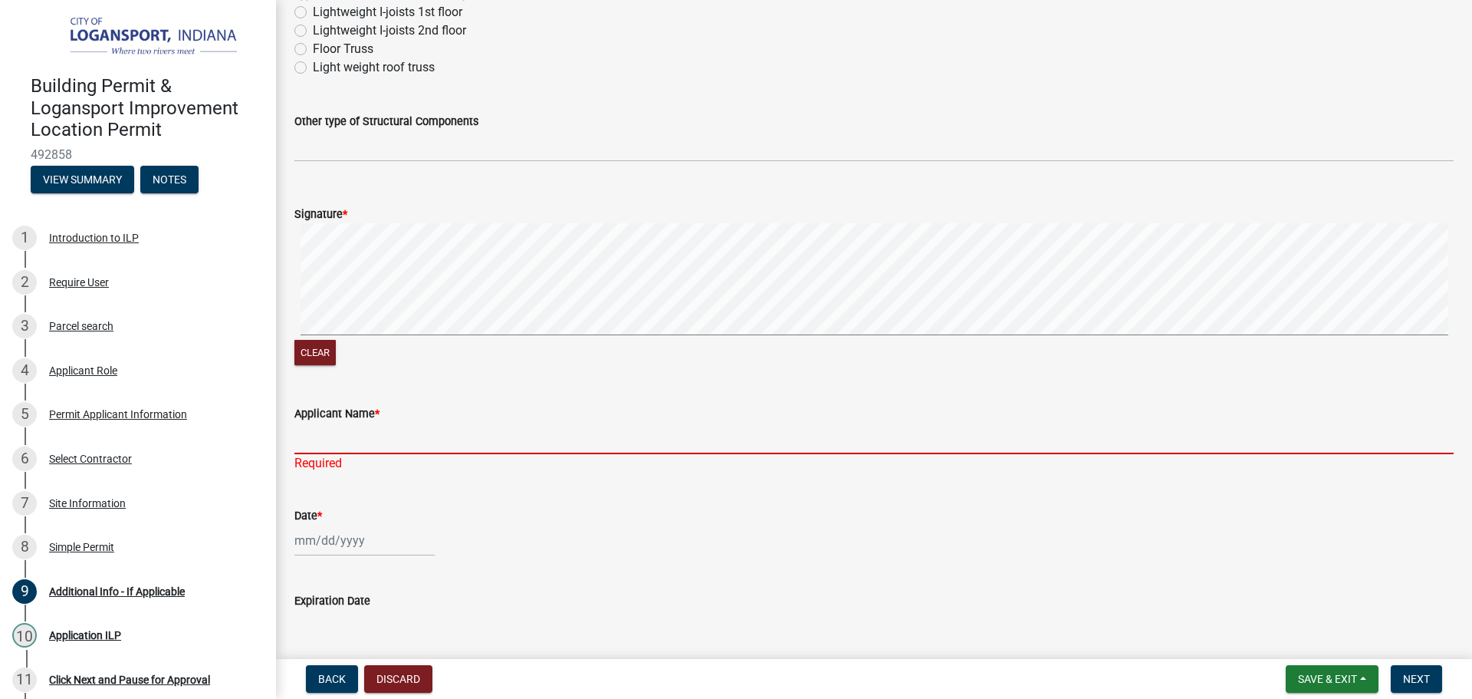
click at [331, 431] on input "Applicant Name *" at bounding box center [874, 438] width 1160 height 31
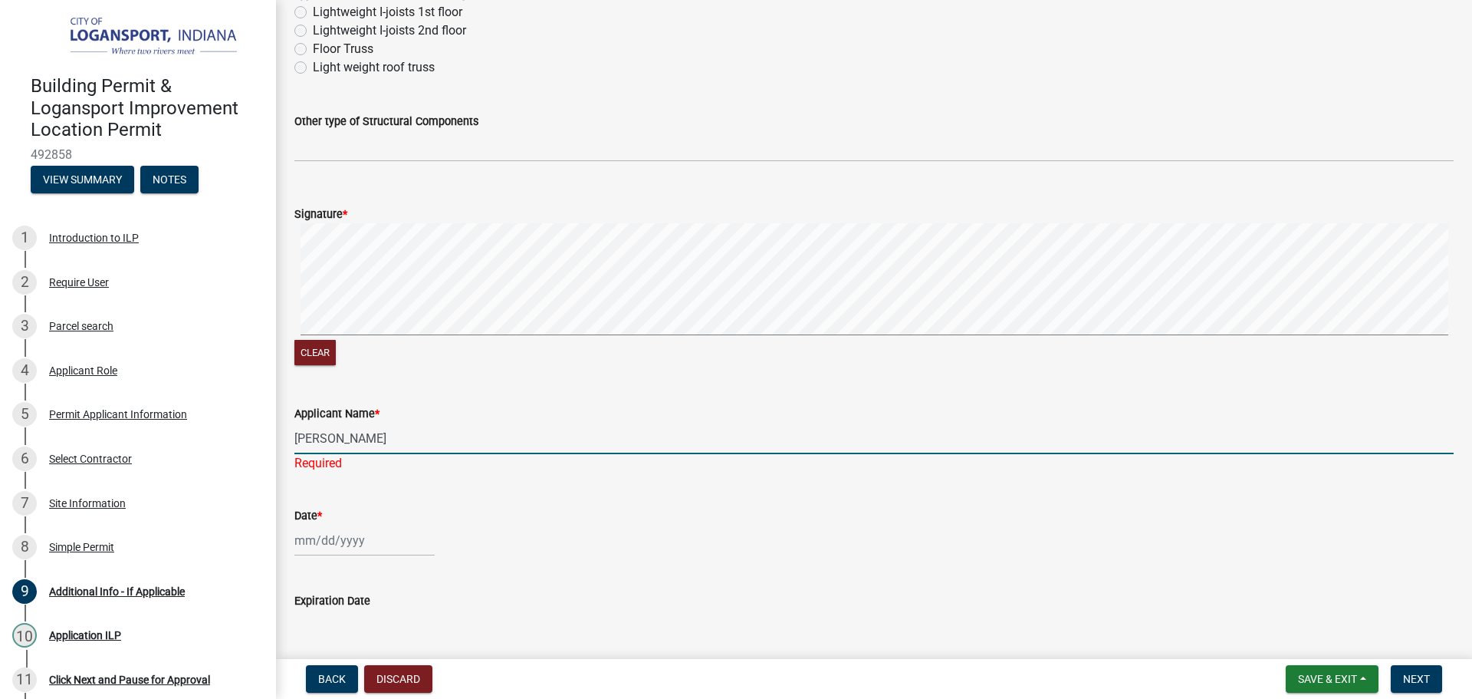
type input "[PERSON_NAME]"
click at [331, 540] on wm-data-entity-input "Date *" at bounding box center [874, 527] width 1160 height 85
select select "10"
select select "2025"
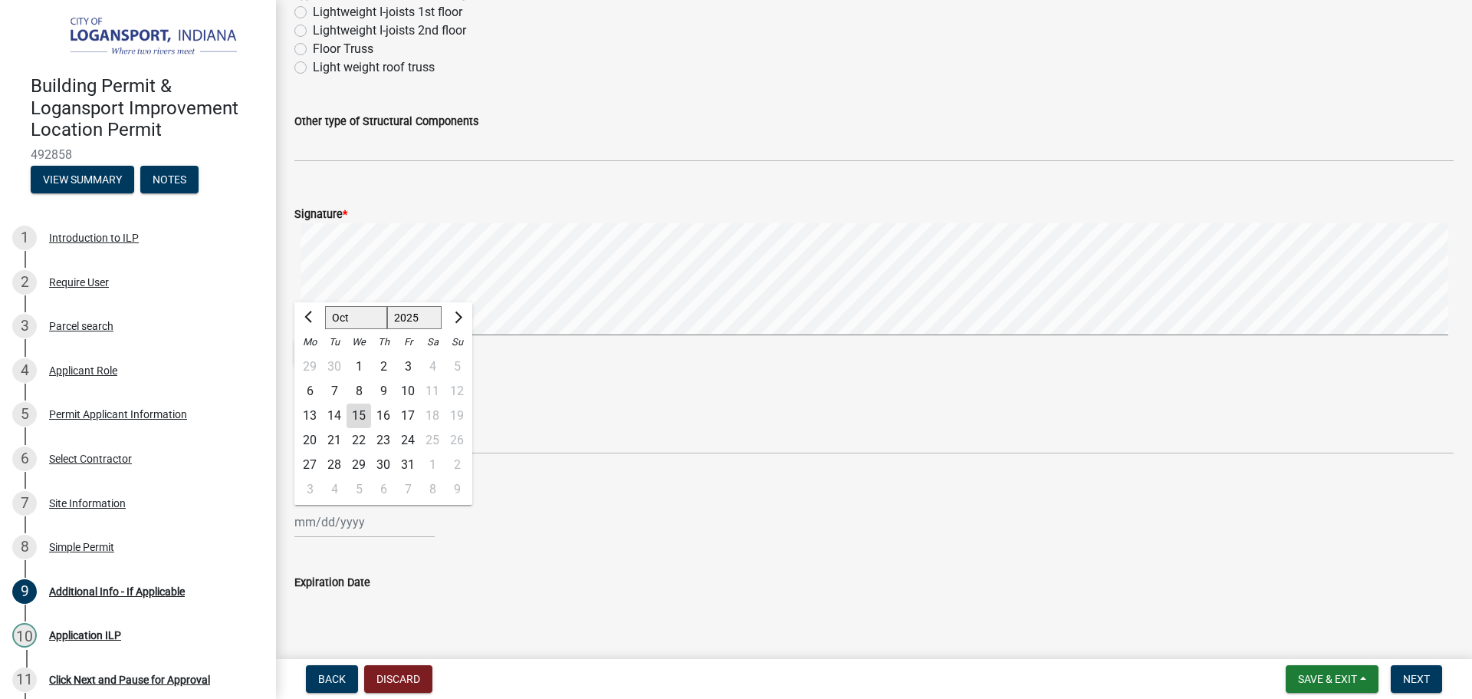
click at [364, 412] on div "15" at bounding box center [359, 415] width 25 height 25
type input "[DATE]"
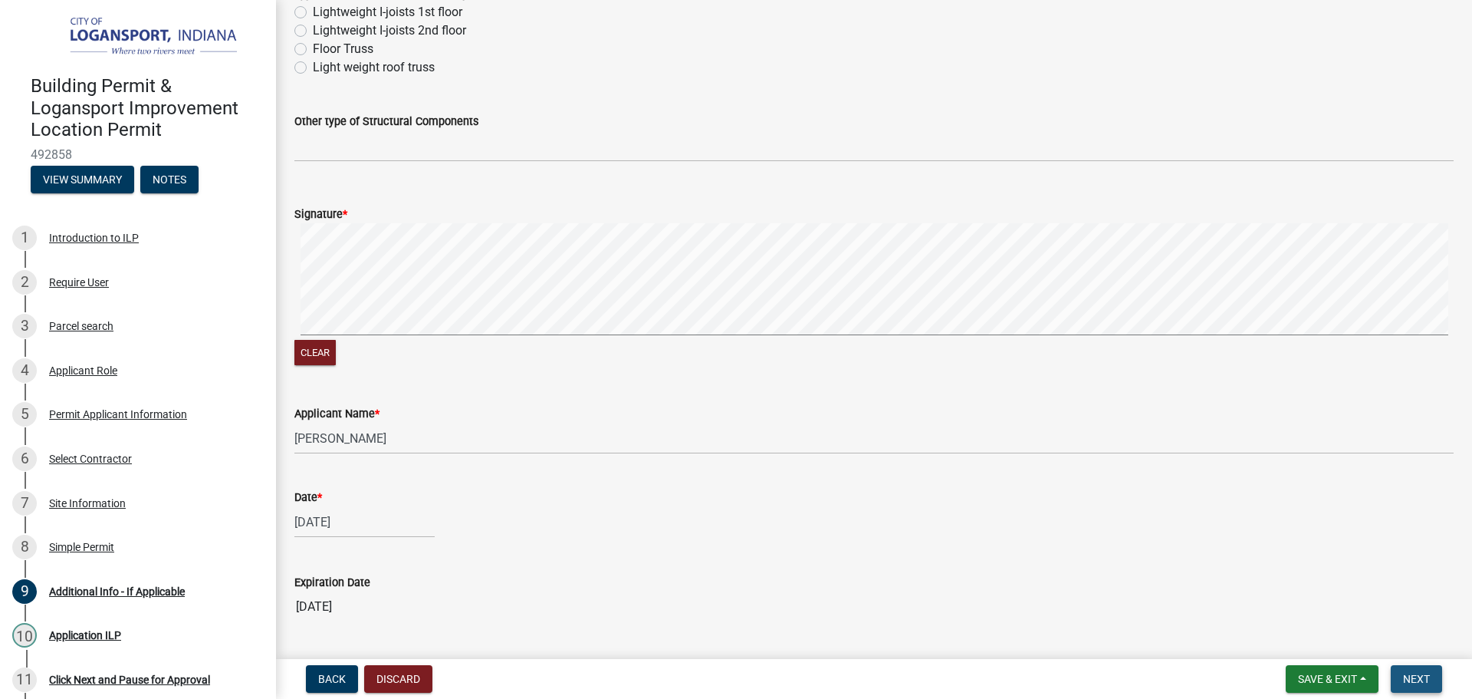
click at [1423, 681] on span "Next" at bounding box center [1416, 679] width 27 height 12
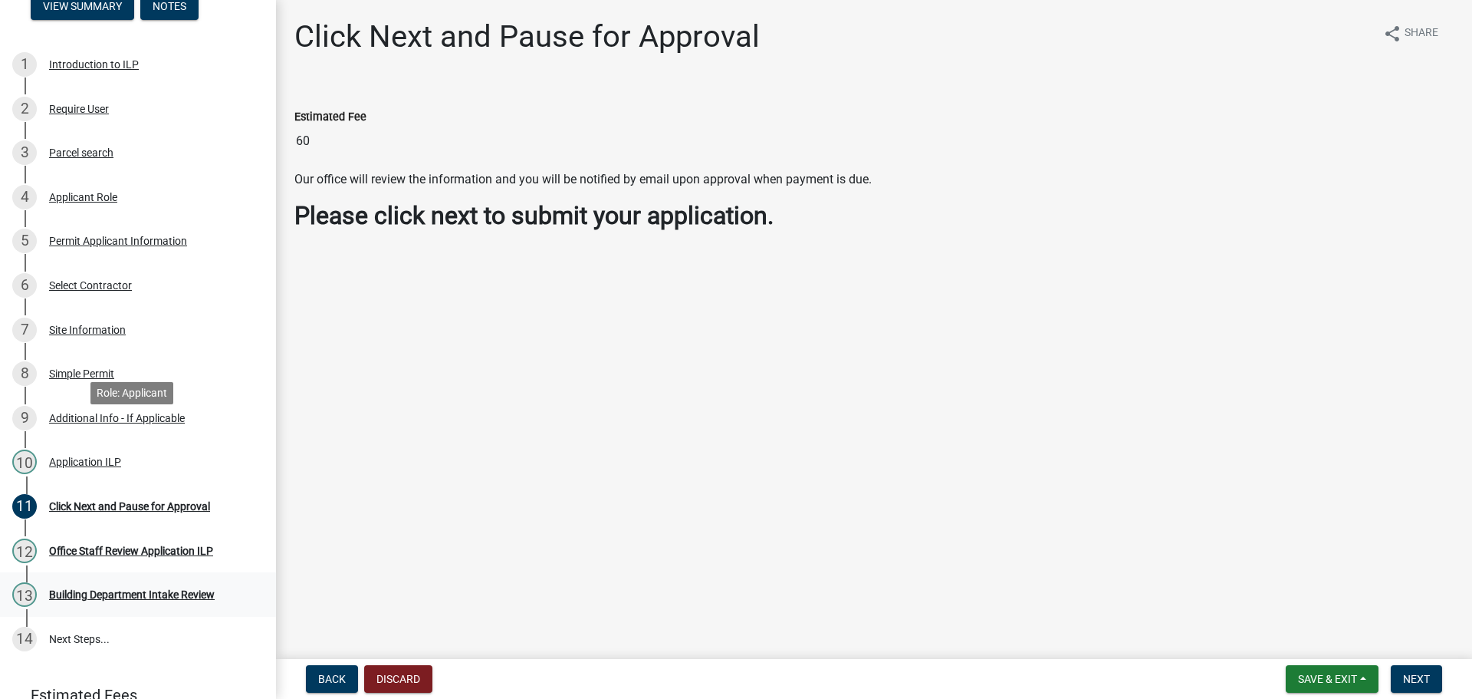
scroll to position [242, 0]
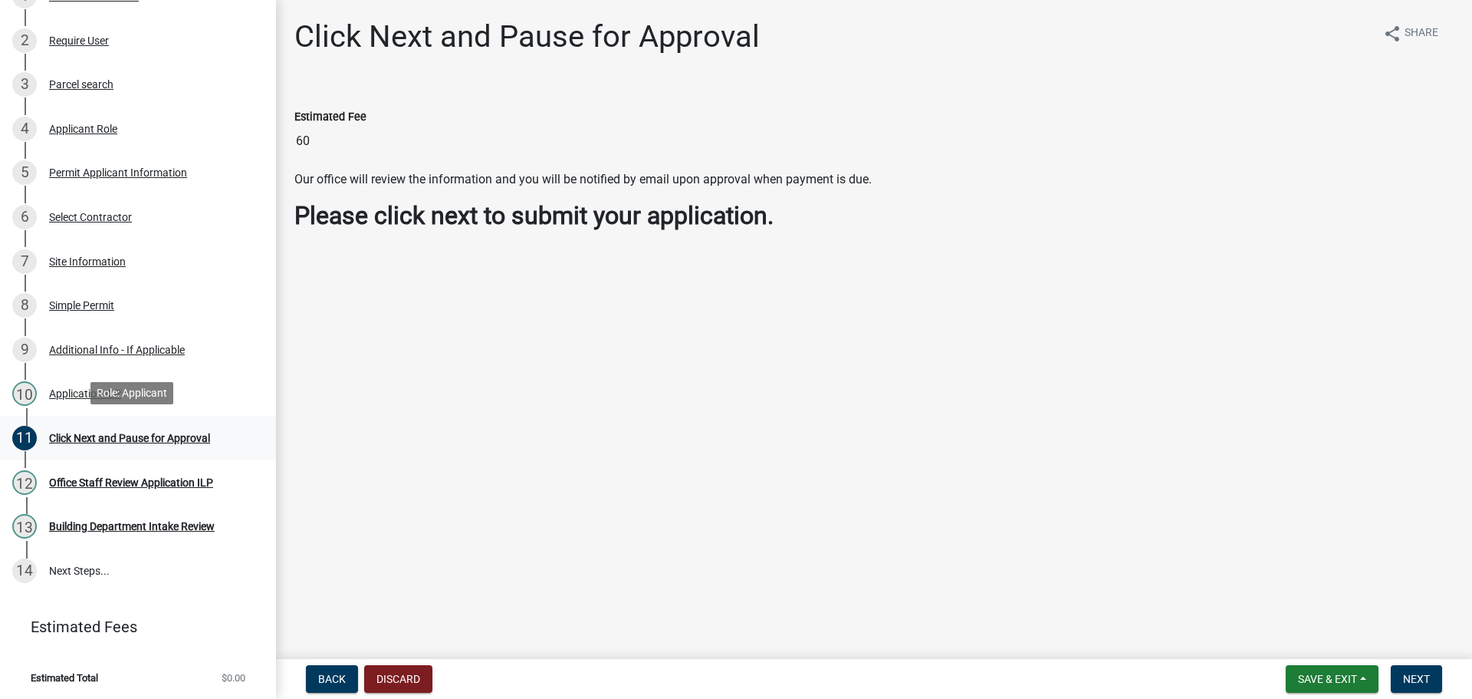
click at [109, 434] on div "Click Next and Pause for Approval" at bounding box center [129, 438] width 161 height 11
click at [1407, 671] on button "Next" at bounding box center [1416, 679] width 51 height 28
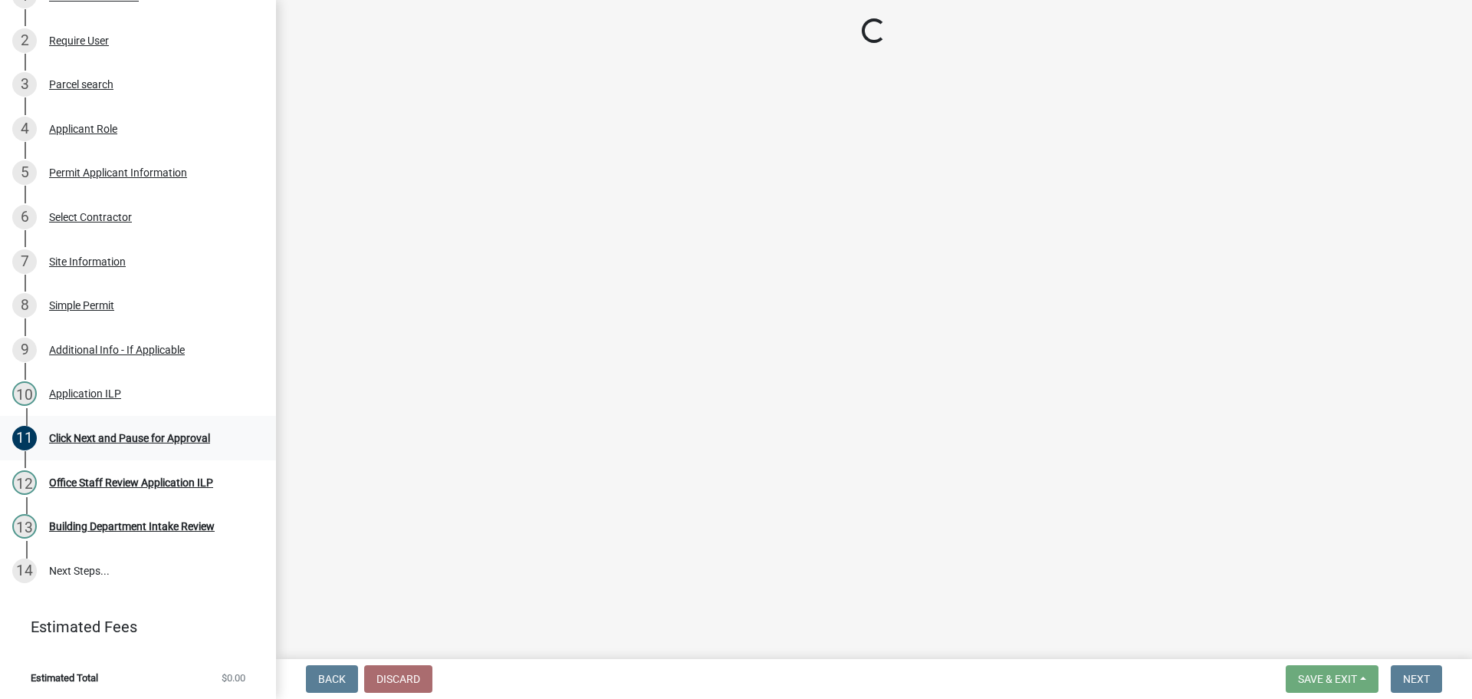
click at [71, 436] on div "Click Next and Pause for Approval" at bounding box center [129, 438] width 161 height 11
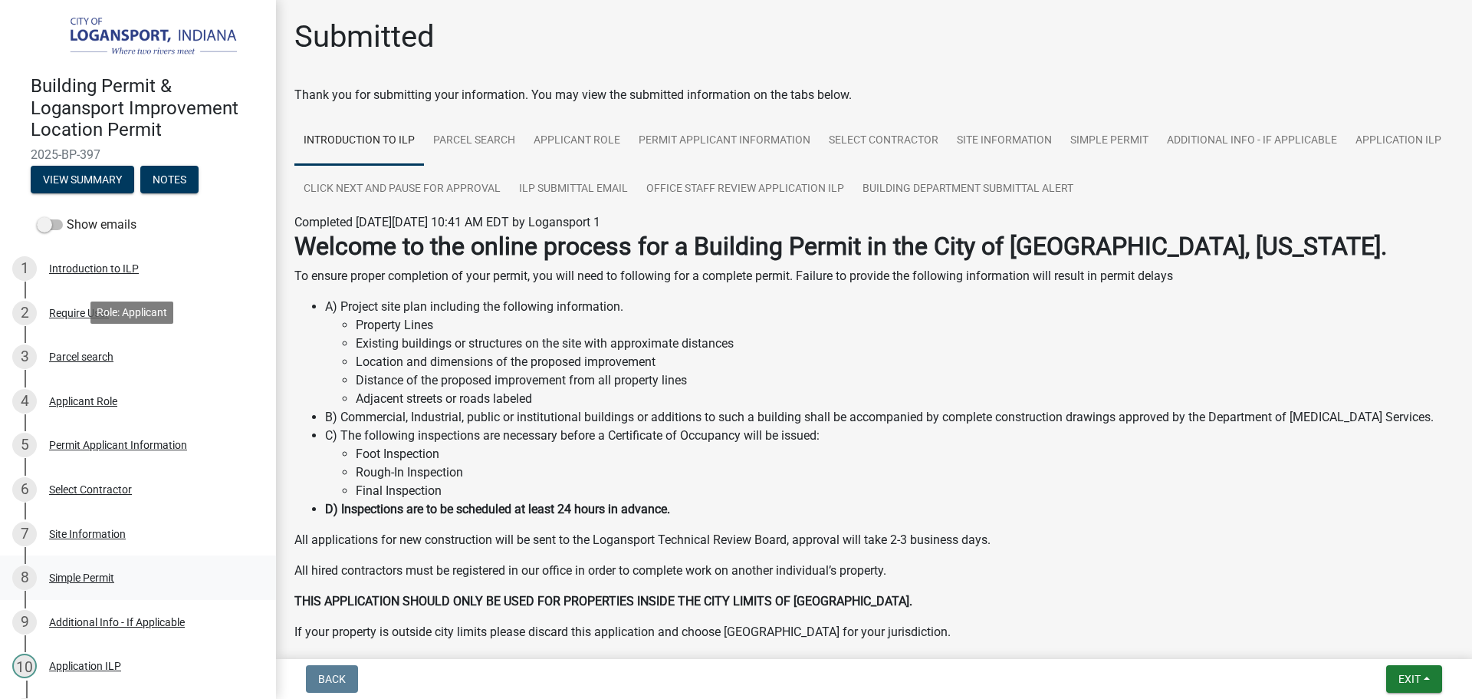
scroll to position [1, 0]
click at [701, 373] on li "Distance of the proposed improvement from all property lines" at bounding box center [905, 379] width 1098 height 18
click at [610, 370] on li "Location and dimensions of the proposed improvement" at bounding box center [905, 361] width 1098 height 18
click at [686, 272] on p "To ensure proper completion of your permit, you will need to following for a co…" at bounding box center [874, 275] width 1160 height 18
click at [627, 458] on li "Foot Inspection" at bounding box center [905, 453] width 1098 height 18
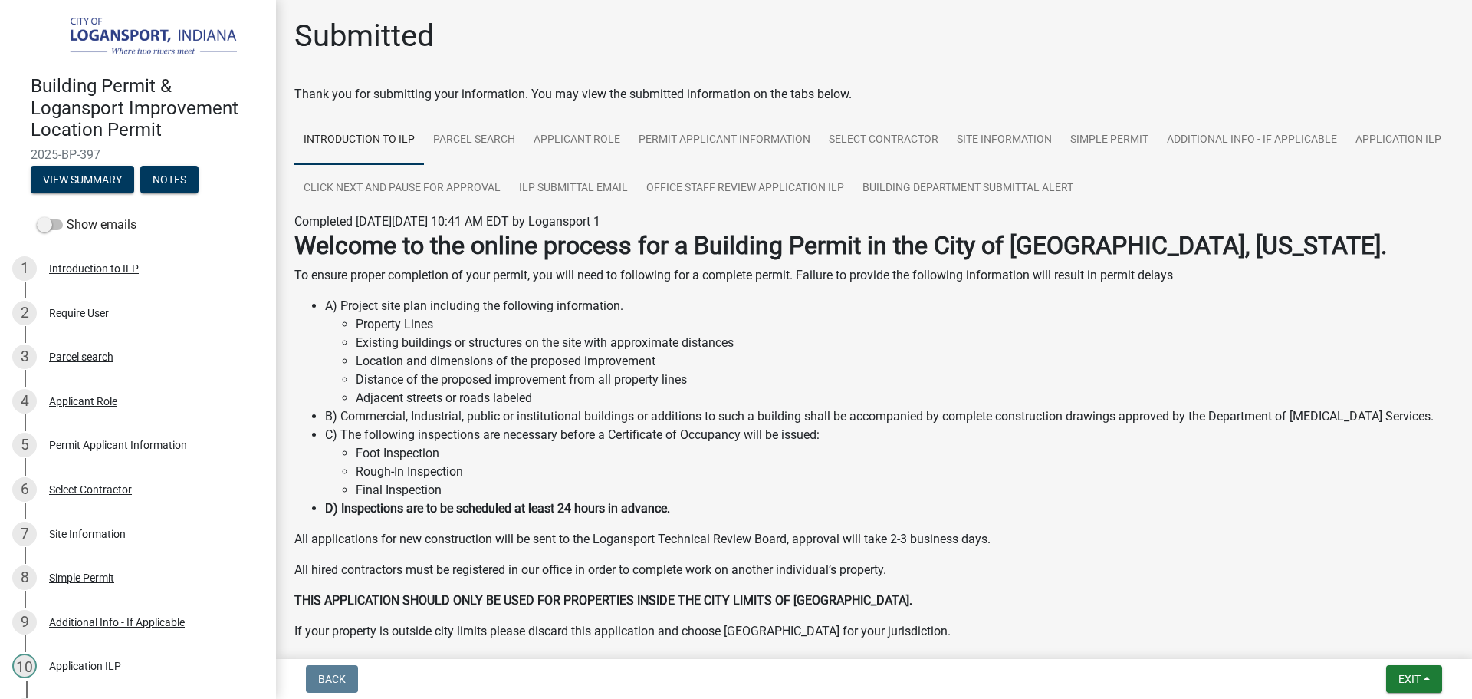
click at [625, 463] on li "Rough-In Inspection" at bounding box center [905, 471] width 1098 height 18
click at [587, 453] on li "Foot Inspection" at bounding box center [905, 452] width 1098 height 18
click at [685, 466] on li "Rough-In Inspection" at bounding box center [905, 470] width 1098 height 18
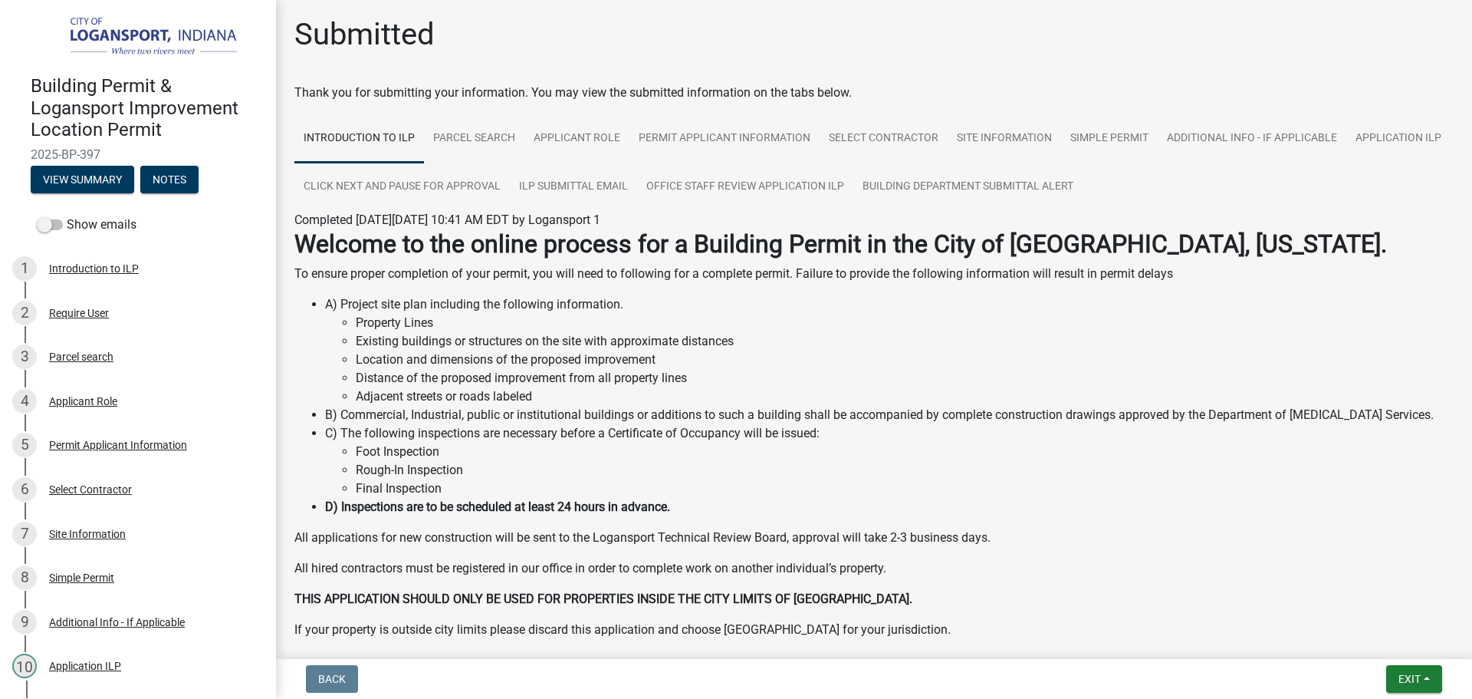
scroll to position [10, 0]
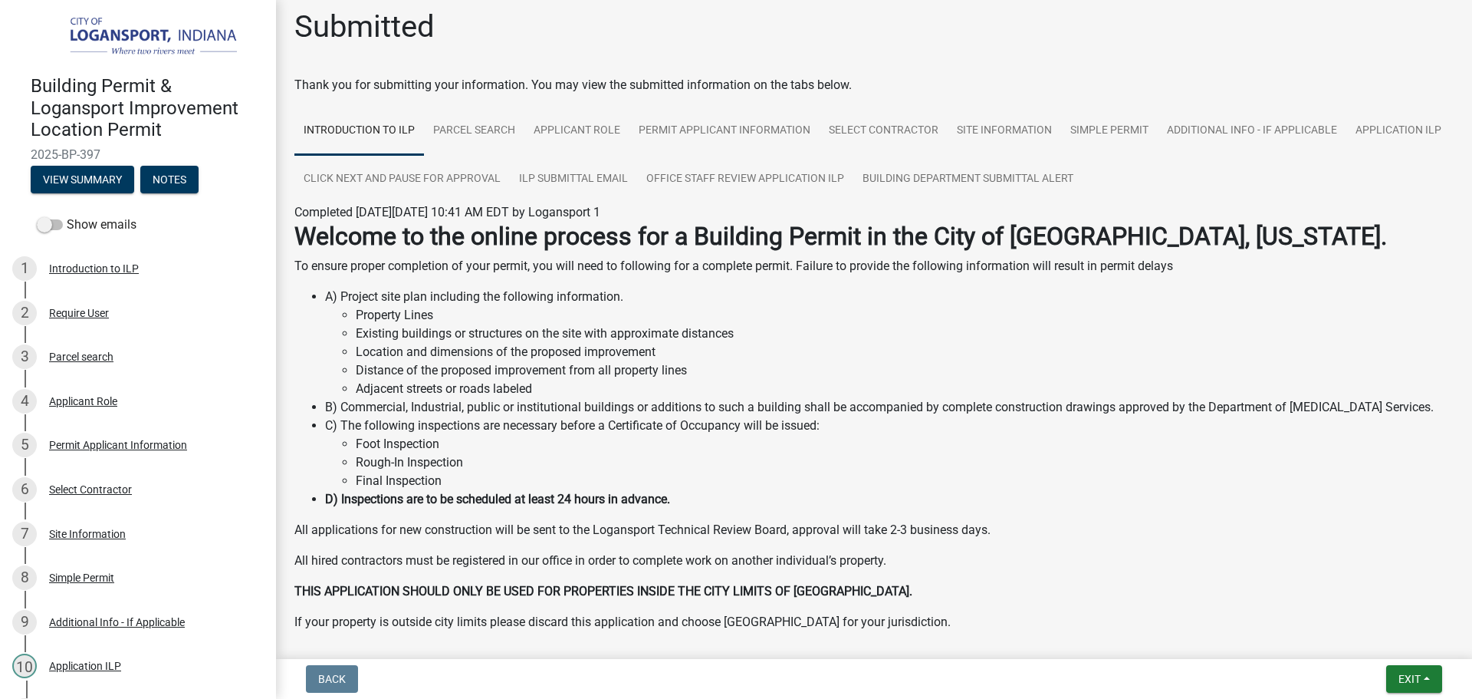
click at [758, 450] on li "Foot Inspection" at bounding box center [905, 444] width 1098 height 18
click at [841, 455] on li "Rough-In Inspection" at bounding box center [905, 462] width 1098 height 18
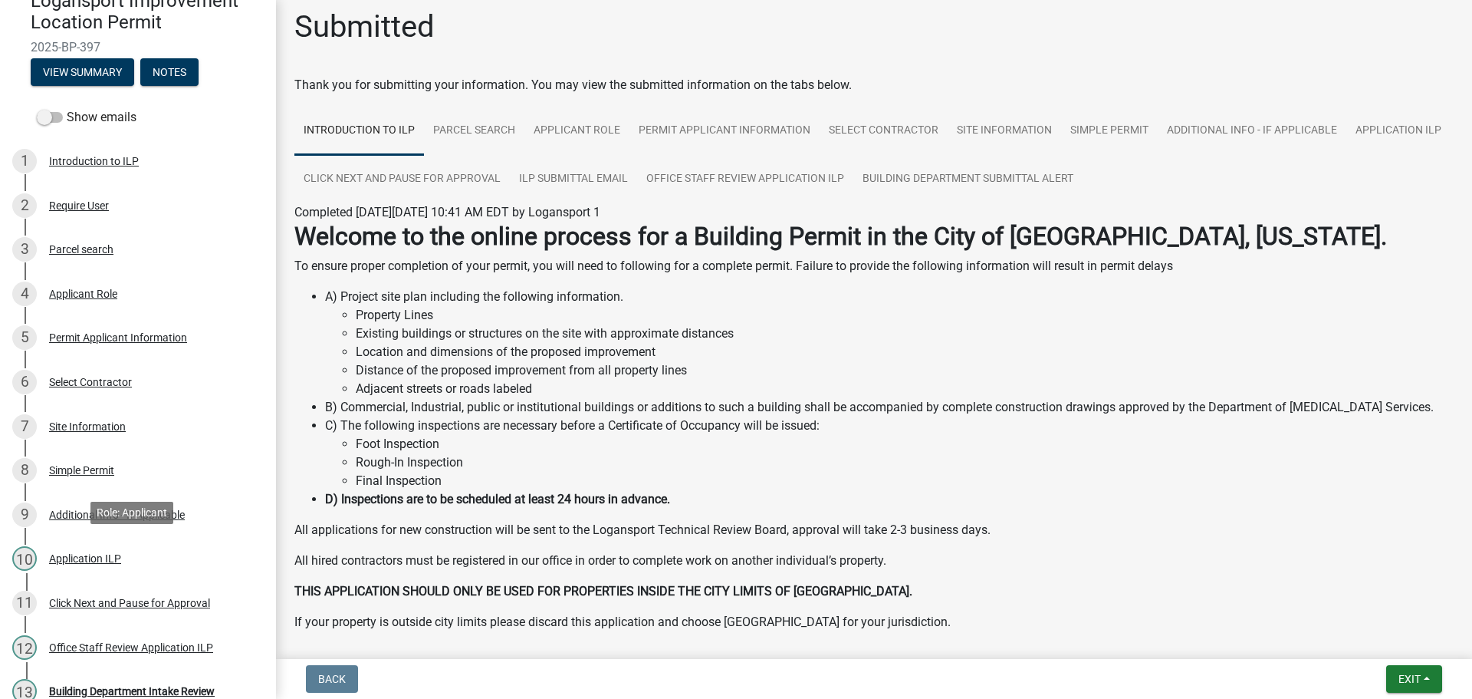
scroll to position [272, 0]
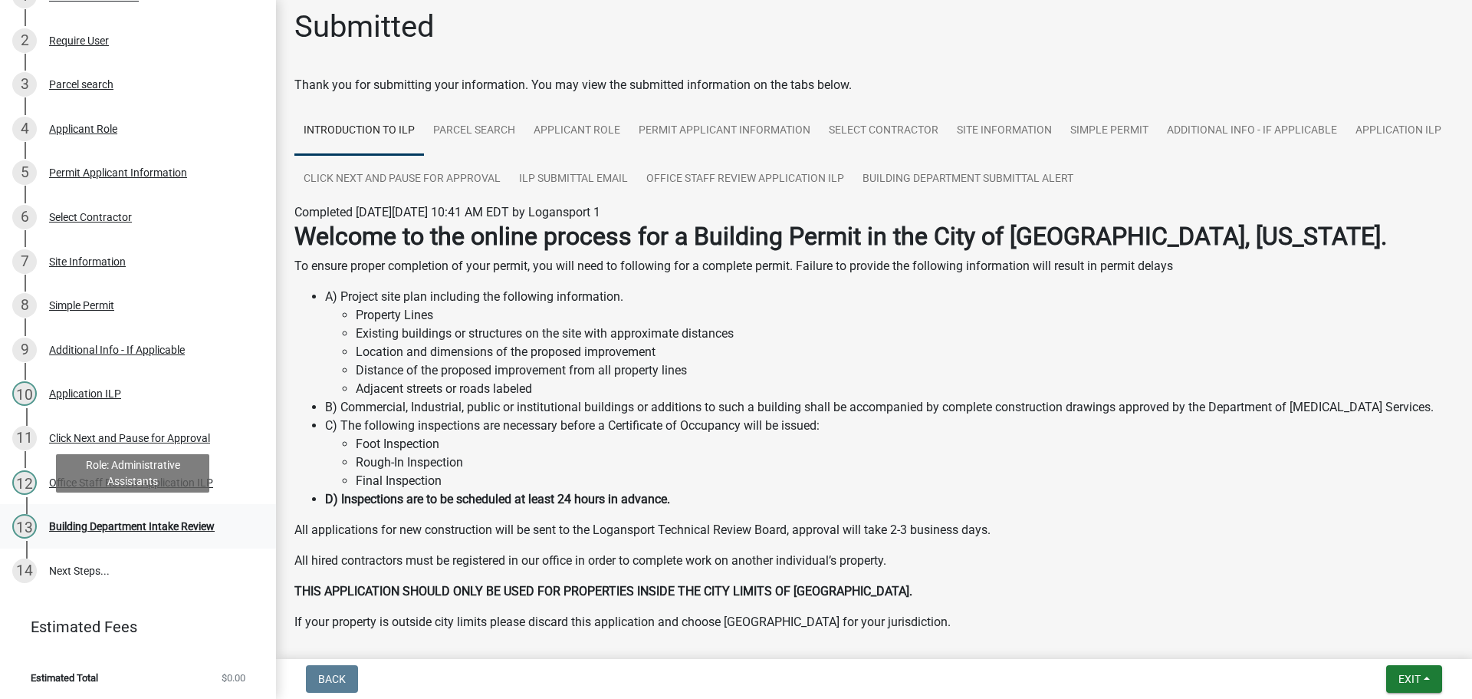
click at [180, 531] on div "13 Building Department Intake Review" at bounding box center [131, 526] width 239 height 25
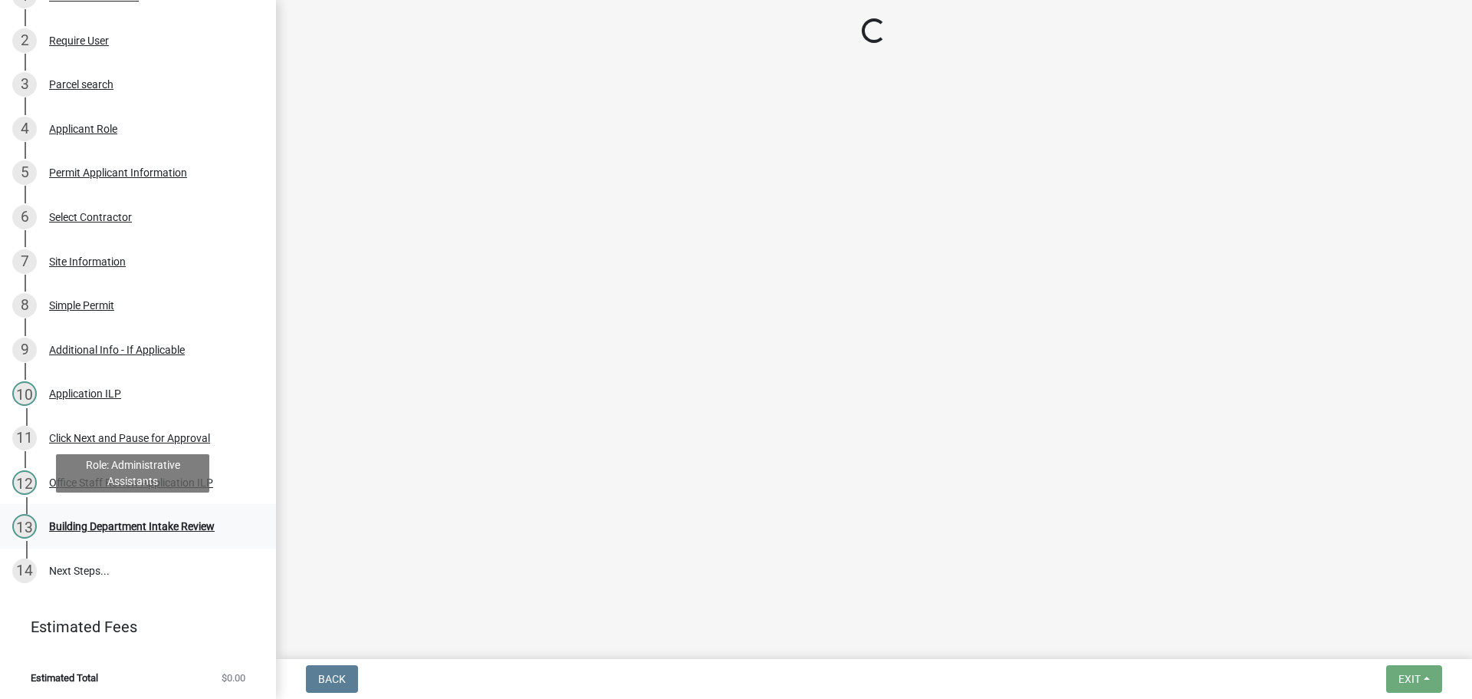
scroll to position [0, 0]
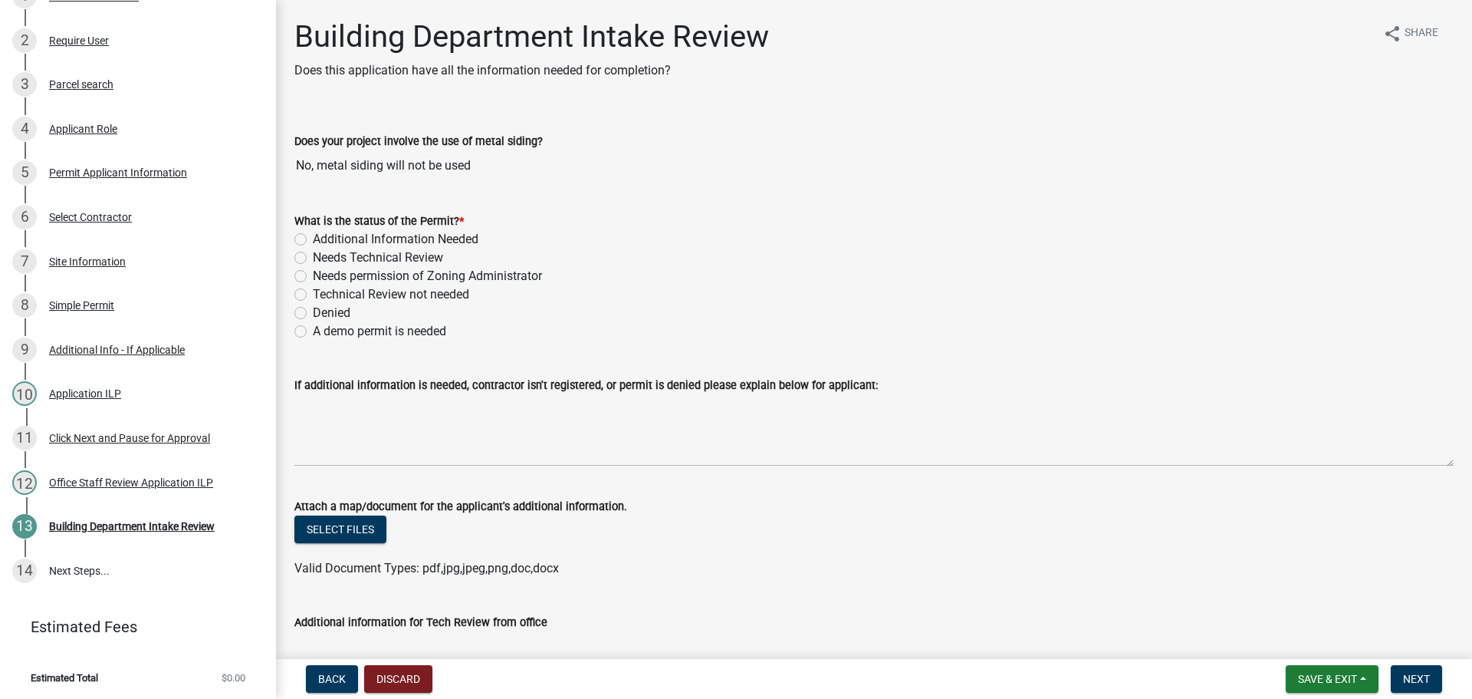
click at [294, 295] on div "What is the status of the Permit? * Additional Information Needed Needs Technic…" at bounding box center [874, 266] width 1183 height 147
click at [294, 292] on div "What is the status of the Permit? * Additional Information Needed Needs Technic…" at bounding box center [874, 266] width 1183 height 147
click at [313, 292] on label "Technical Review not needed" at bounding box center [391, 294] width 156 height 18
click at [313, 292] on input "Technical Review not needed" at bounding box center [318, 290] width 10 height 10
radio input "true"
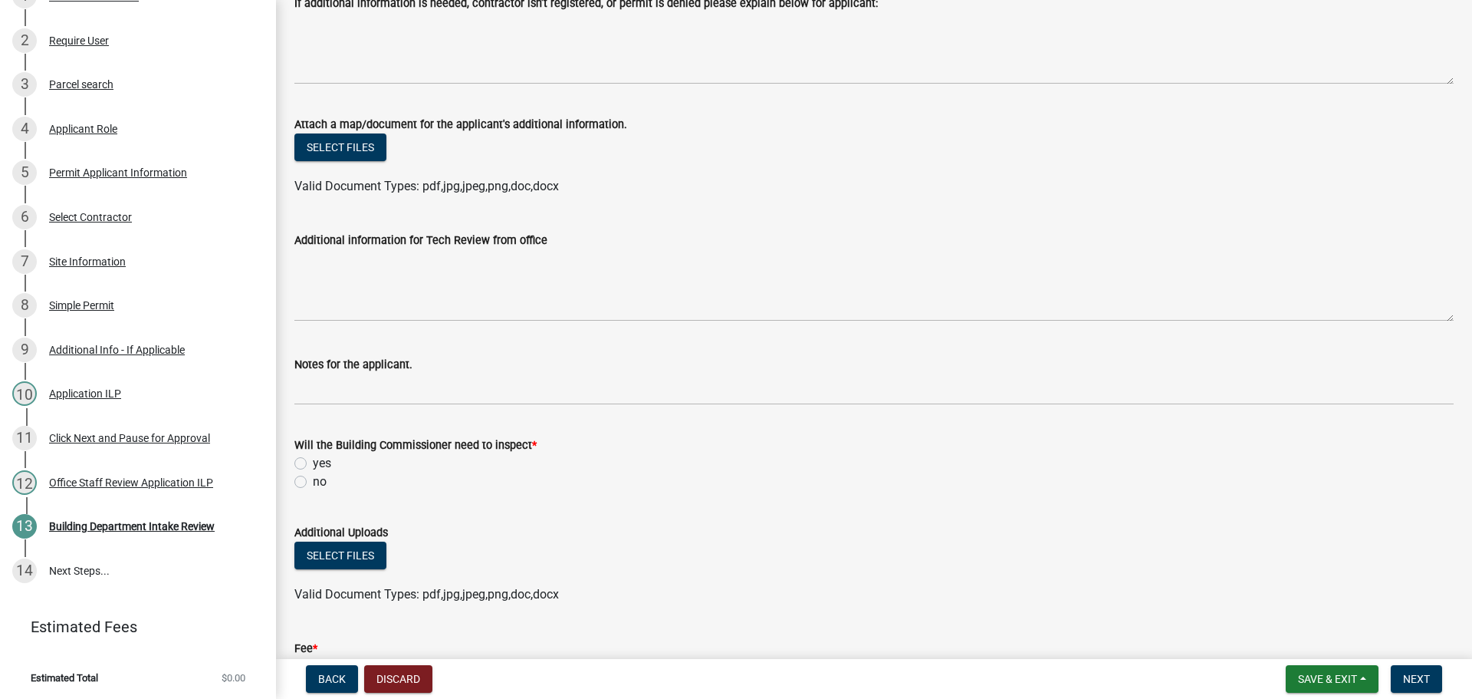
scroll to position [383, 0]
click at [313, 482] on label "no" at bounding box center [320, 480] width 14 height 18
click at [313, 481] on input "no" at bounding box center [318, 476] width 10 height 10
radio input "true"
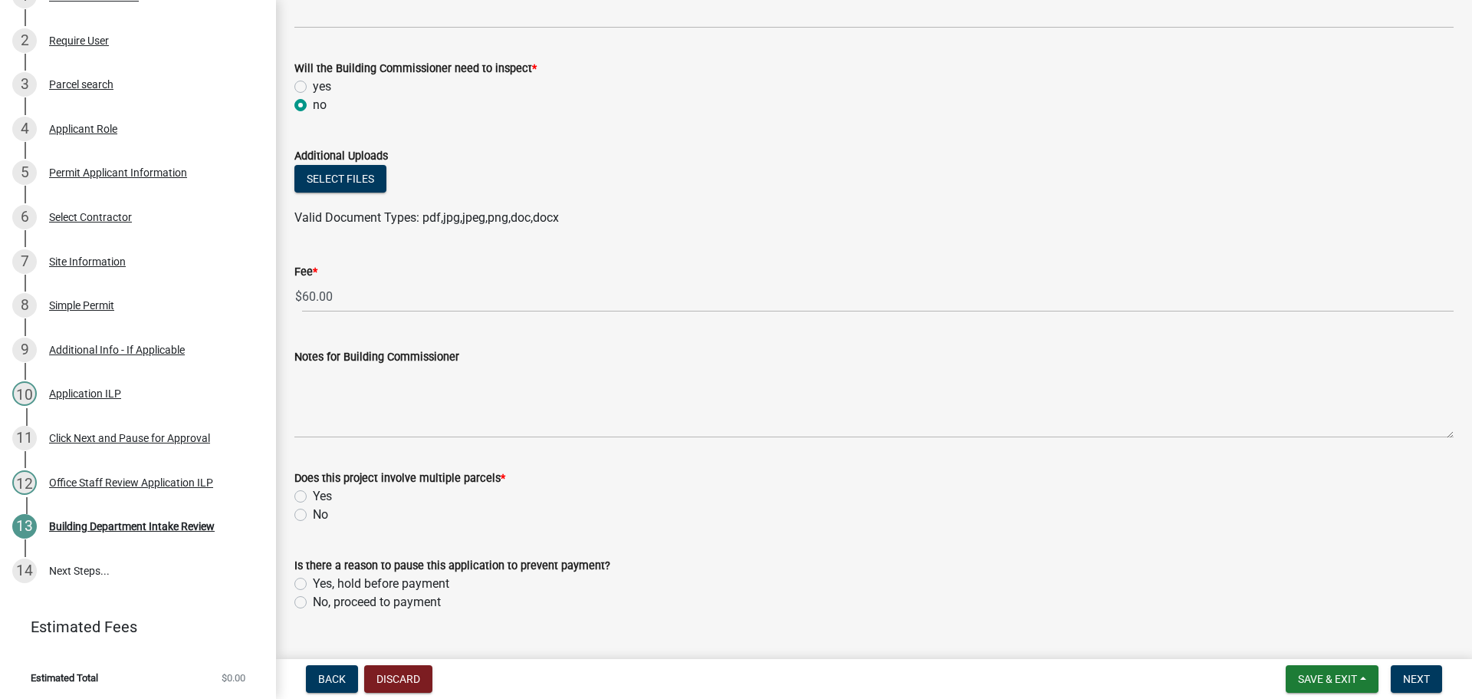
scroll to position [767, 0]
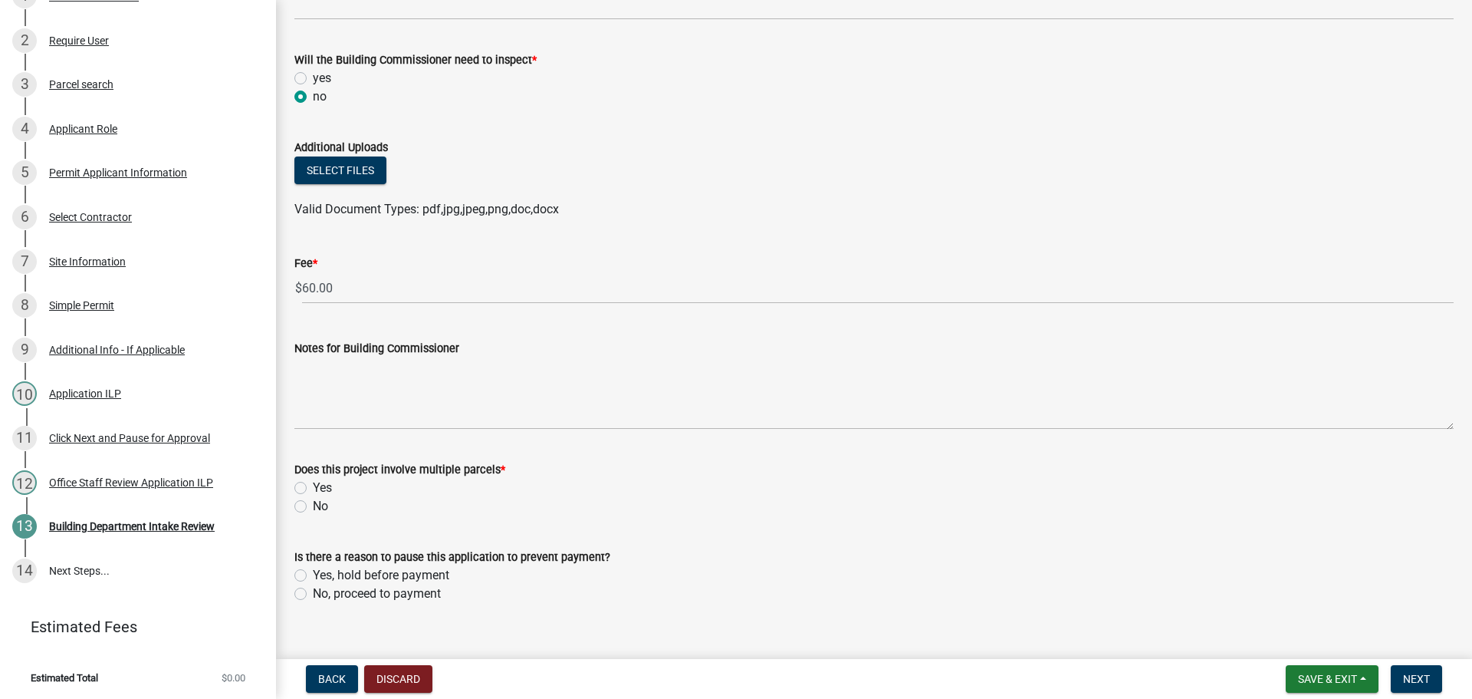
click at [313, 502] on label "No" at bounding box center [320, 506] width 15 height 18
click at [313, 502] on input "No" at bounding box center [318, 502] width 10 height 10
radio input "true"
click at [313, 591] on label "No, proceed to payment" at bounding box center [377, 593] width 128 height 18
click at [313, 591] on input "No, proceed to payment" at bounding box center [318, 589] width 10 height 10
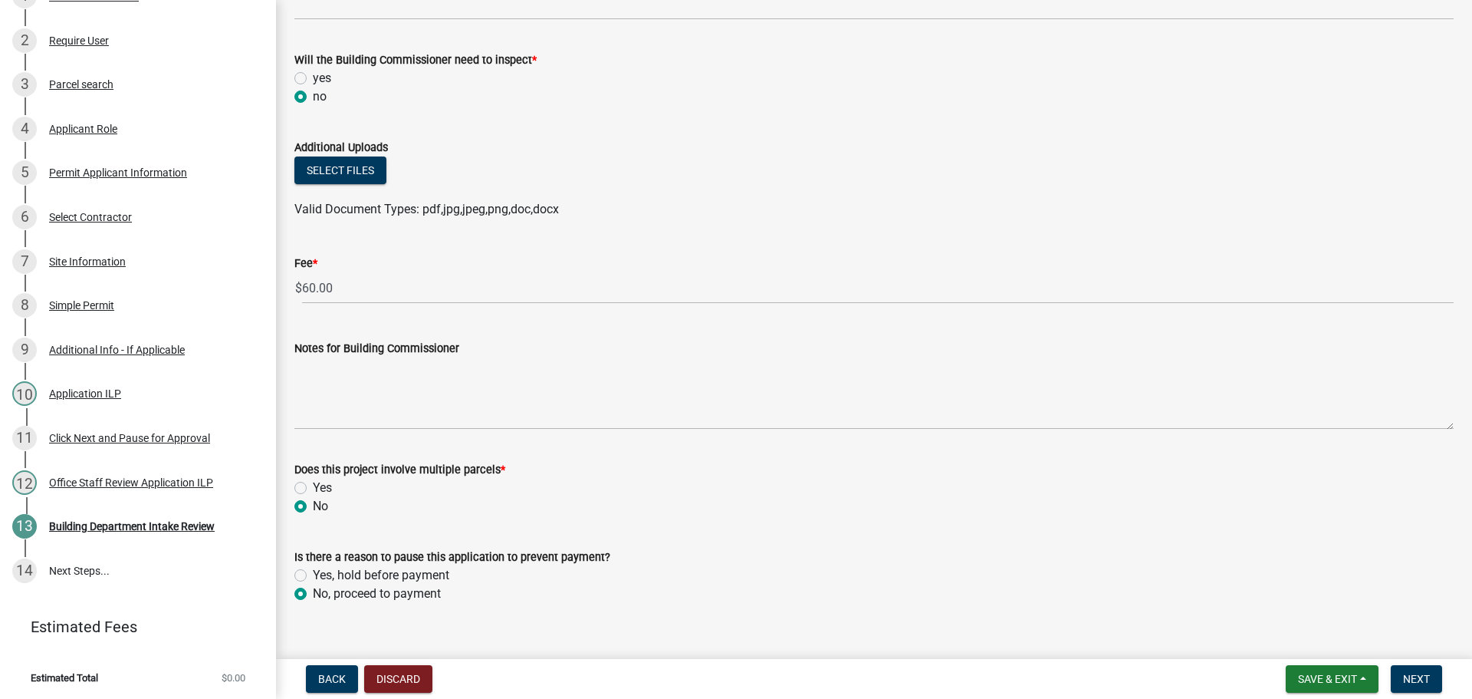
radio input "true"
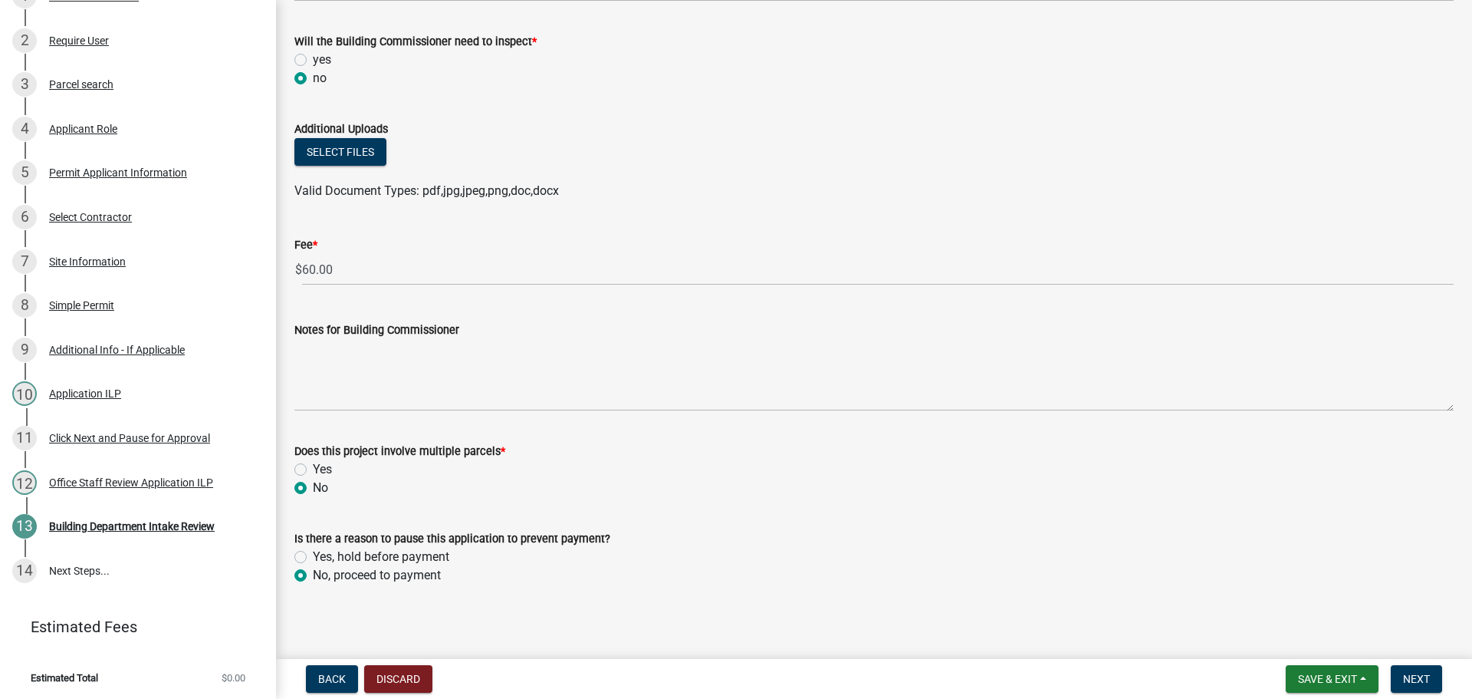
scroll to position [791, 0]
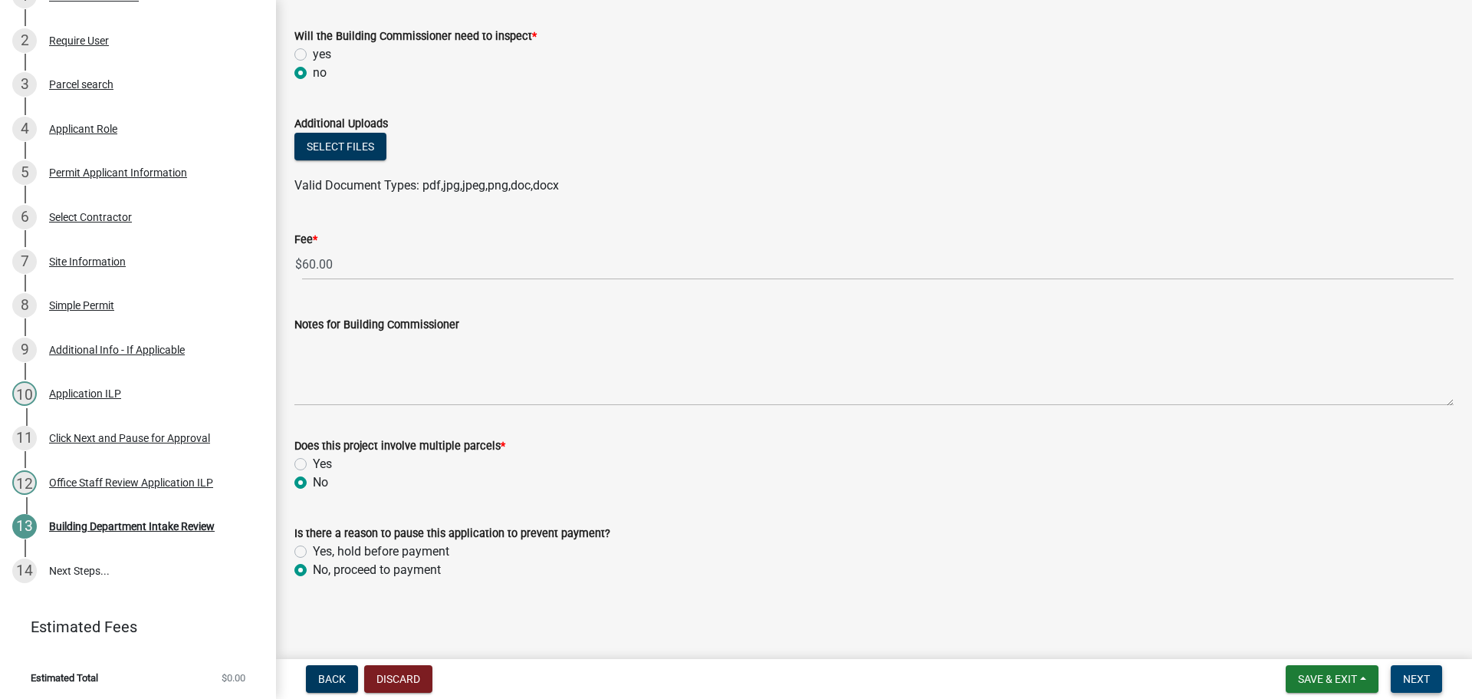
click at [1413, 669] on button "Next" at bounding box center [1416, 679] width 51 height 28
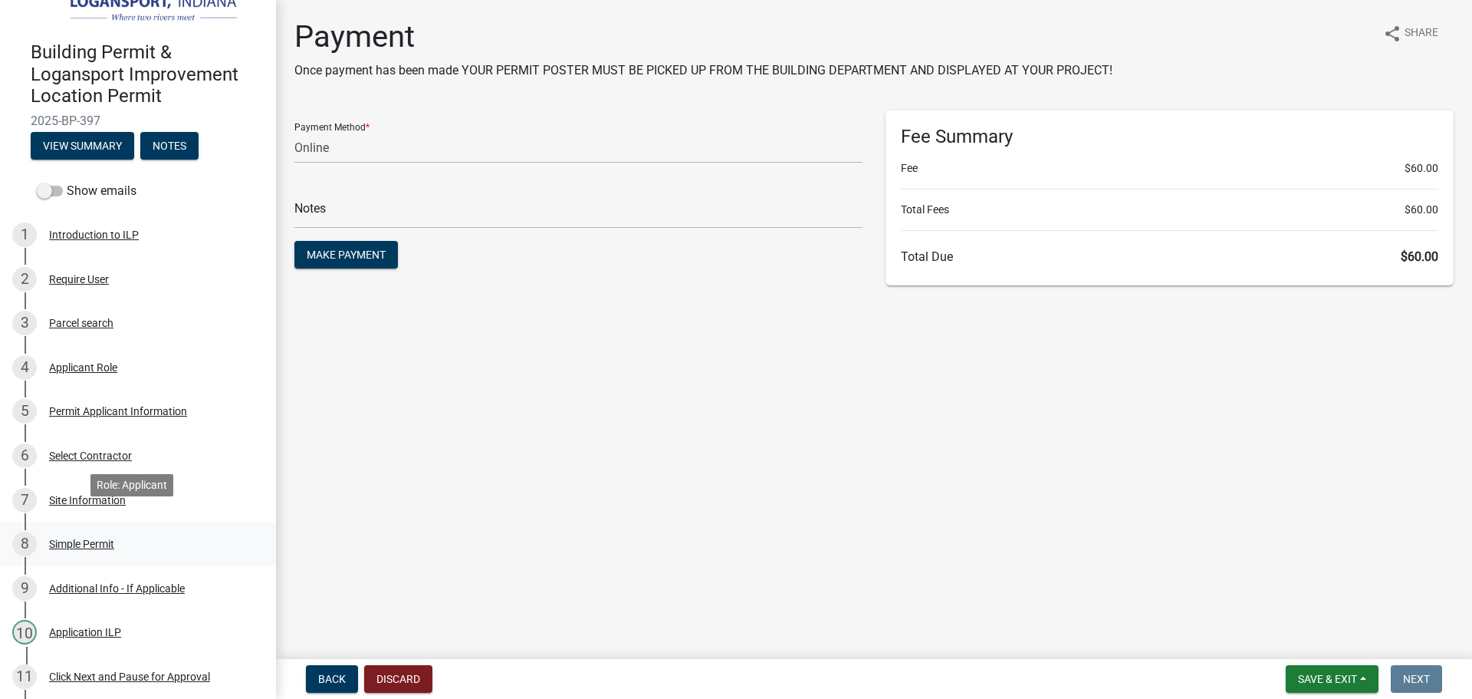
scroll to position [0, 0]
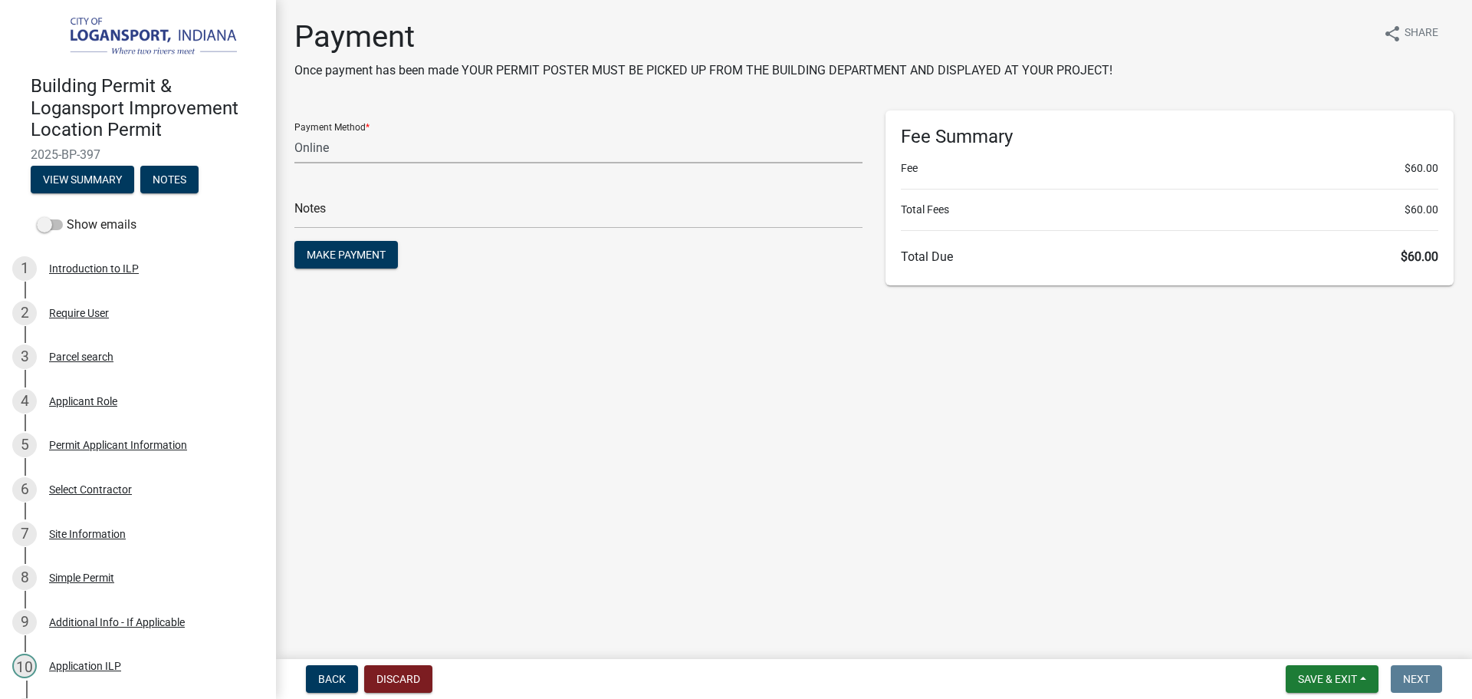
click at [413, 158] on select "Credit Card POS Check Cash Online" at bounding box center [578, 147] width 568 height 31
select select "2: 1"
click at [294, 132] on select "Credit Card POS Check Cash Online" at bounding box center [578, 147] width 568 height 31
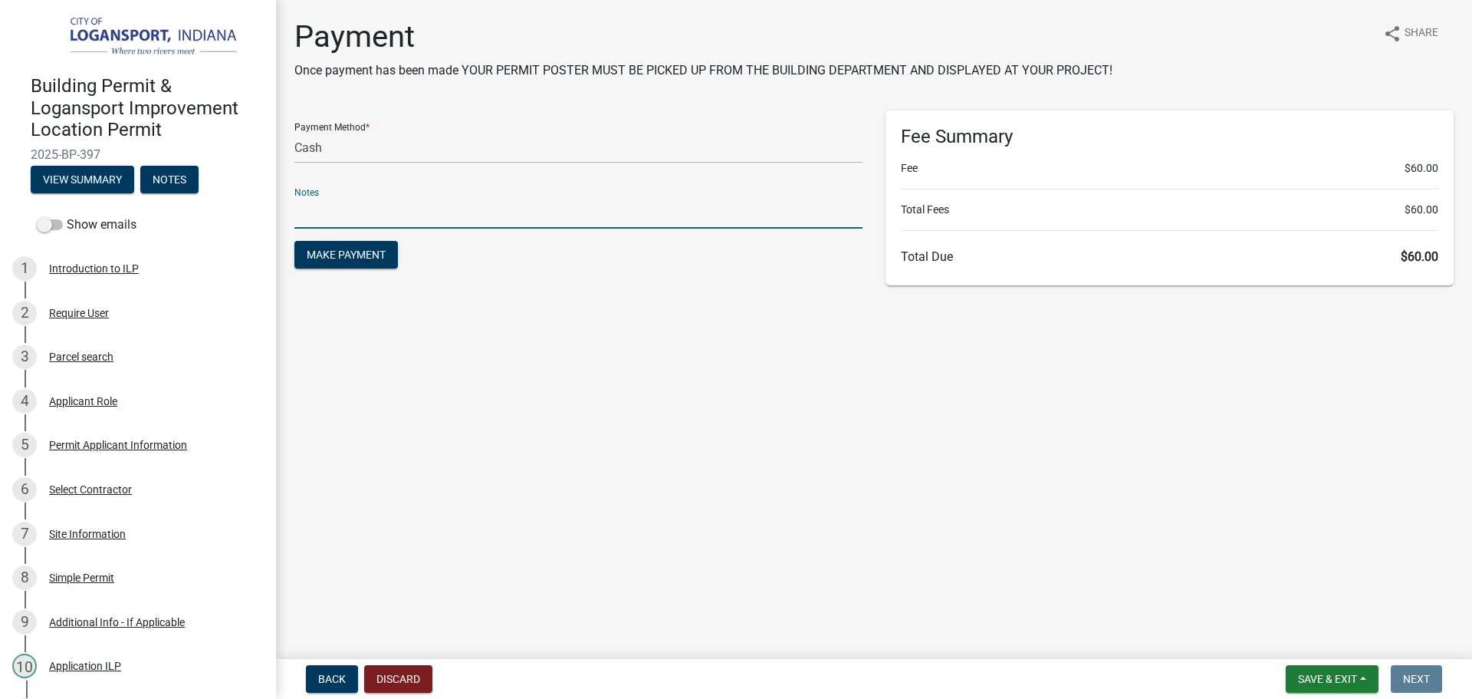
click at [401, 210] on input "text" at bounding box center [578, 212] width 568 height 31
type input "118446"
click at [329, 253] on span "Make Payment" at bounding box center [346, 254] width 79 height 12
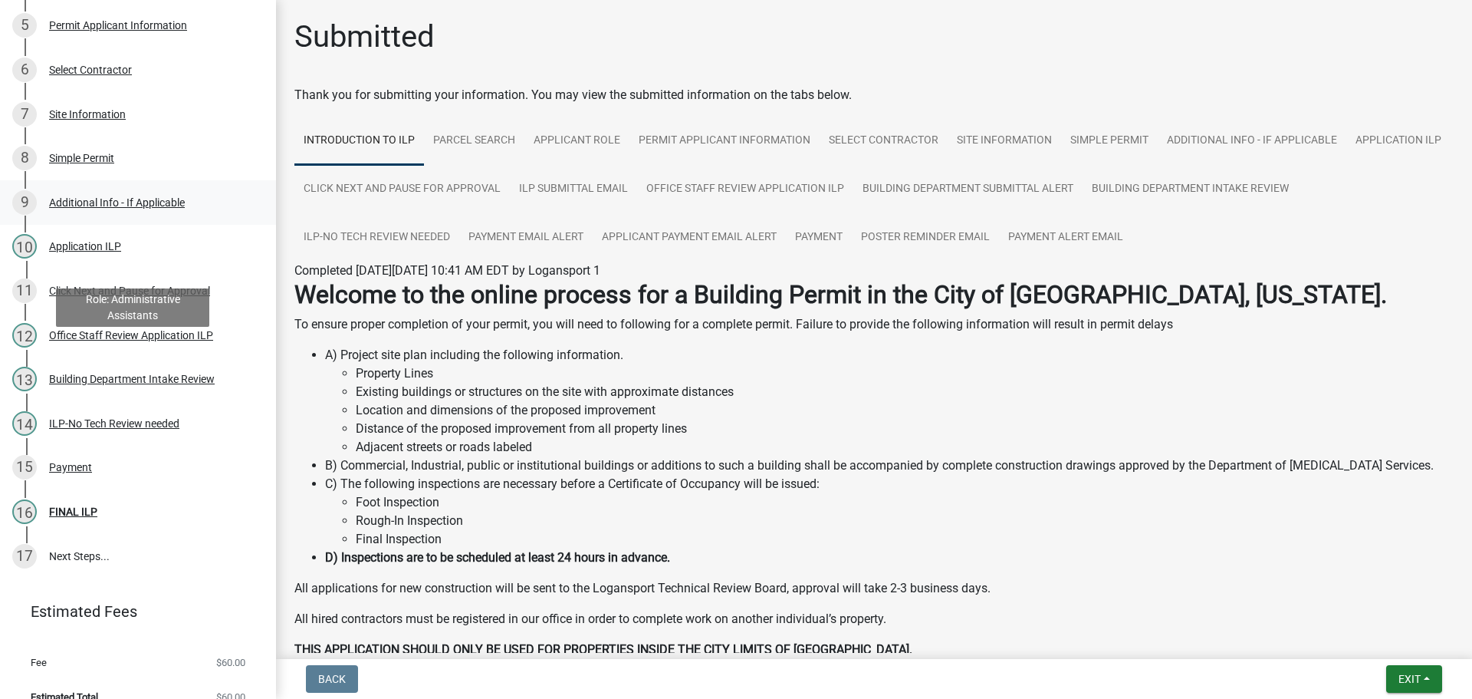
scroll to position [439, 0]
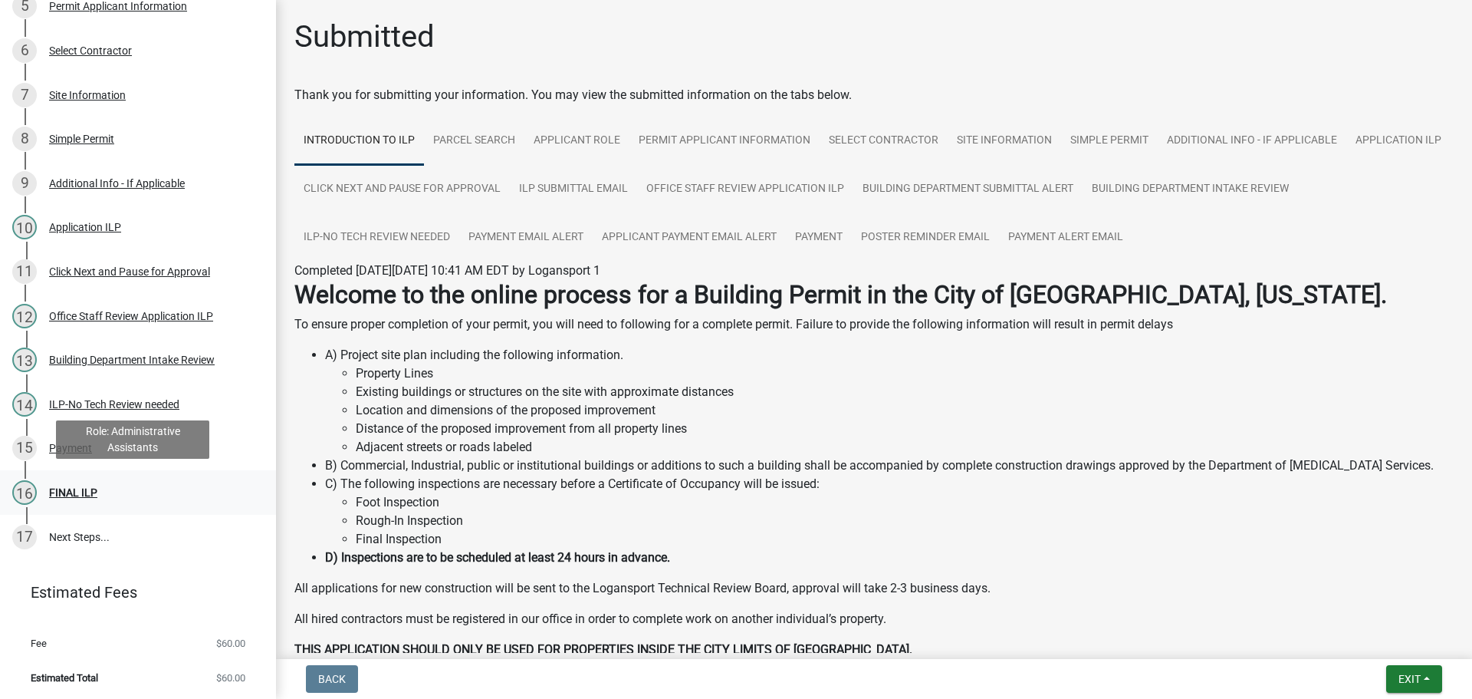
click at [73, 489] on div "FINAL ILP" at bounding box center [73, 492] width 48 height 11
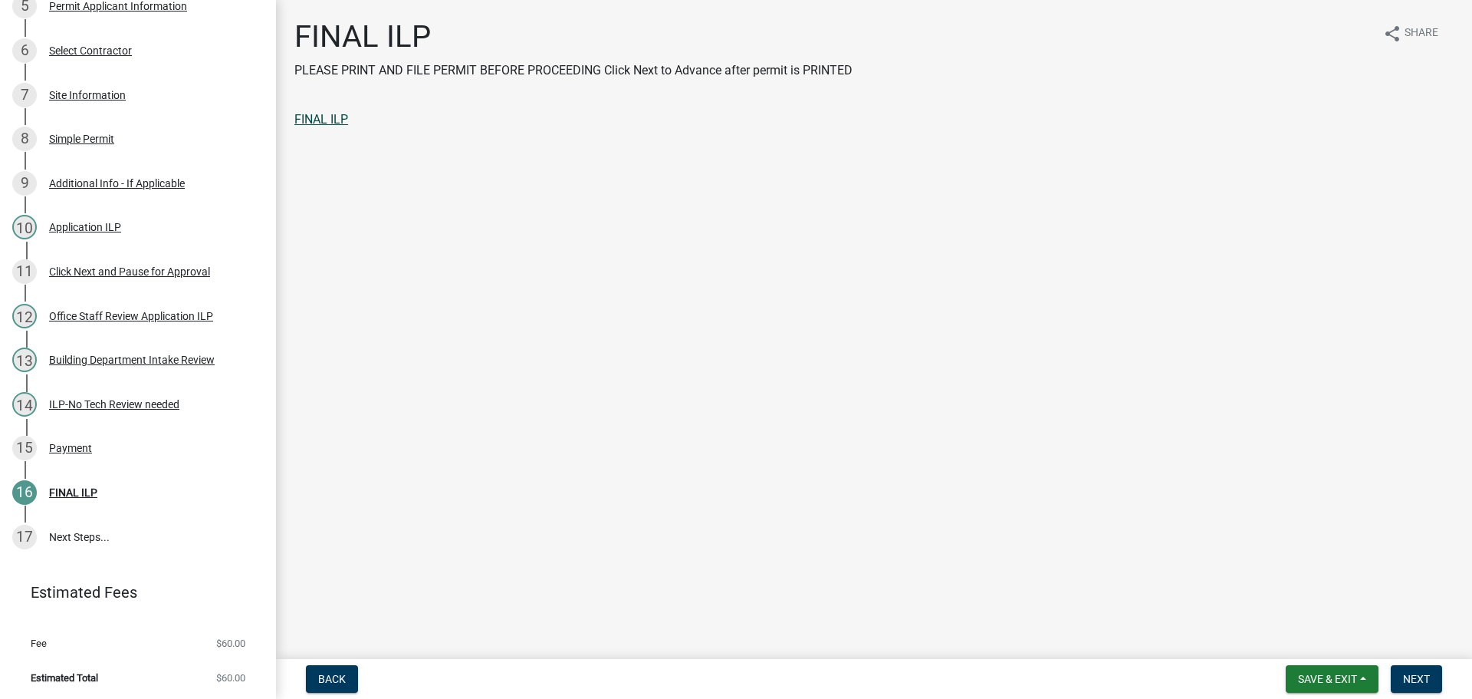
click at [319, 119] on link "FINAL ILP" at bounding box center [321, 119] width 54 height 15
drag, startPoint x: 1421, startPoint y: 678, endPoint x: 1423, endPoint y: 670, distance: 8.0
click at [1423, 674] on span "Next" at bounding box center [1416, 679] width 27 height 12
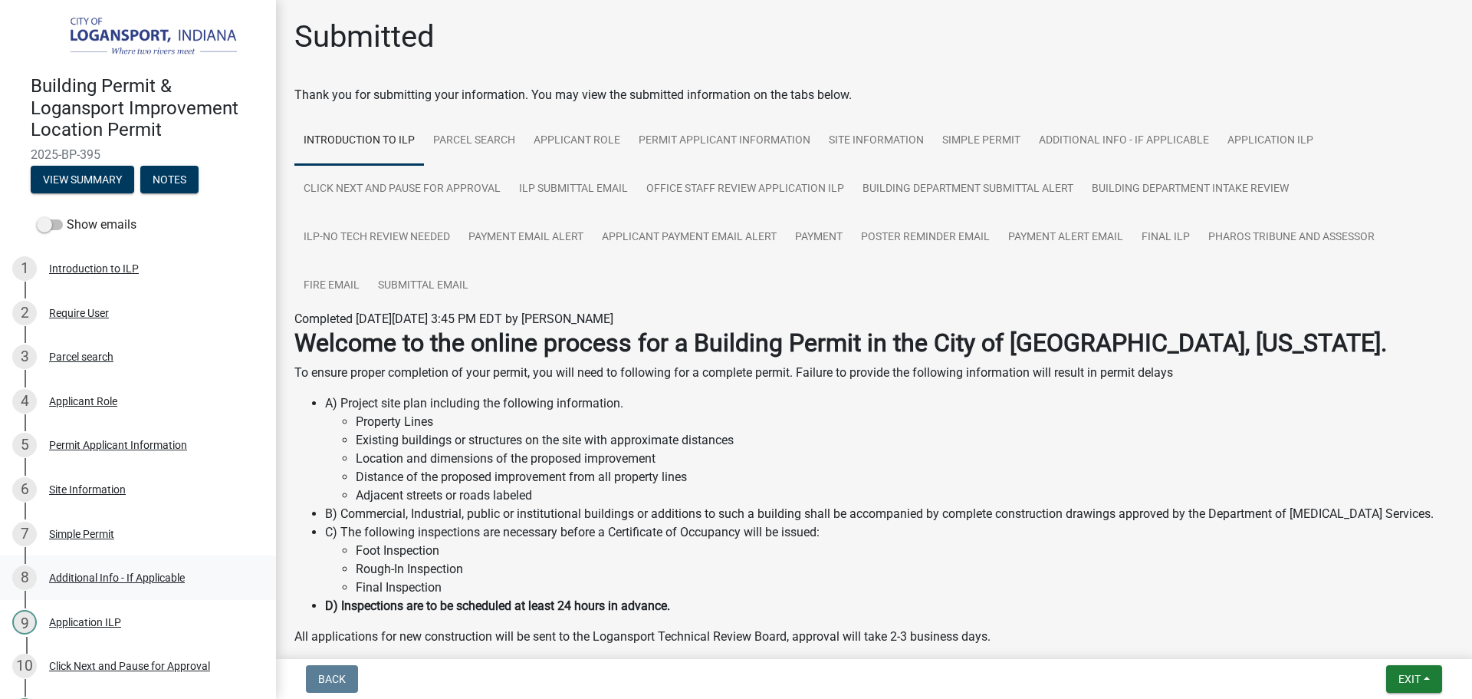
scroll to position [395, 0]
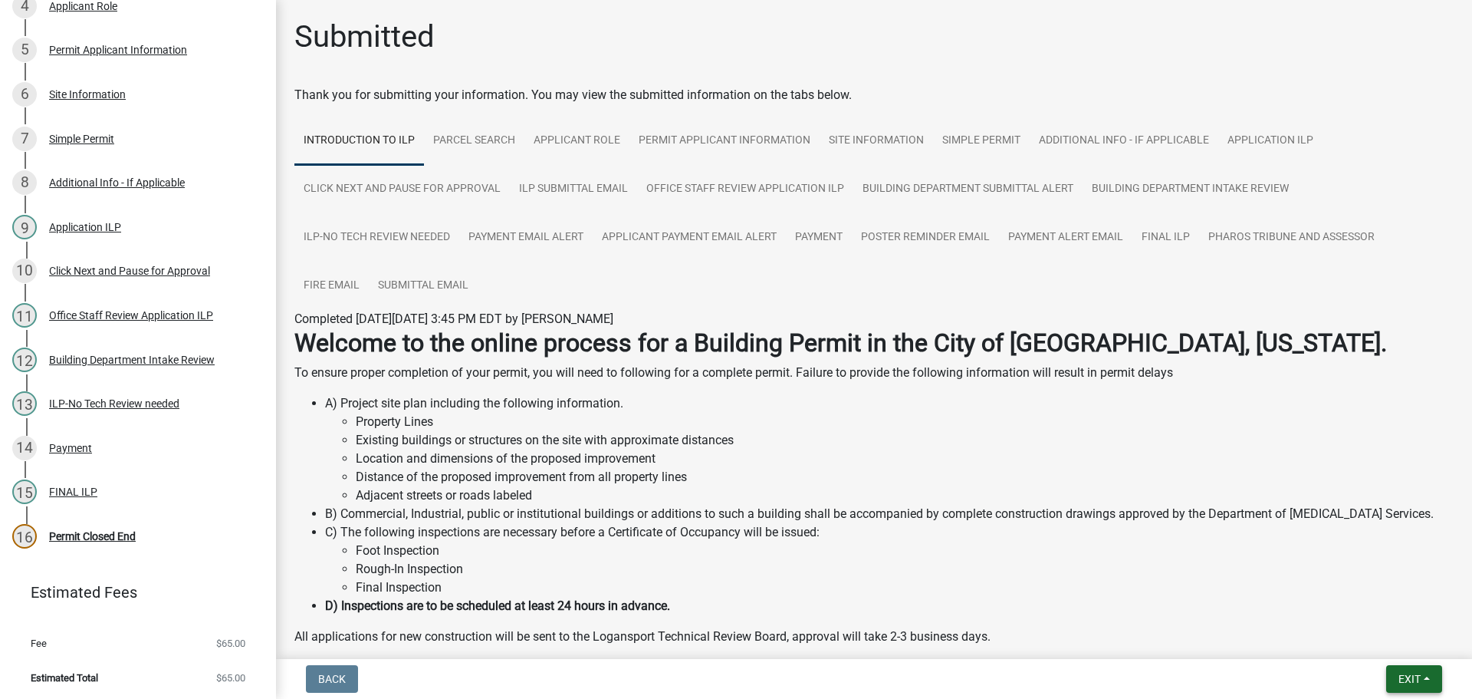
click at [1392, 684] on button "Exit" at bounding box center [1415, 679] width 56 height 28
click at [1395, 653] on button "Save & Exit" at bounding box center [1381, 638] width 123 height 37
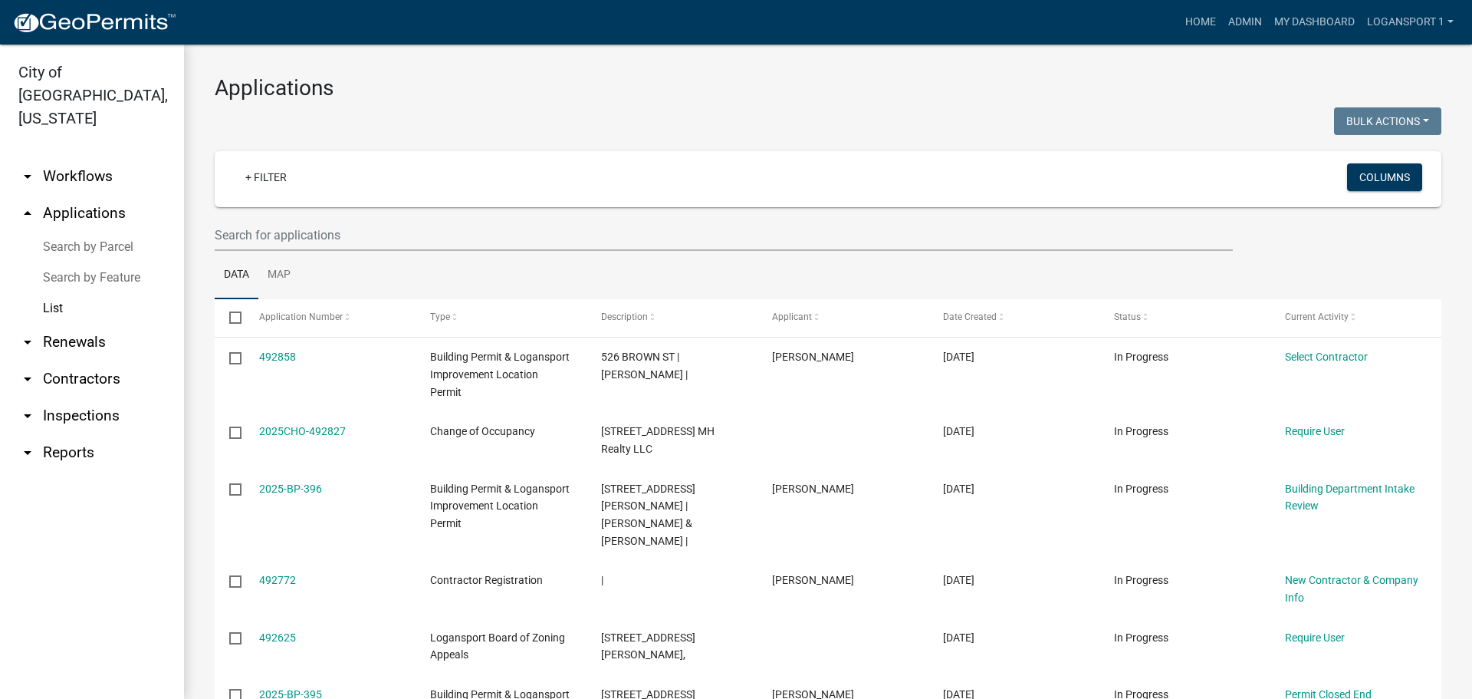
click at [74, 366] on link "arrow_drop_down Contractors" at bounding box center [92, 378] width 184 height 37
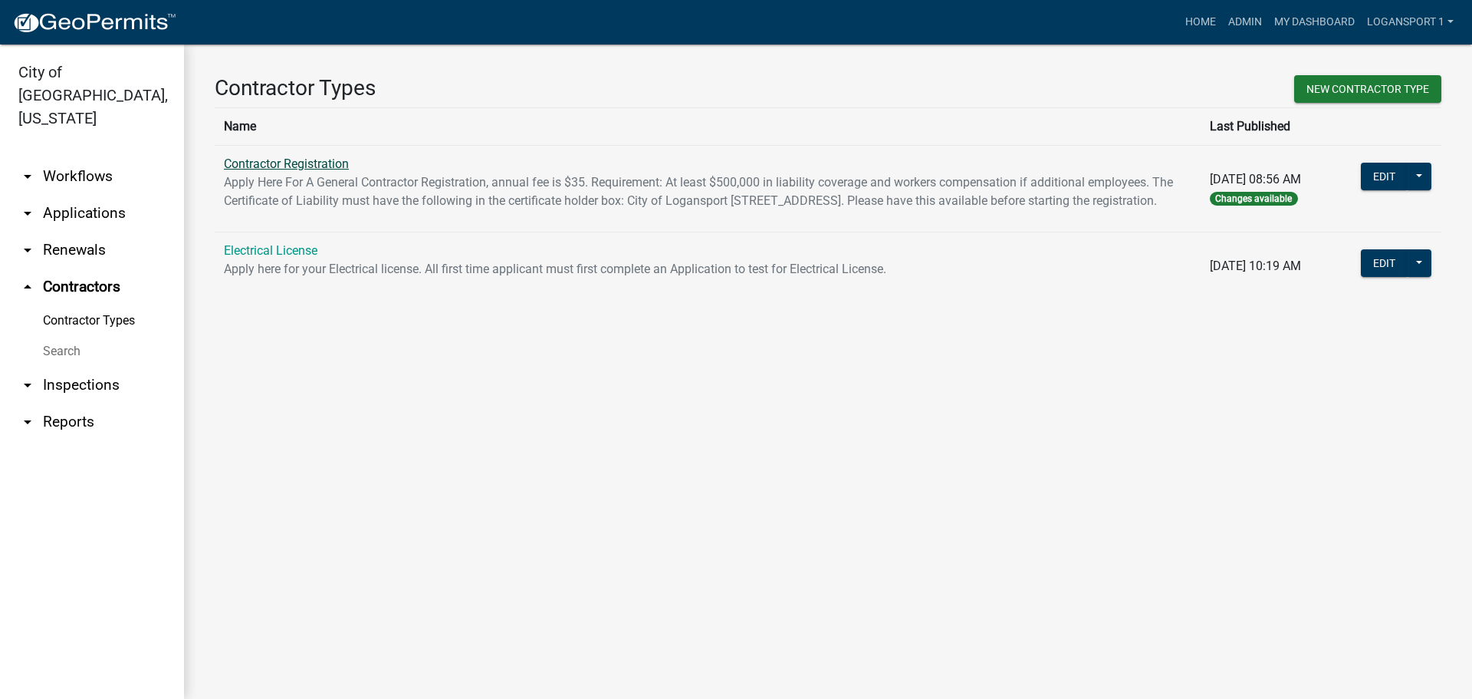
click at [288, 169] on link "Contractor Registration" at bounding box center [286, 163] width 125 height 15
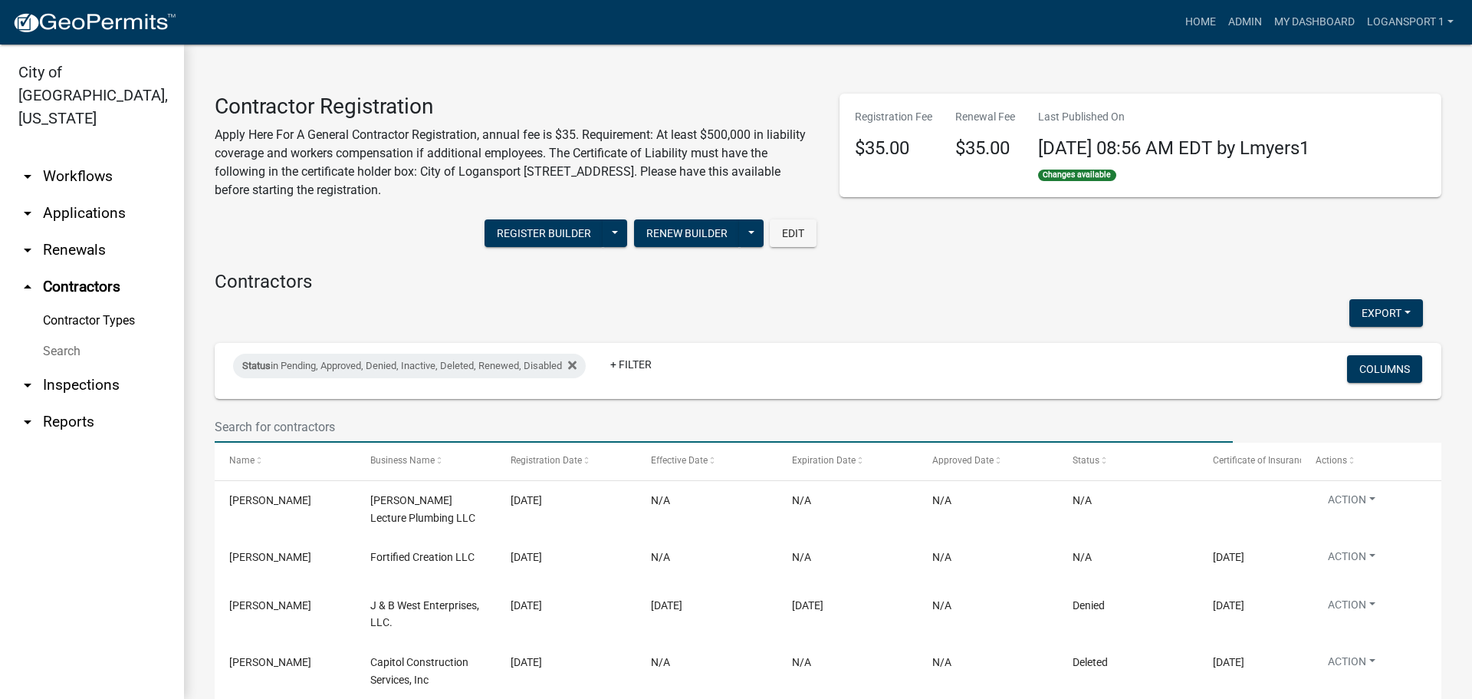
click at [290, 419] on input "text" at bounding box center [724, 426] width 1018 height 31
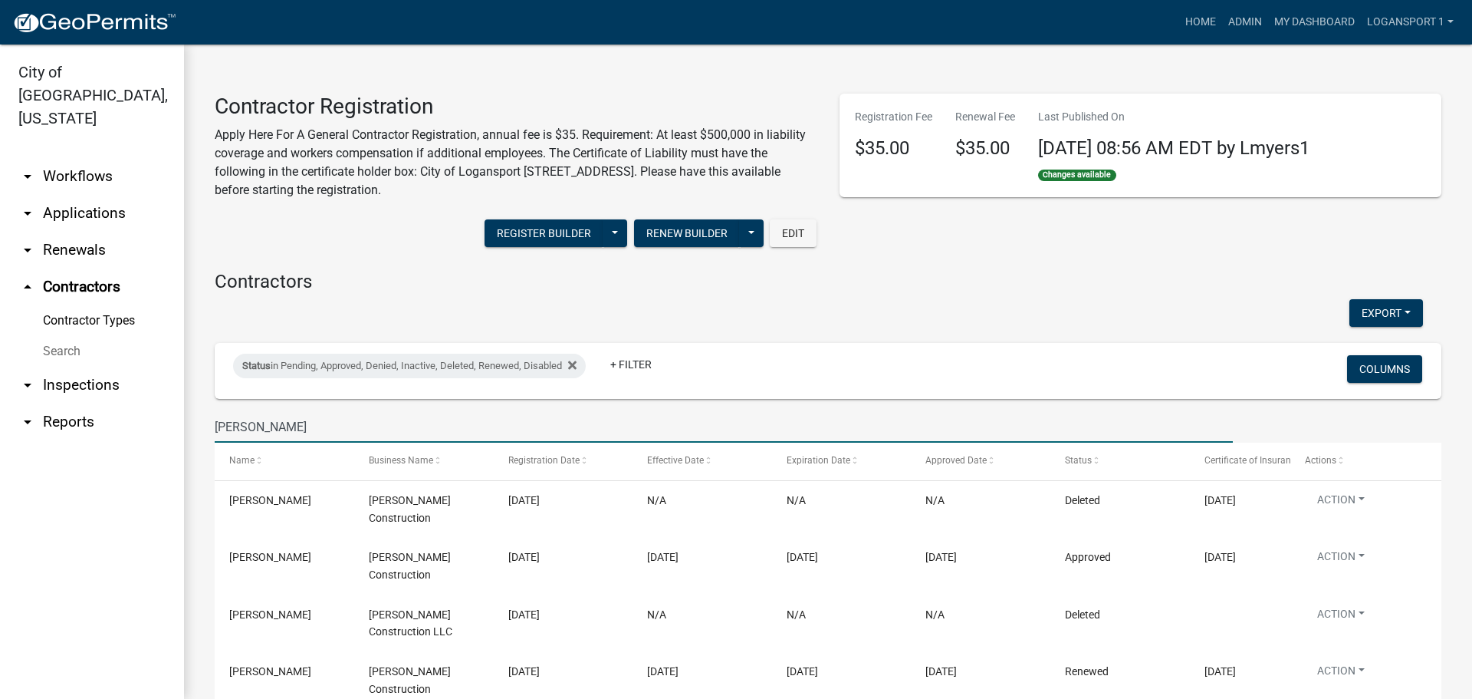
type input "hopper"
